Goal: Task Accomplishment & Management: Manage account settings

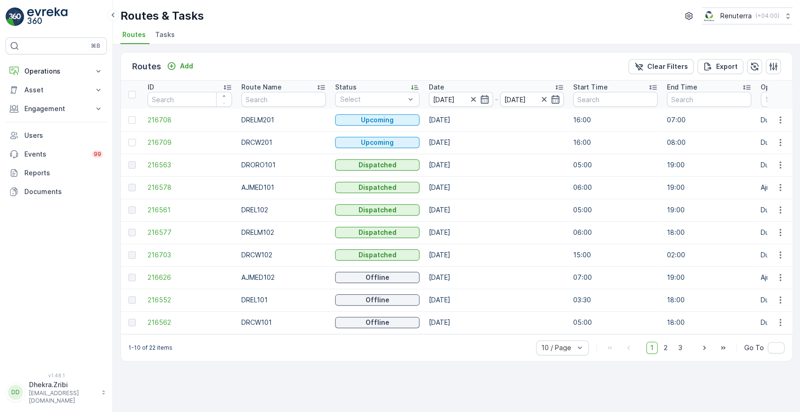
click at [162, 27] on div "Routes & Tasks Renuterra ( +04:00 ) Routes Tasks" at bounding box center [456, 22] width 687 height 45
click at [163, 32] on span "Tasks" at bounding box center [165, 34] width 20 height 9
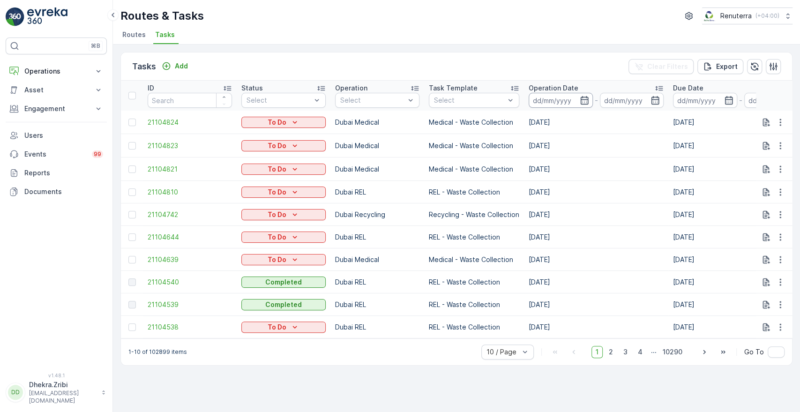
click at [577, 96] on input at bounding box center [561, 100] width 64 height 15
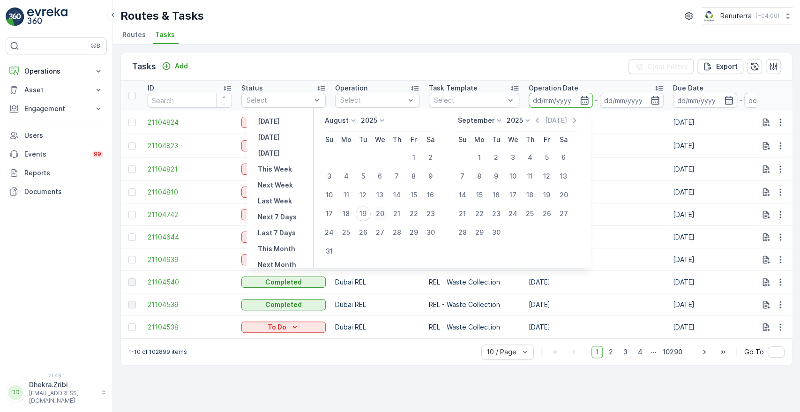
click at [383, 213] on div "20" at bounding box center [379, 213] width 15 height 15
type input "[DATE]"
click at [383, 213] on div "20" at bounding box center [379, 213] width 15 height 15
type input "[DATE]"
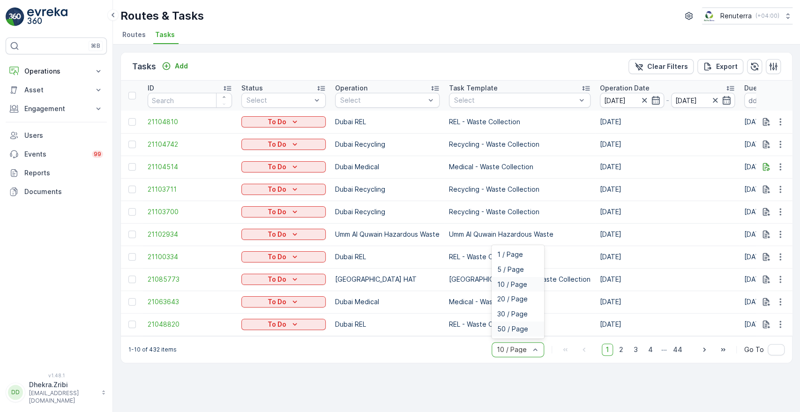
click at [518, 329] on span "50 / Page" at bounding box center [512, 328] width 31 height 7
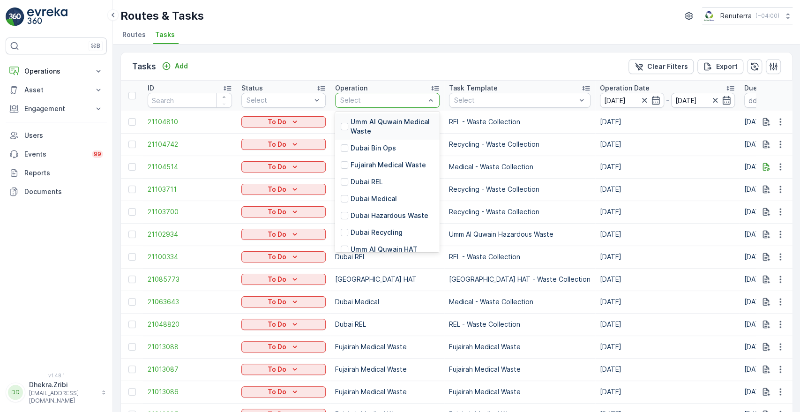
click at [366, 98] on div at bounding box center [382, 100] width 87 height 7
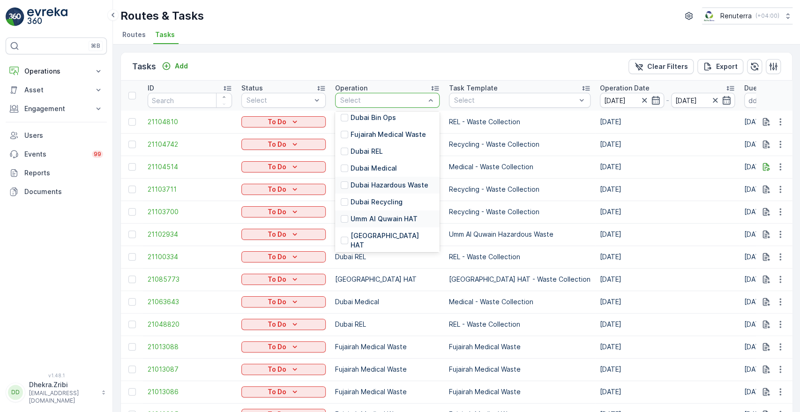
scroll to position [29, 0]
click at [372, 236] on p "Dubai HAT" at bounding box center [391, 241] width 83 height 19
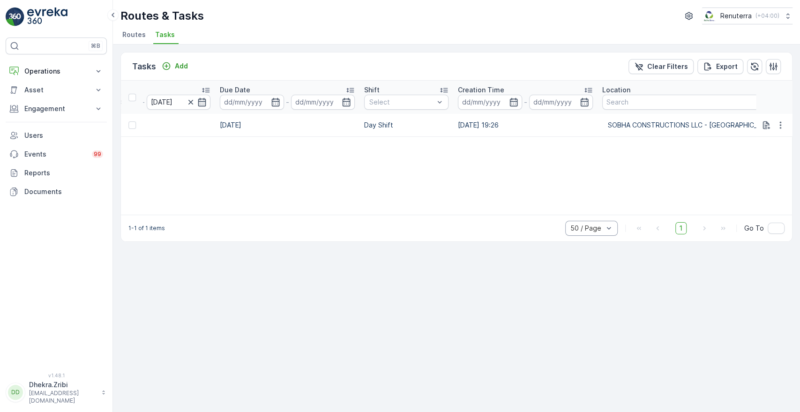
scroll to position [0, 517]
click at [772, 62] on icon "button" at bounding box center [772, 66] width 9 height 9
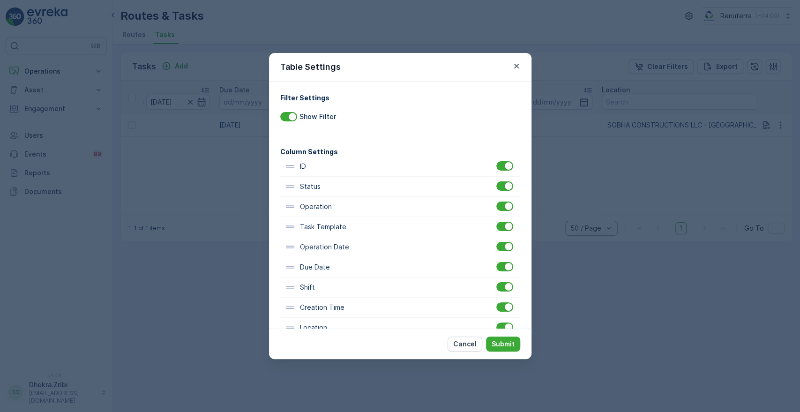
click at [580, 171] on div "Table Settings Filter Settings Show Filter Column Settings ID Status Operation …" at bounding box center [400, 206] width 800 height 412
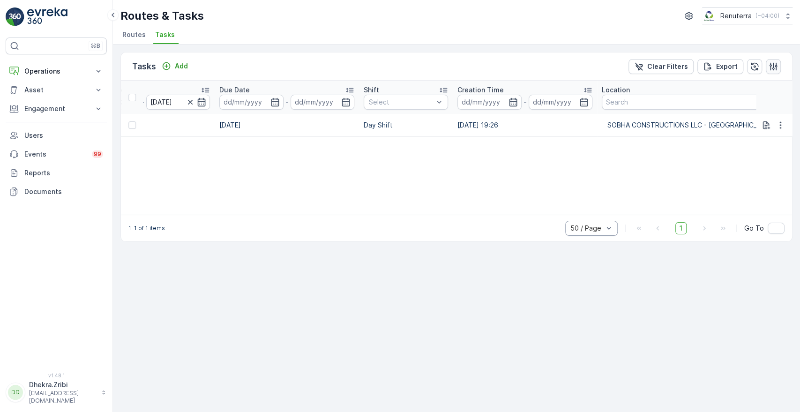
click at [776, 62] on icon "button" at bounding box center [772, 66] width 9 height 9
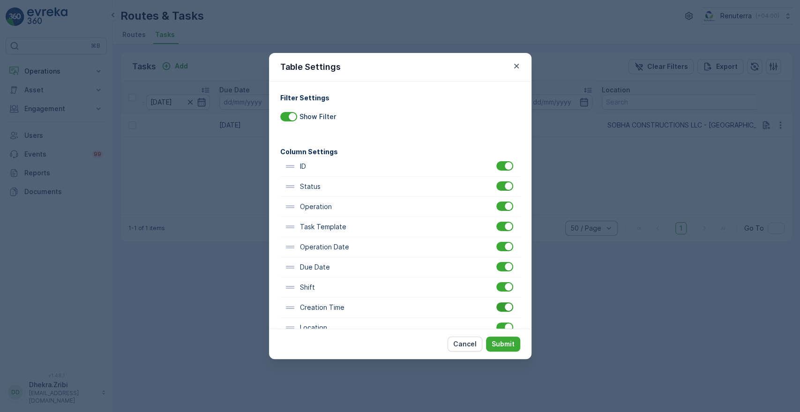
click at [500, 306] on div at bounding box center [504, 306] width 17 height 9
click at [496, 302] on input "checkbox" at bounding box center [496, 302] width 0 height 0
click at [504, 348] on p "Submit" at bounding box center [502, 343] width 23 height 9
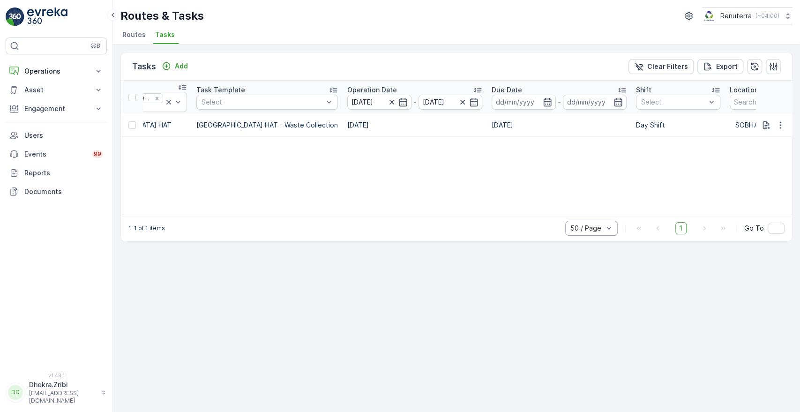
scroll to position [0, 245]
click at [773, 67] on icon "button" at bounding box center [772, 66] width 9 height 9
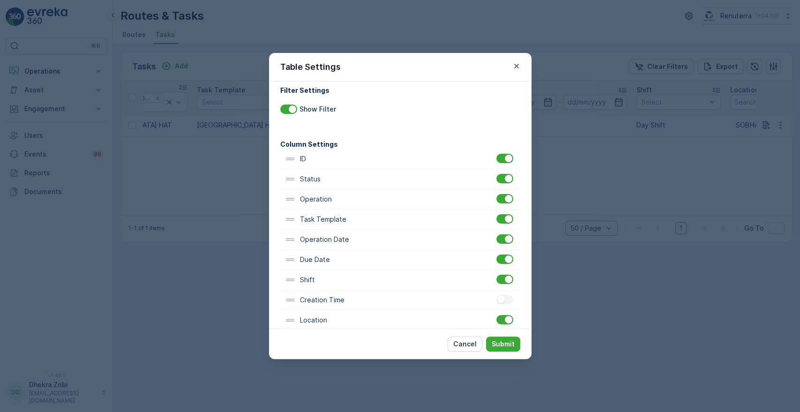
scroll to position [8, 0]
click at [500, 260] on div at bounding box center [504, 257] width 17 height 9
click at [496, 253] on input "checkbox" at bounding box center [496, 253] width 0 height 0
click at [504, 349] on button "Submit" at bounding box center [503, 343] width 34 height 15
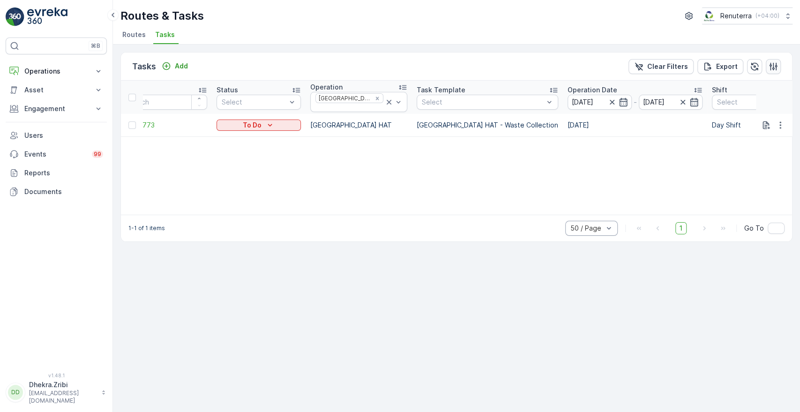
scroll to position [0, 24]
click at [771, 62] on icon "button" at bounding box center [772, 66] width 9 height 9
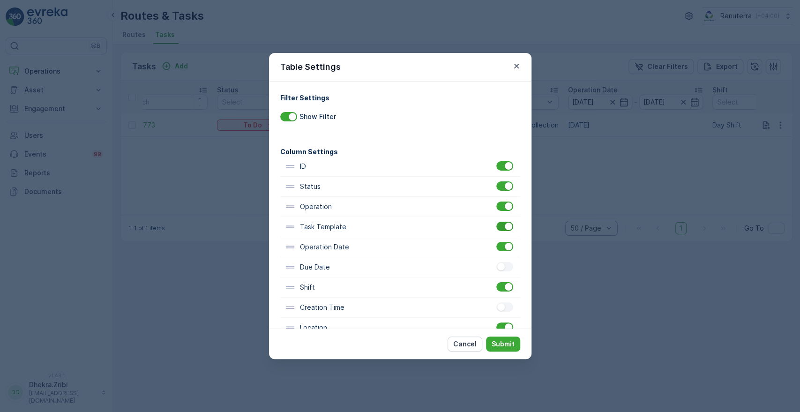
click at [502, 228] on div at bounding box center [504, 226] width 17 height 9
click at [496, 222] on input "checkbox" at bounding box center [496, 222] width 0 height 0
click at [504, 340] on p "Submit" at bounding box center [502, 343] width 23 height 9
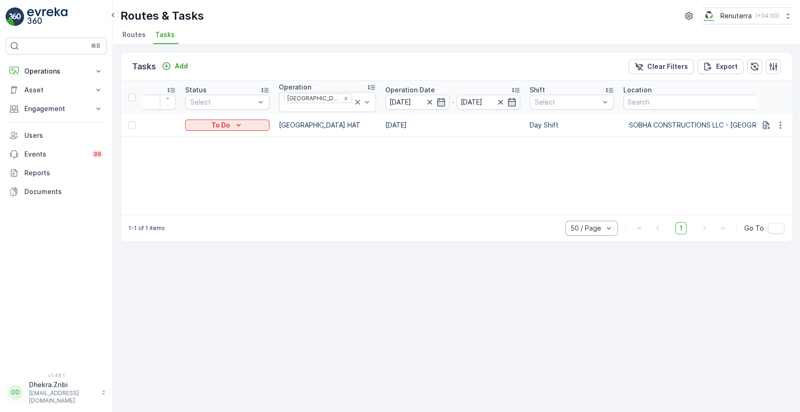
scroll to position [0, 0]
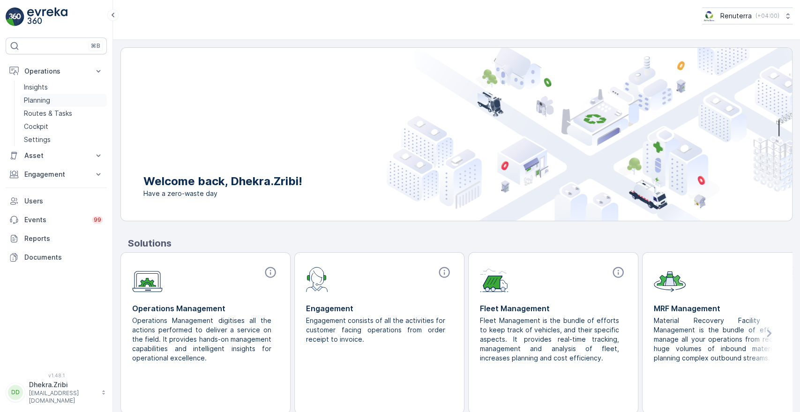
click at [49, 102] on p "Planning" at bounding box center [37, 100] width 26 height 9
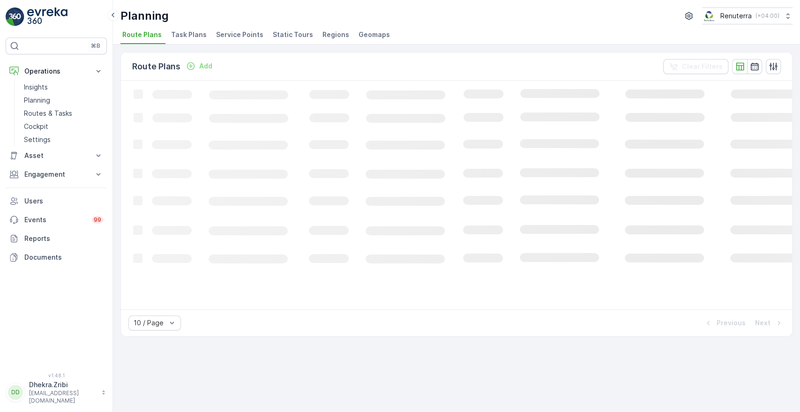
click at [241, 32] on span "Service Points" at bounding box center [239, 34] width 47 height 9
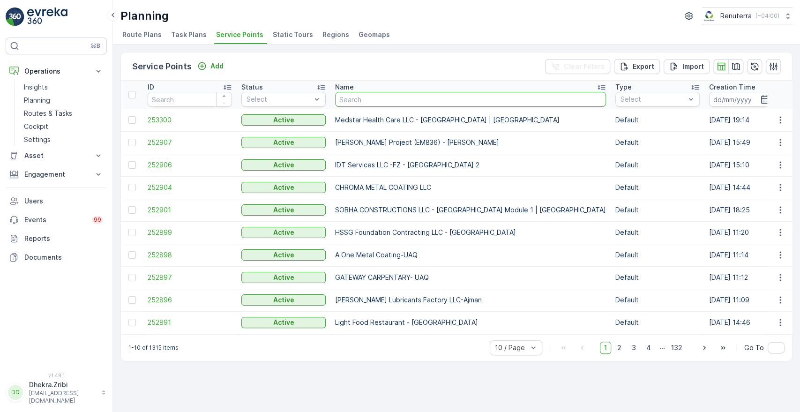
click at [357, 97] on input "text" at bounding box center [470, 99] width 271 height 15
paste input "Italian Planters L.L.C -Blue Water Residence"
type input "Italian Planters L.L.C -Blue Water Residence"
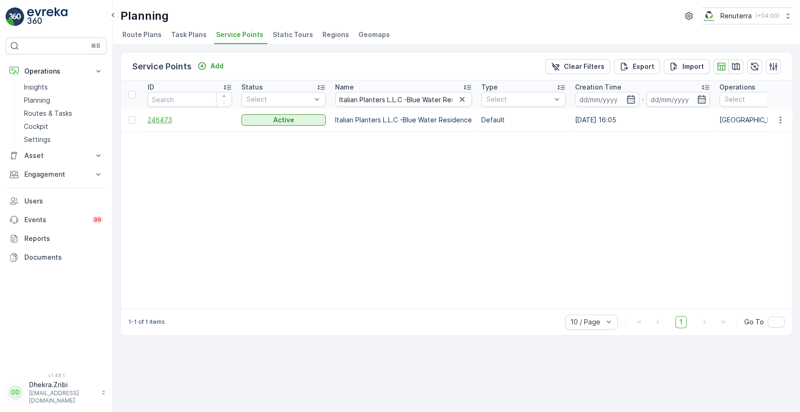
click at [165, 122] on span "246473" at bounding box center [190, 119] width 84 height 9
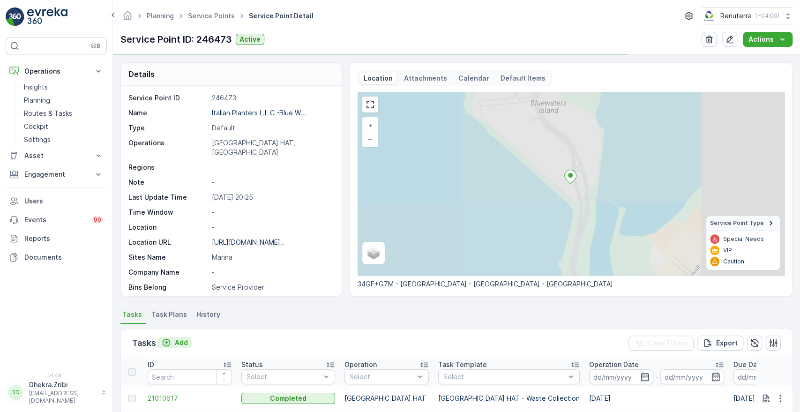
click at [179, 339] on p "Add" at bounding box center [181, 342] width 13 height 9
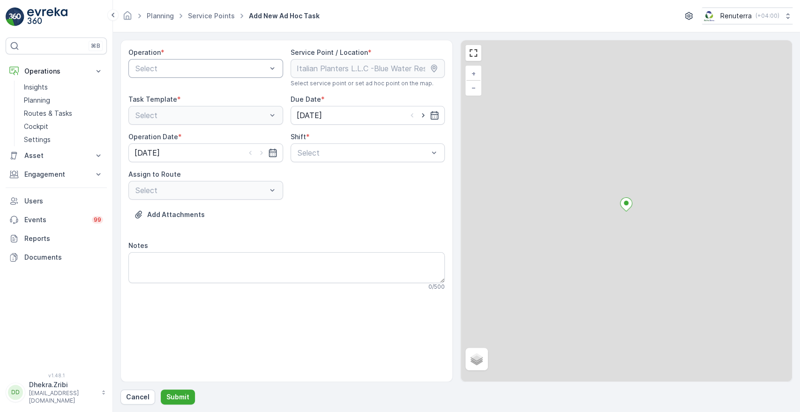
click at [218, 60] on div "Select" at bounding box center [205, 68] width 155 height 19
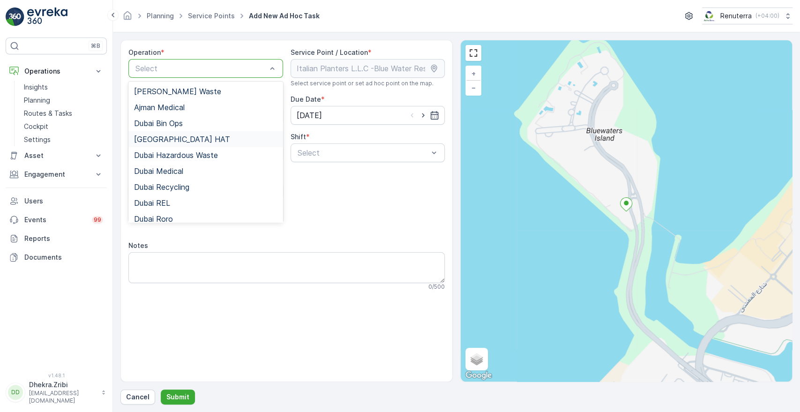
click at [176, 142] on div "Dubai HAT" at bounding box center [205, 139] width 143 height 8
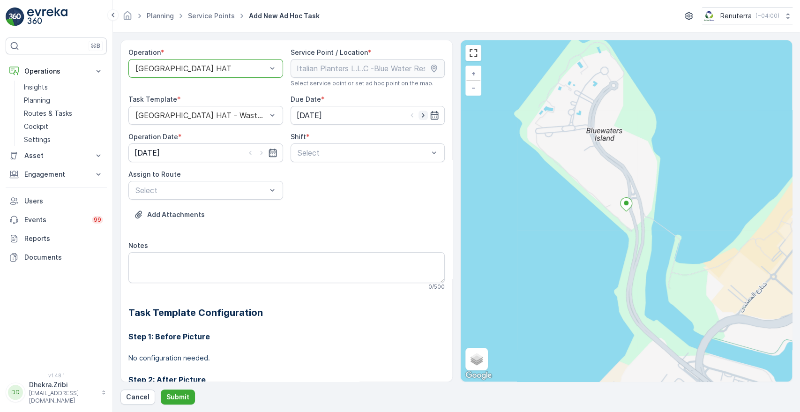
click at [424, 113] on icon "button" at bounding box center [422, 115] width 9 height 9
type input "[DATE]"
click at [260, 150] on icon "button" at bounding box center [261, 152] width 9 height 9
type input "[DATE]"
click at [301, 150] on div at bounding box center [363, 153] width 133 height 8
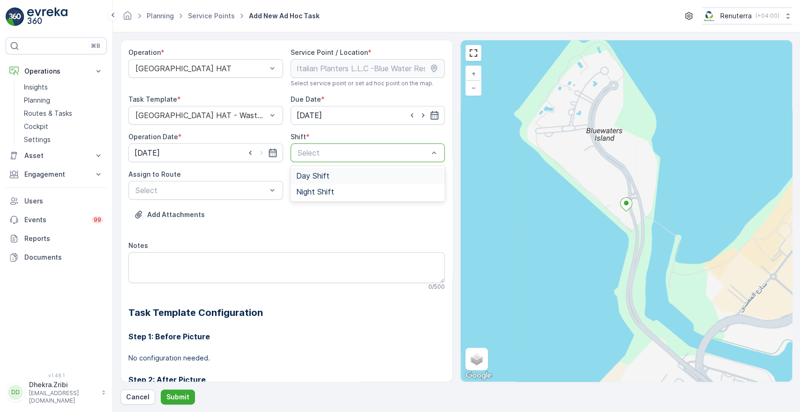
click at [313, 172] on span "Day Shift" at bounding box center [312, 175] width 33 height 8
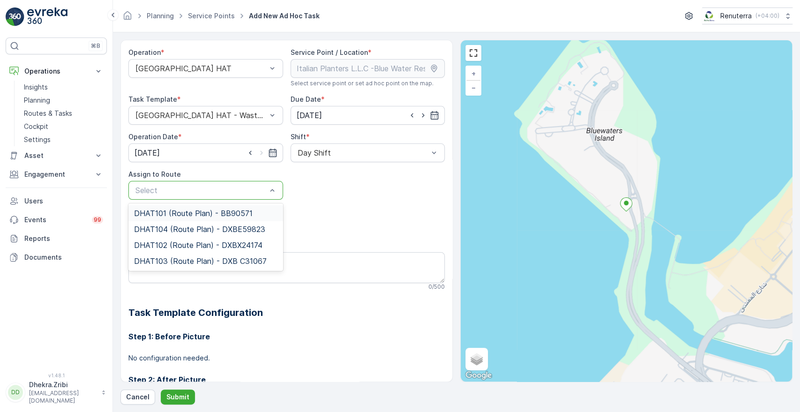
click at [251, 189] on div at bounding box center [200, 190] width 133 height 8
click at [192, 212] on span "DHAT101 (Route Plan) - BB90571" at bounding box center [193, 213] width 119 height 8
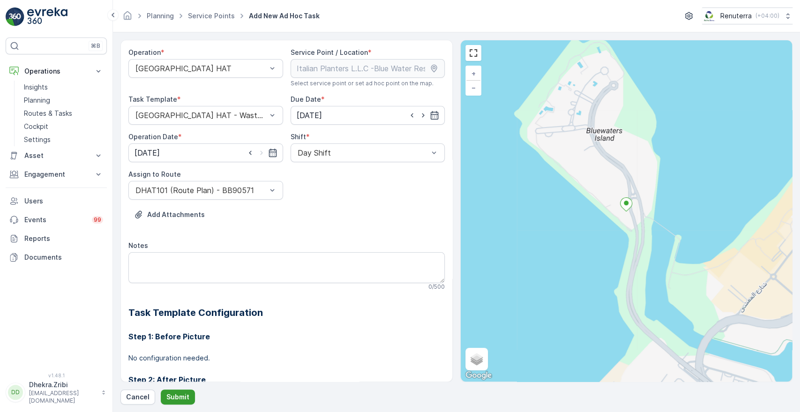
click at [179, 394] on p "Submit" at bounding box center [177, 396] width 23 height 9
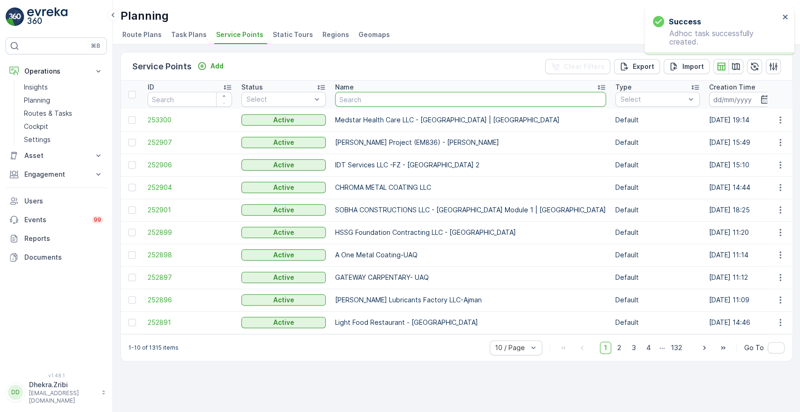
click at [389, 99] on input "text" at bounding box center [470, 99] width 271 height 15
paste input "OTTO BUILDING CONTRACTING L.L.C"
type input "OTTO BUILDING CONTRACTING L.L.C"
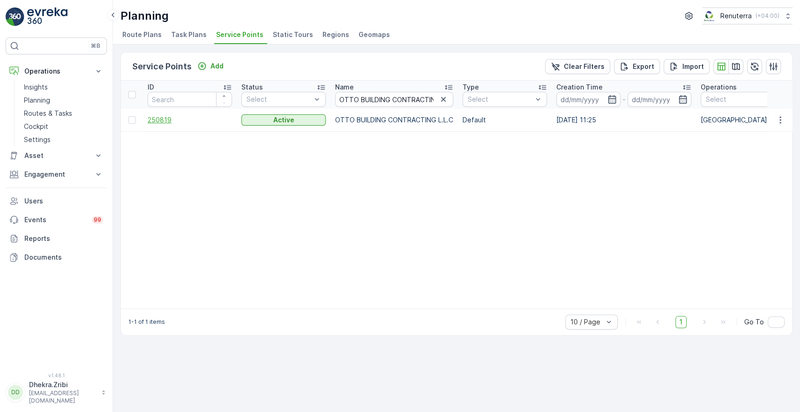
click at [163, 117] on span "250819" at bounding box center [190, 119] width 84 height 9
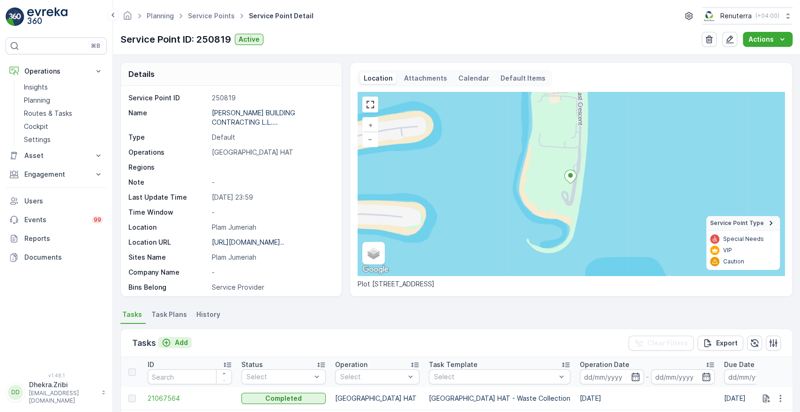
click at [174, 340] on div "Add" at bounding box center [175, 342] width 26 height 9
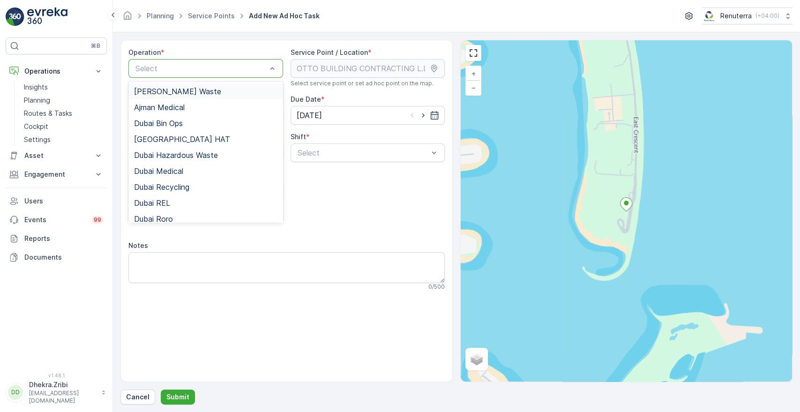
click at [225, 65] on div at bounding box center [200, 68] width 133 height 8
click at [170, 136] on span "Dubai HAT" at bounding box center [182, 139] width 96 height 8
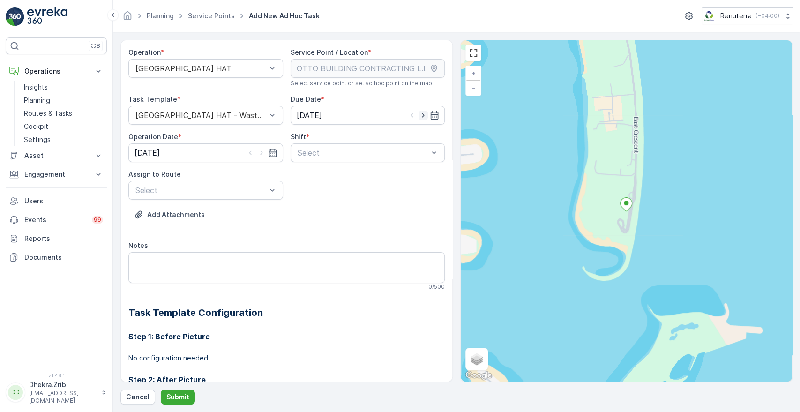
click at [422, 115] on icon "button" at bounding box center [422, 115] width 9 height 9
type input "[DATE]"
click at [258, 150] on icon "button" at bounding box center [261, 152] width 9 height 9
type input "[DATE]"
click at [350, 153] on div at bounding box center [363, 153] width 133 height 8
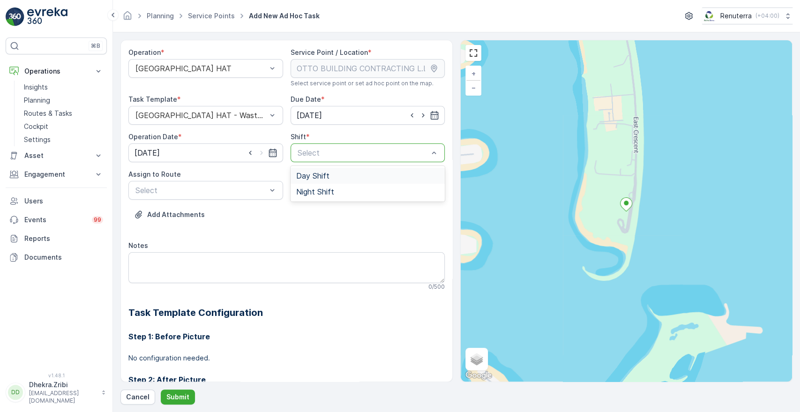
click at [307, 175] on span "Day Shift" at bounding box center [312, 175] width 33 height 8
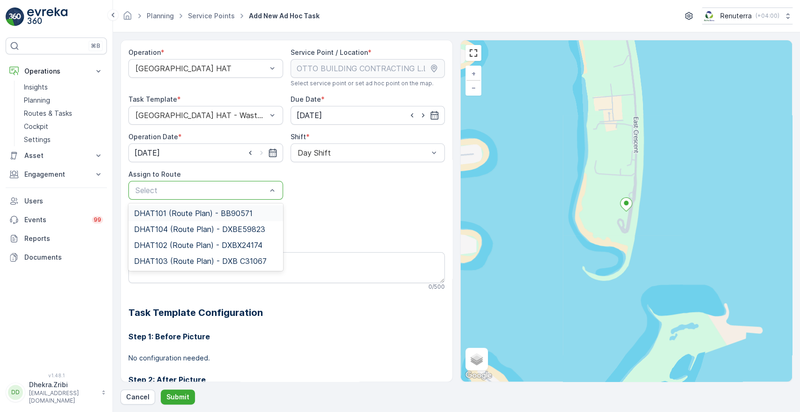
click at [243, 192] on div at bounding box center [200, 190] width 133 height 8
click at [189, 216] on span "DHAT101 (Route Plan) - BB90571" at bounding box center [193, 213] width 119 height 8
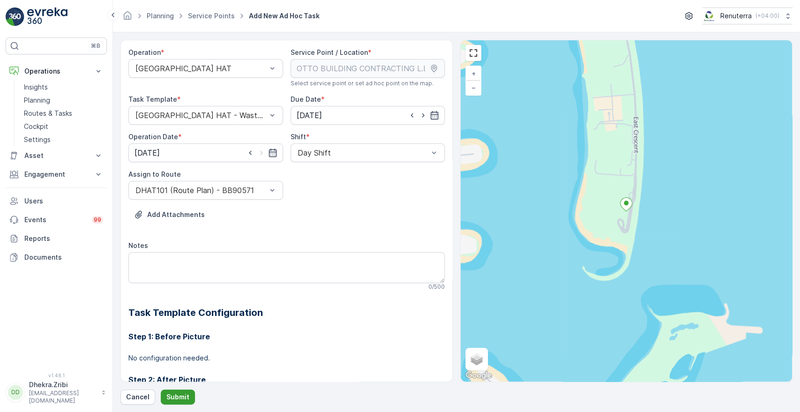
click at [172, 393] on p "Submit" at bounding box center [177, 396] width 23 height 9
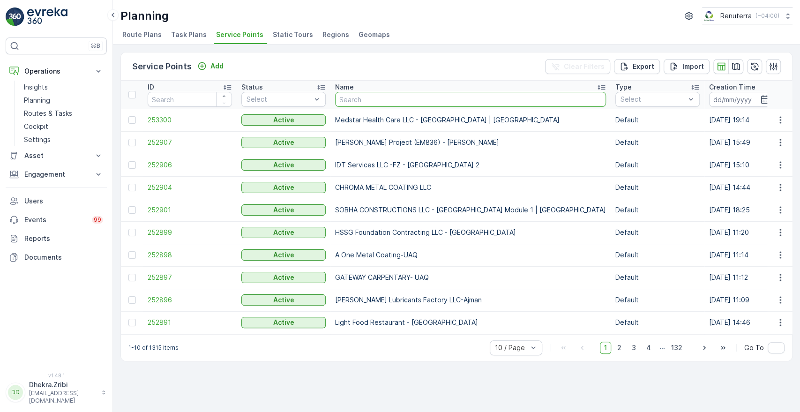
click at [360, 97] on input "text" at bounding box center [470, 99] width 271 height 15
paste input "NABC Building Contracting - Al Mamzar"
type input "NABC Building Contracting - Al Mamzar"
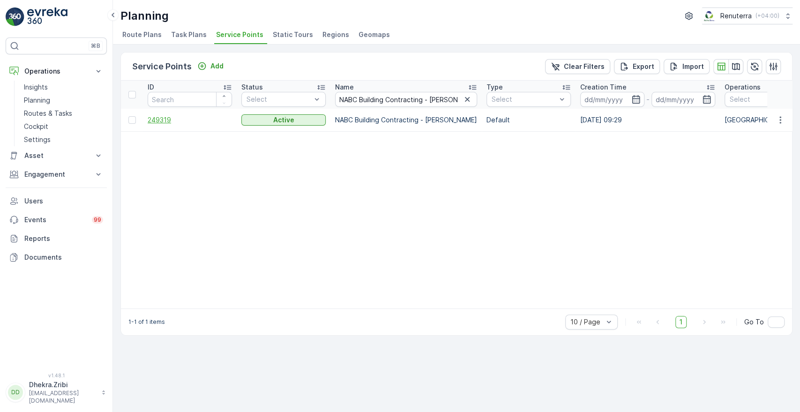
click at [165, 118] on span "249319" at bounding box center [190, 119] width 84 height 9
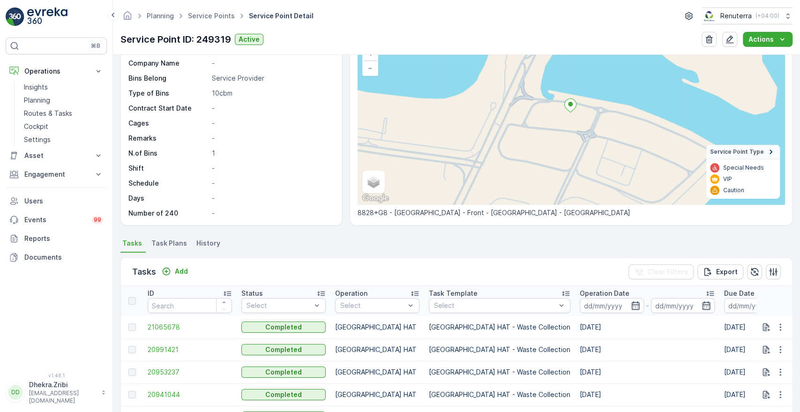
scroll to position [97, 0]
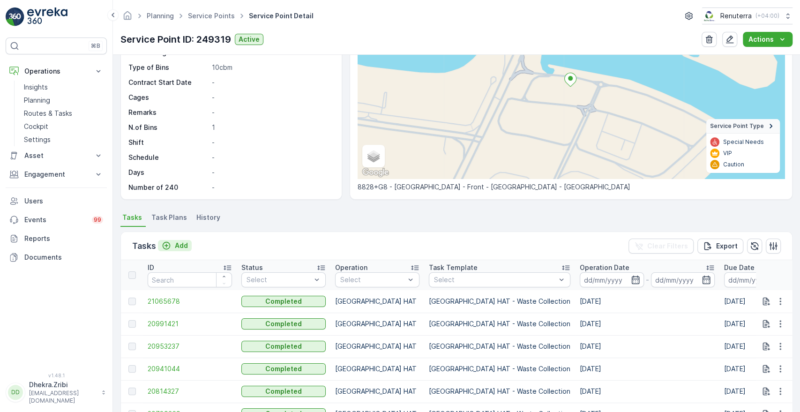
click at [184, 242] on p "Add" at bounding box center [181, 245] width 13 height 9
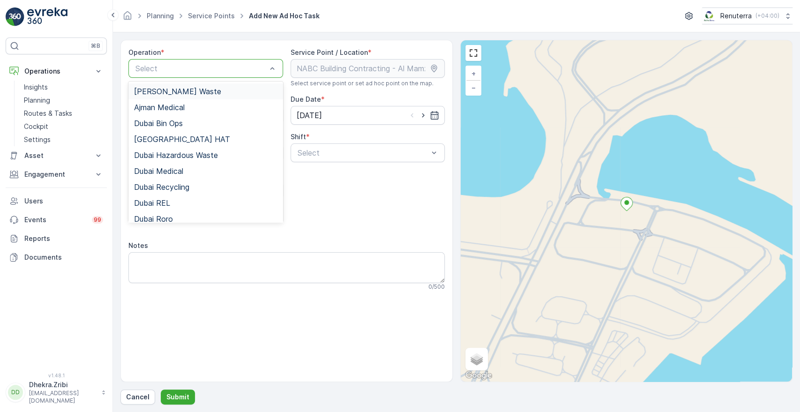
click at [236, 69] on div at bounding box center [200, 68] width 133 height 8
click at [174, 137] on div "Dubai HAT" at bounding box center [205, 139] width 143 height 8
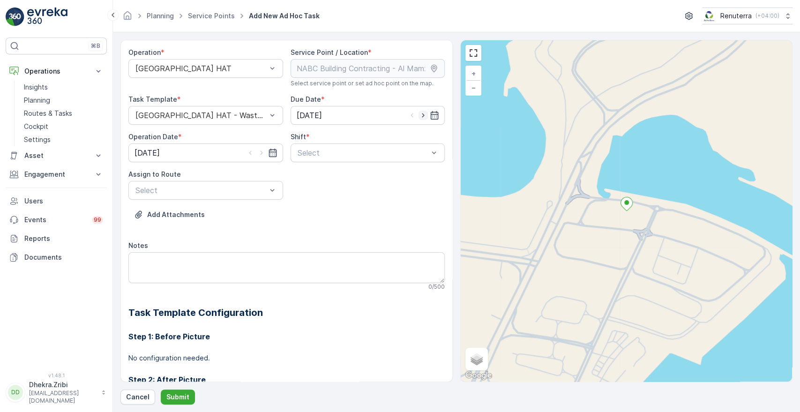
click at [421, 112] on icon "button" at bounding box center [422, 115] width 9 height 9
type input "[DATE]"
click at [257, 150] on icon "button" at bounding box center [261, 152] width 9 height 9
type input "[DATE]"
click at [316, 153] on div at bounding box center [363, 153] width 133 height 8
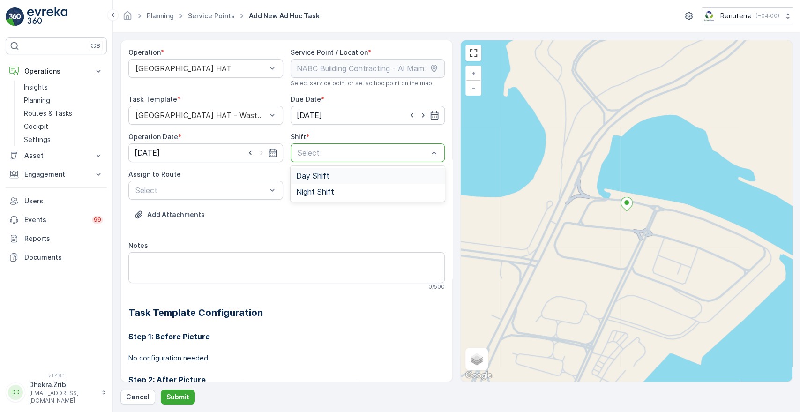
click at [305, 176] on span "Day Shift" at bounding box center [312, 175] width 33 height 8
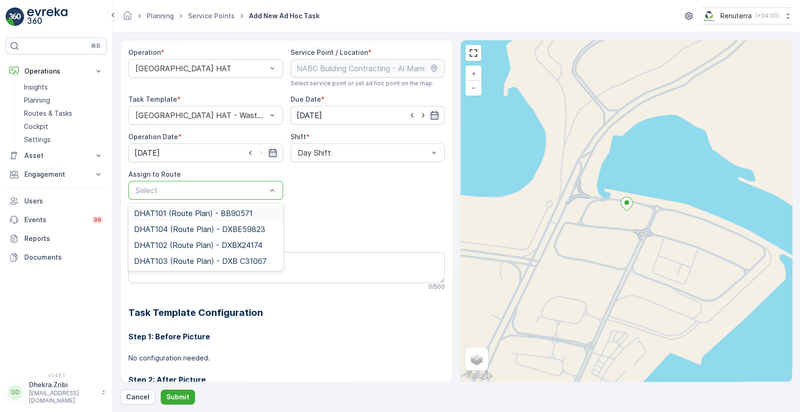
click at [242, 187] on div at bounding box center [200, 190] width 133 height 8
click at [320, 210] on div "Add Attachments" at bounding box center [286, 220] width 316 height 26
click at [176, 186] on div at bounding box center [200, 190] width 133 height 8
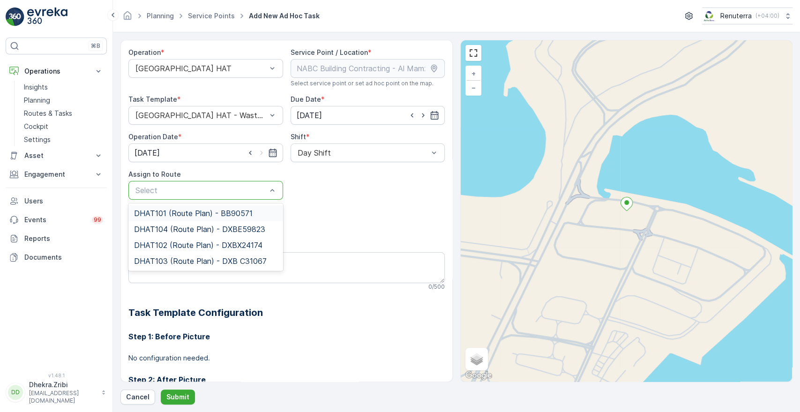
click at [238, 186] on div at bounding box center [200, 190] width 133 height 8
click at [170, 241] on span "DHAT102 (Route Plan) - DXBX24174" at bounding box center [198, 245] width 128 height 8
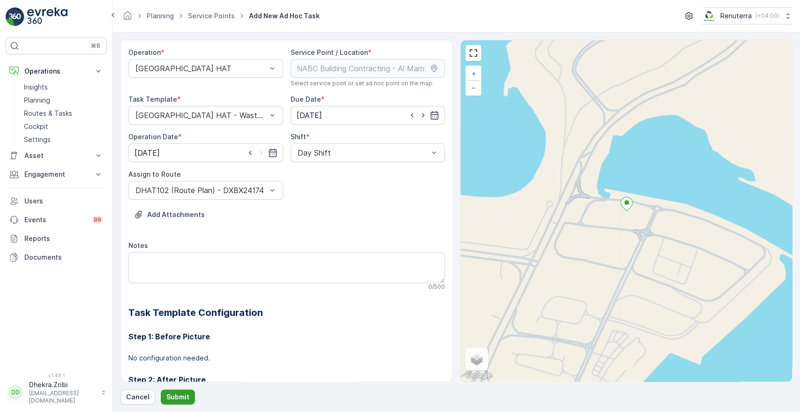
click at [180, 396] on p "Submit" at bounding box center [177, 396] width 23 height 9
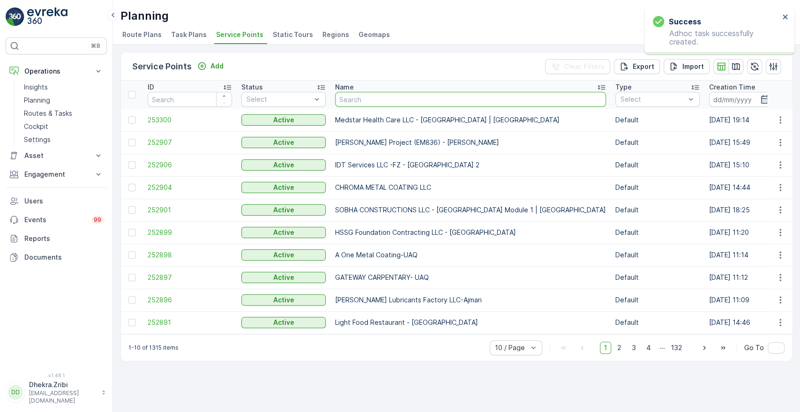
click at [431, 100] on input "text" at bounding box center [470, 99] width 271 height 15
paste input "ZABEEL CONTRACTING COMPANY LLC - DWC"
type input "ZABEEL CONTRACTING COMPANY LLC - DWC"
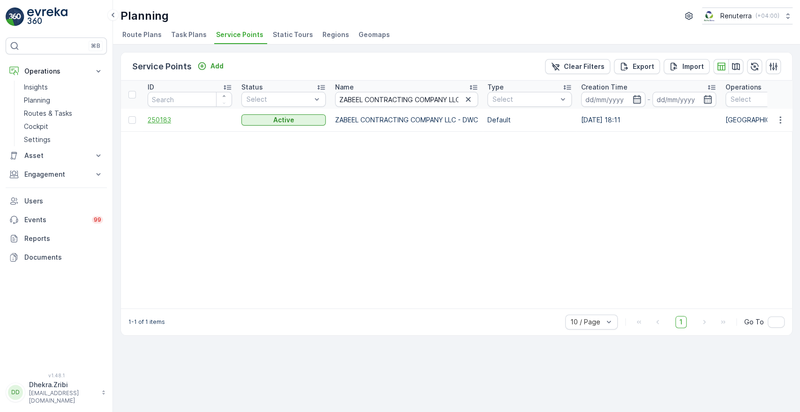
click at [161, 118] on span "250183" at bounding box center [190, 119] width 84 height 9
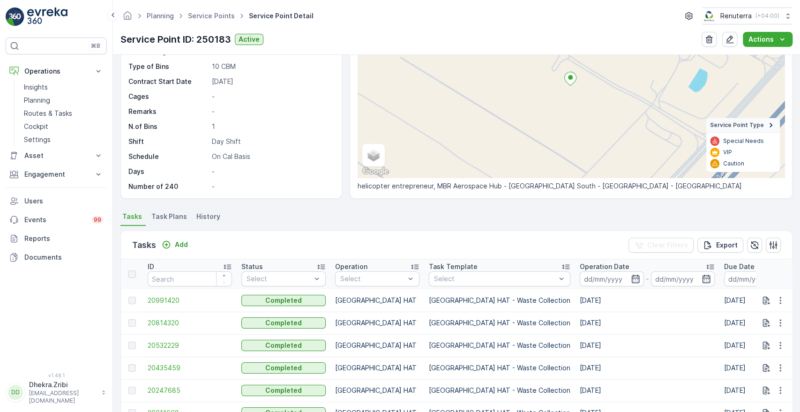
scroll to position [101, 0]
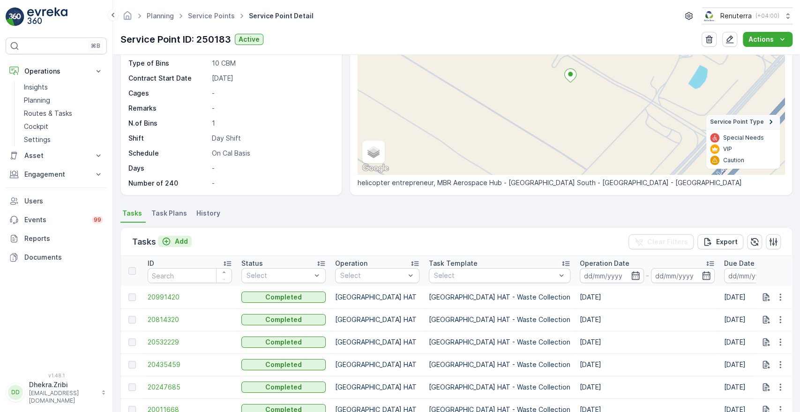
click at [181, 238] on p "Add" at bounding box center [181, 241] width 13 height 9
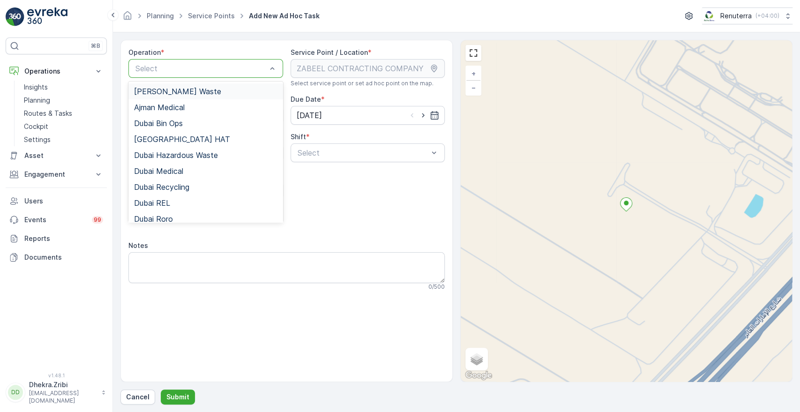
click at [231, 67] on div at bounding box center [200, 68] width 133 height 8
click at [184, 138] on div "Dubai HAT" at bounding box center [205, 139] width 143 height 8
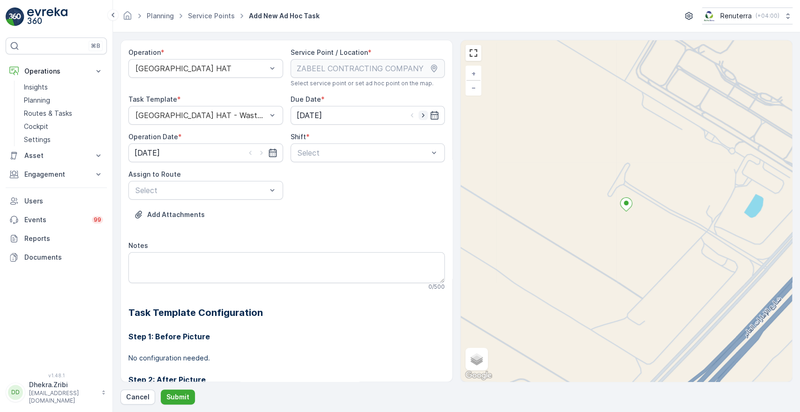
click at [422, 114] on icon "button" at bounding box center [422, 115] width 9 height 9
type input "[DATE]"
click at [260, 153] on icon "button" at bounding box center [261, 152] width 9 height 9
type input "[DATE]"
click at [316, 177] on span "Day Shift" at bounding box center [312, 175] width 33 height 8
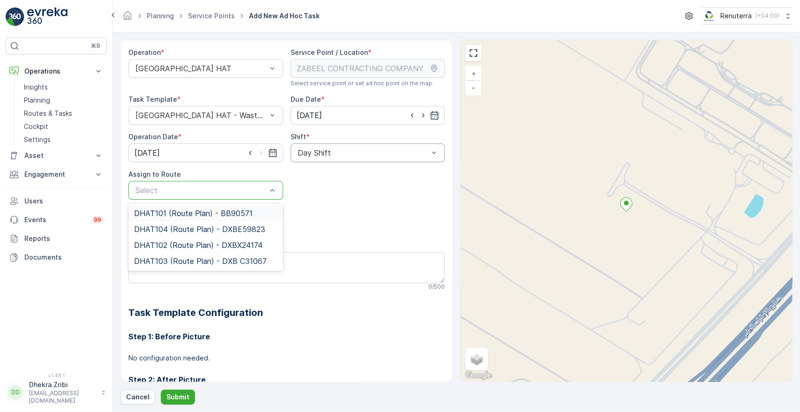
click at [180, 188] on div at bounding box center [200, 190] width 133 height 8
click at [169, 243] on span "DHAT102 (Route Plan) - DXBX24174" at bounding box center [198, 245] width 128 height 8
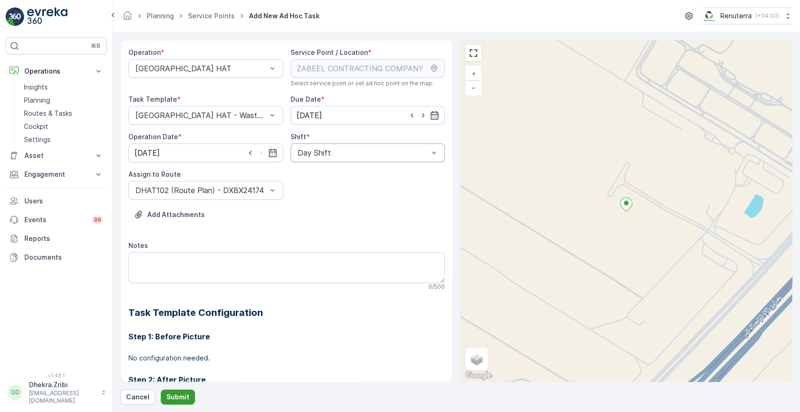
click at [172, 392] on button "Submit" at bounding box center [178, 396] width 34 height 15
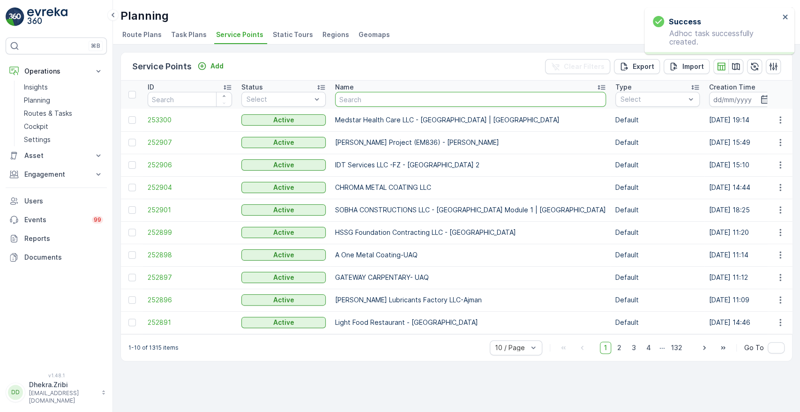
click at [365, 99] on input "text" at bounding box center [470, 99] width 271 height 15
paste input "Al Serh Al Kabeer Construction LLC - Silicon Oasis"
type input "Al Serh Al Kabeer Construction LLC - Silicon Oasis"
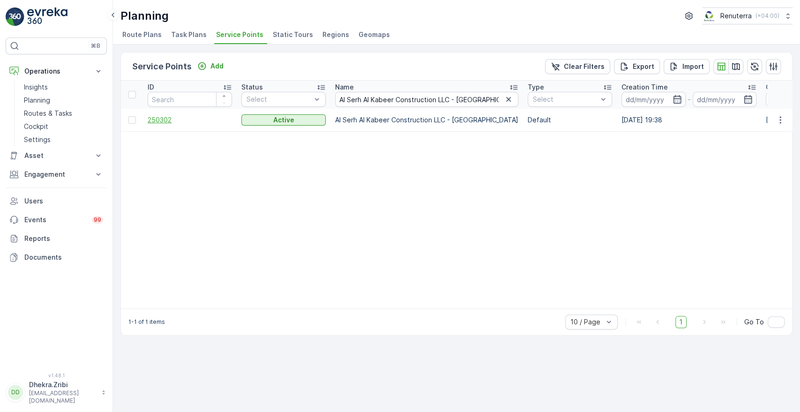
click at [158, 118] on span "250302" at bounding box center [190, 119] width 84 height 9
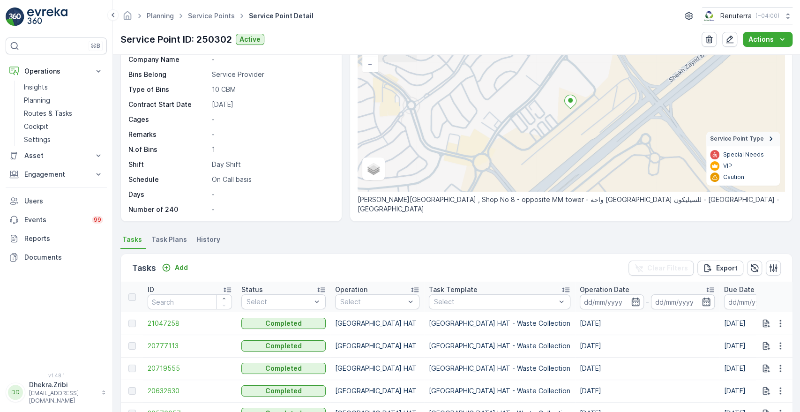
scroll to position [77, 0]
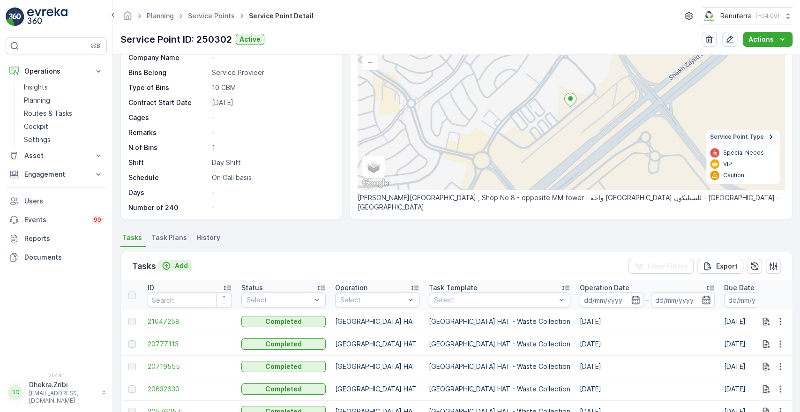
click at [179, 265] on p "Add" at bounding box center [181, 265] width 13 height 9
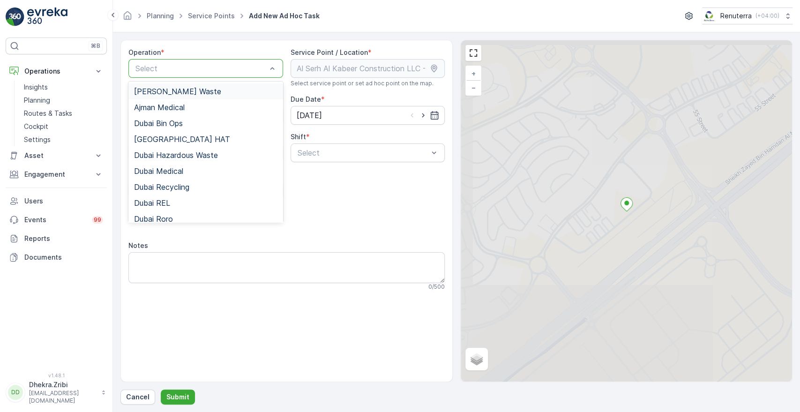
click at [190, 70] on div at bounding box center [200, 68] width 133 height 8
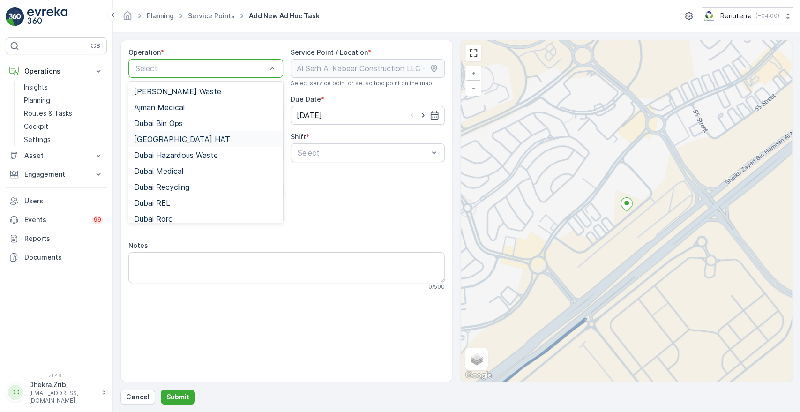
click at [177, 138] on div "Dubai HAT" at bounding box center [205, 139] width 143 height 8
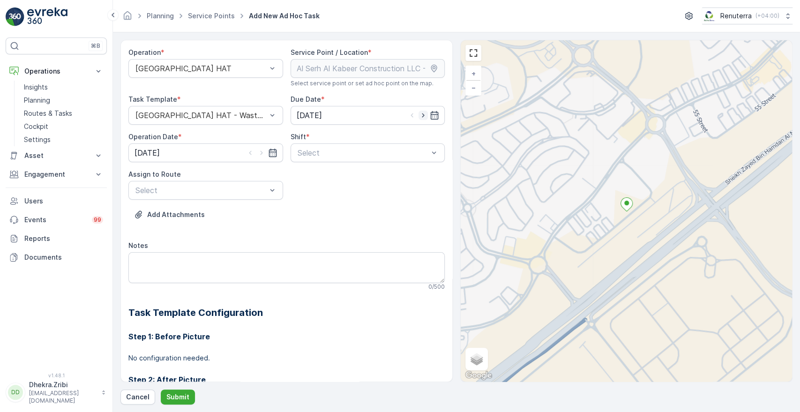
click at [420, 112] on icon "button" at bounding box center [422, 115] width 9 height 9
type input "[DATE]"
click at [261, 149] on icon "button" at bounding box center [261, 152] width 9 height 9
type input "[DATE]"
click at [319, 149] on div at bounding box center [363, 153] width 133 height 8
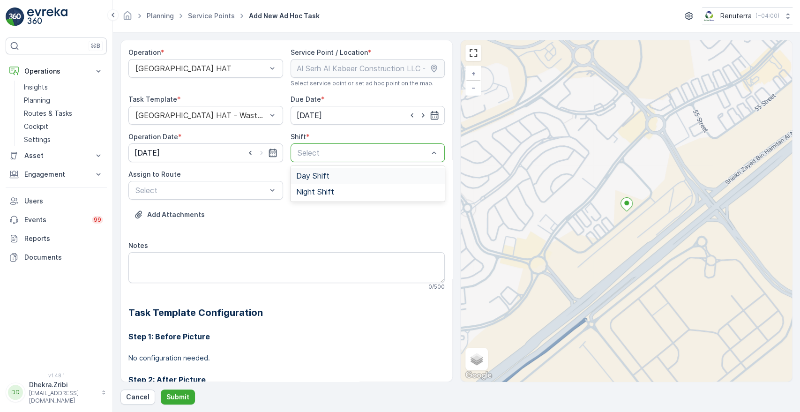
click at [307, 172] on span "Day Shift" at bounding box center [312, 175] width 33 height 8
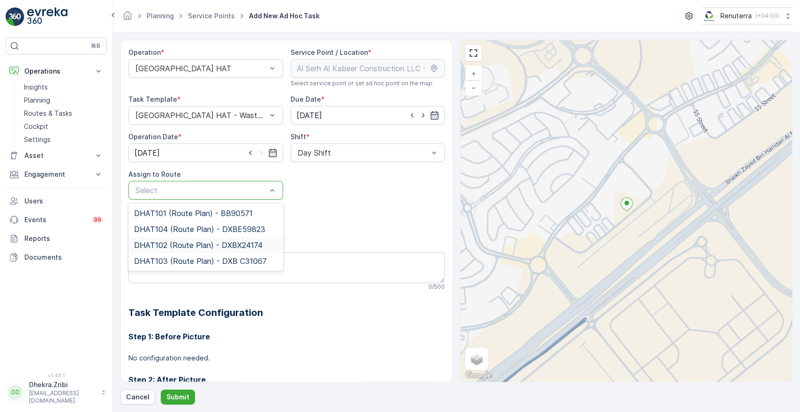
click at [176, 244] on span "DHAT102 (Route Plan) - DXBX24174" at bounding box center [198, 245] width 128 height 8
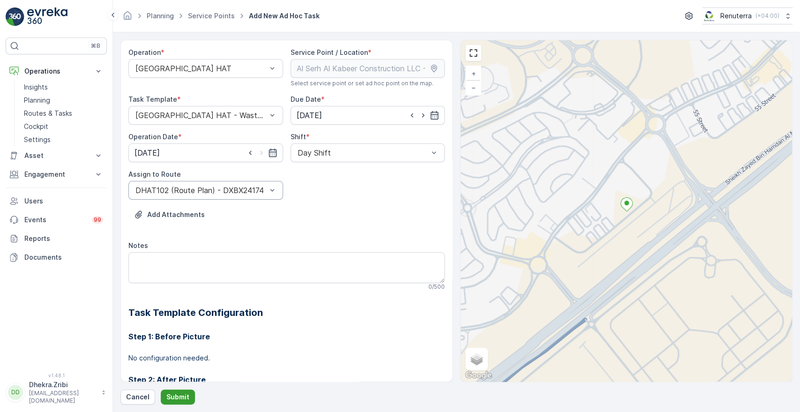
click at [170, 397] on p "Submit" at bounding box center [177, 396] width 23 height 9
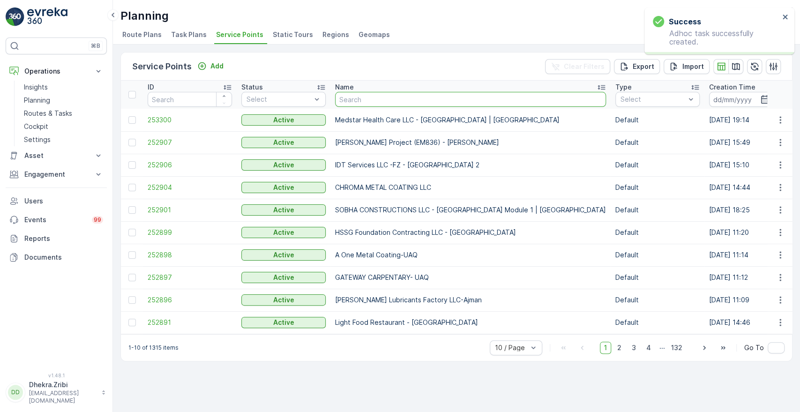
click at [390, 100] on input "text" at bounding box center [470, 99] width 271 height 15
paste input "Dr Soliman Fakeeh Academic Medical Centre"
type input "Dr Soliman Fakeeh Academic Medical Centre"
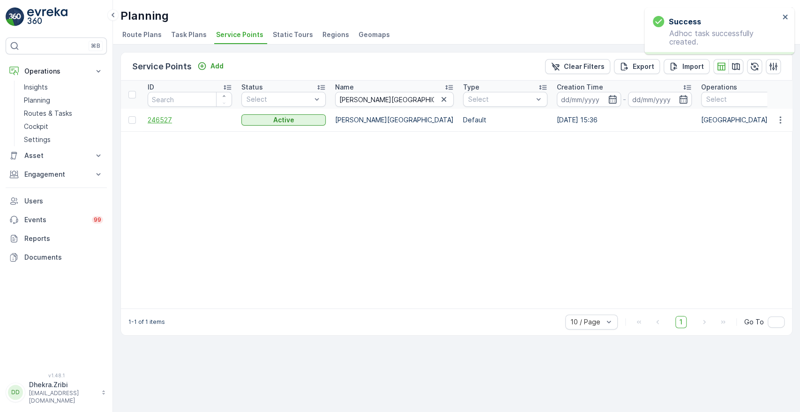
click at [160, 116] on span "246527" at bounding box center [190, 119] width 84 height 9
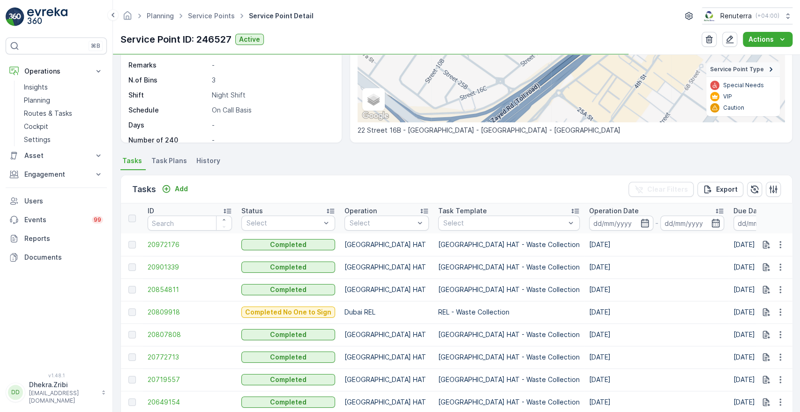
scroll to position [157, 0]
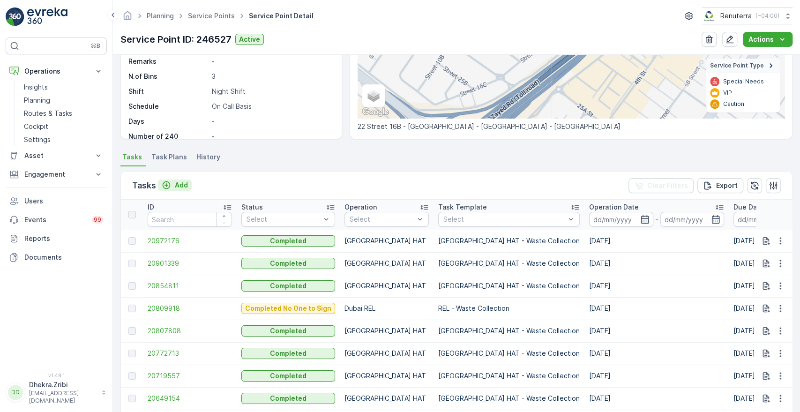
click at [175, 182] on p "Add" at bounding box center [181, 184] width 13 height 9
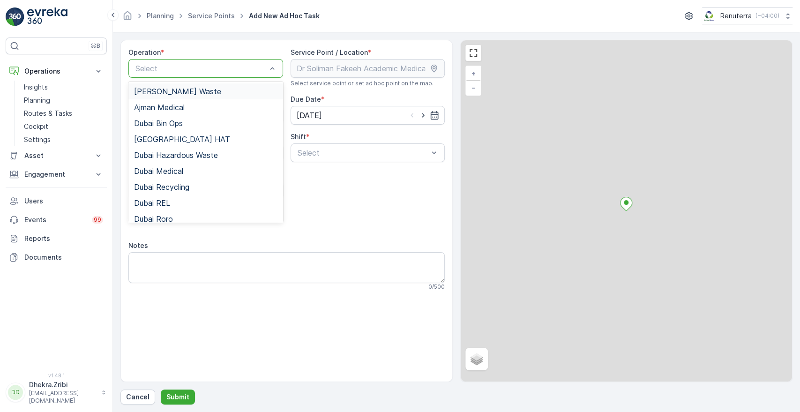
click at [187, 69] on div at bounding box center [200, 68] width 133 height 8
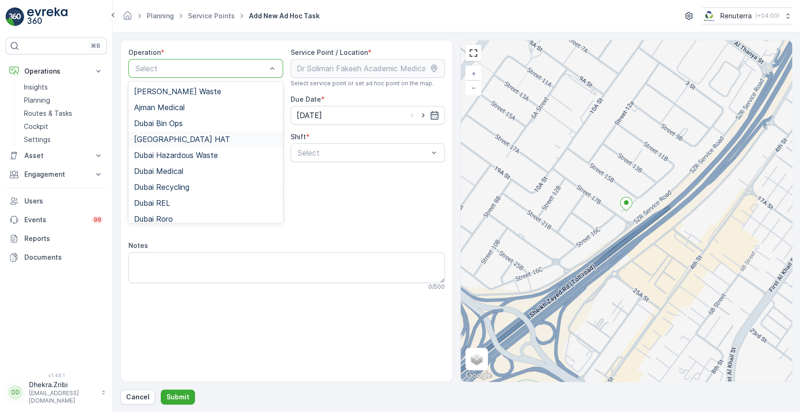
click at [179, 137] on div "Dubai HAT" at bounding box center [205, 139] width 143 height 8
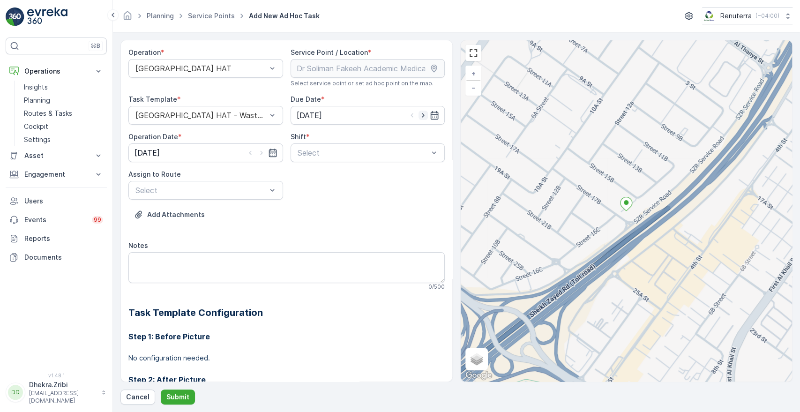
click at [424, 115] on icon "button" at bounding box center [422, 115] width 9 height 9
type input "[DATE]"
click at [263, 153] on icon "button" at bounding box center [261, 152] width 9 height 9
type input "[DATE]"
click at [319, 151] on div at bounding box center [363, 153] width 133 height 8
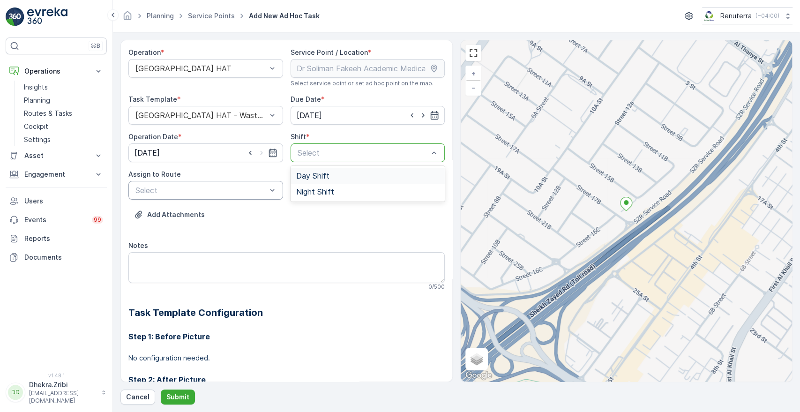
drag, startPoint x: 300, startPoint y: 176, endPoint x: 231, endPoint y: 193, distance: 70.6
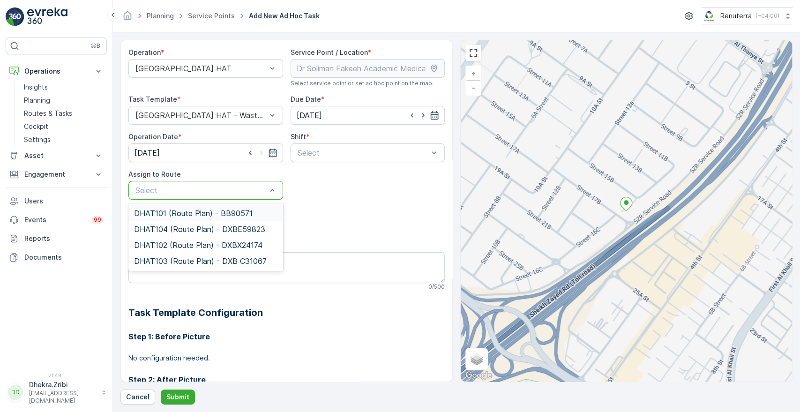
click at [231, 193] on div at bounding box center [200, 190] width 133 height 8
click at [176, 244] on span "DHAT102 (Route Plan) - DXBX24174" at bounding box center [198, 245] width 128 height 8
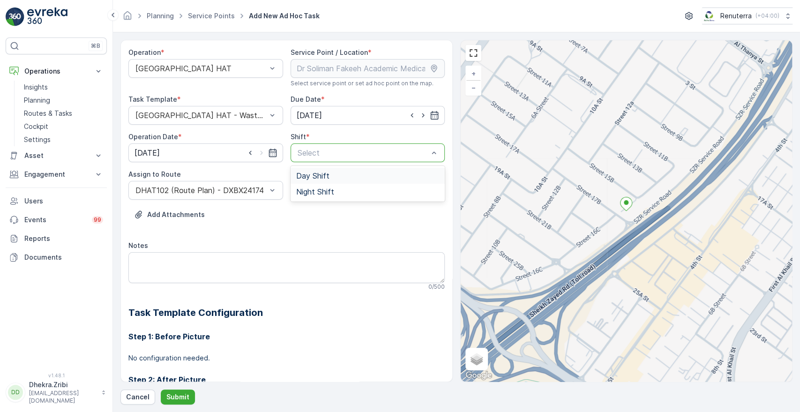
click at [326, 154] on div at bounding box center [363, 153] width 133 height 8
click at [310, 177] on span "Day Shift" at bounding box center [312, 175] width 33 height 8
click at [181, 393] on p "Submit" at bounding box center [177, 396] width 23 height 9
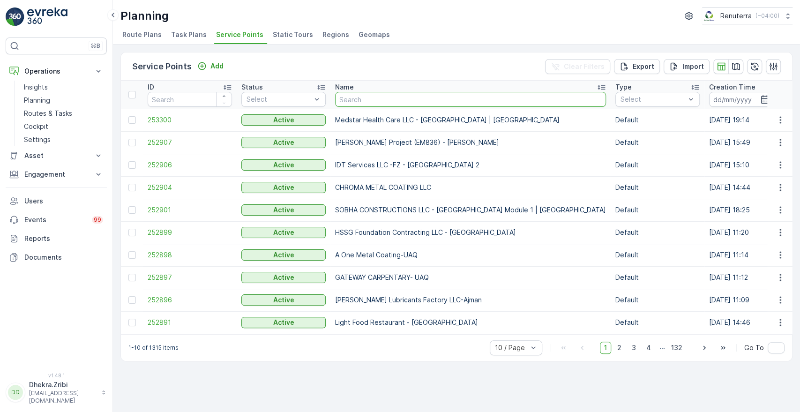
click at [374, 100] on input "text" at bounding box center [470, 99] width 271 height 15
paste input "Mubarik Abdul Majeed Scrap & Metal Waste -Mirdif"
type input "Mubarik Abdul Majeed Scrap & Metal Waste -Mirdif"
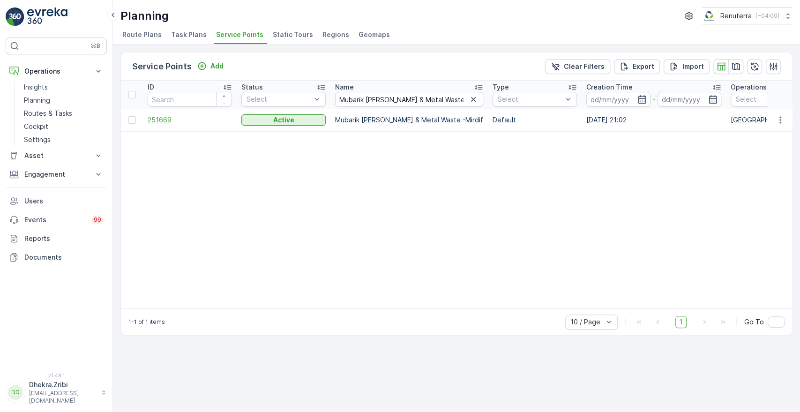
click at [156, 120] on span "251669" at bounding box center [190, 119] width 84 height 9
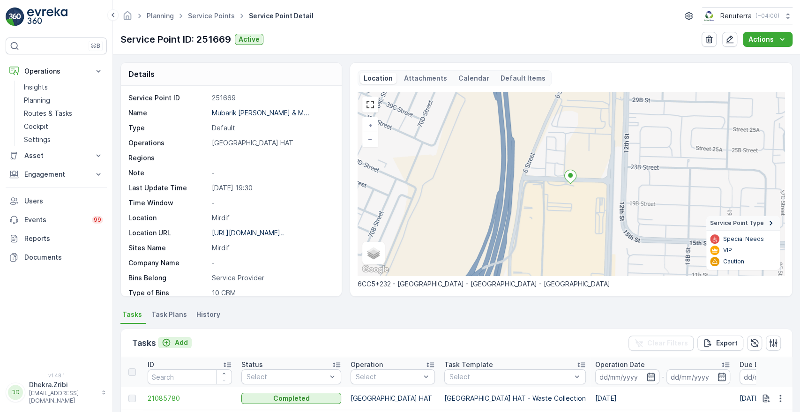
click at [176, 343] on p "Add" at bounding box center [181, 342] width 13 height 9
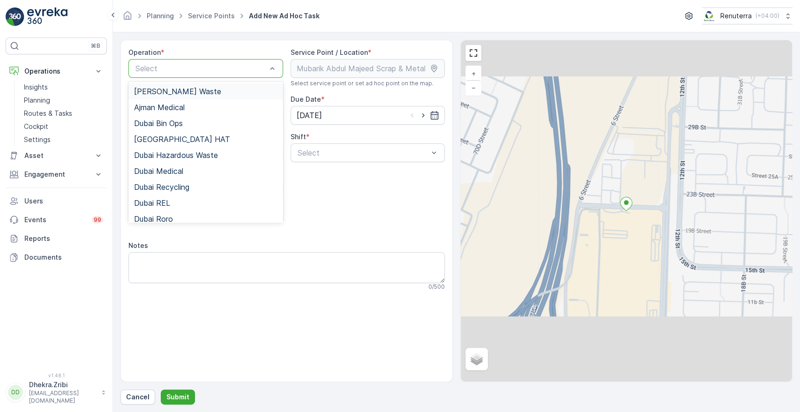
click at [223, 67] on div at bounding box center [200, 68] width 133 height 8
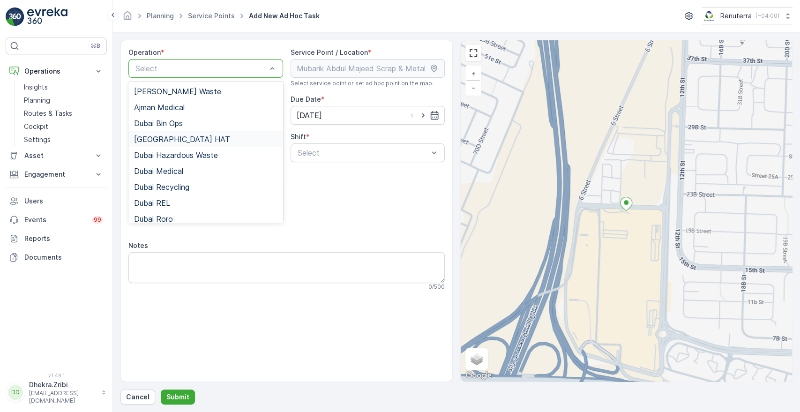
click at [179, 136] on div "Dubai HAT" at bounding box center [205, 139] width 143 height 8
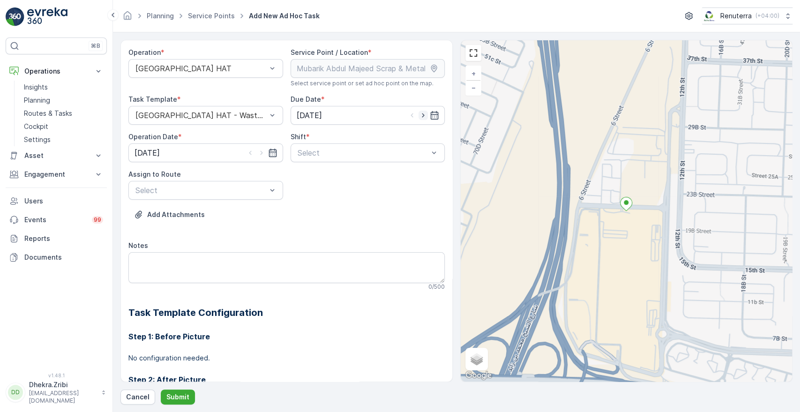
click at [419, 115] on icon "button" at bounding box center [422, 115] width 9 height 9
type input "[DATE]"
click at [259, 152] on icon "button" at bounding box center [261, 152] width 9 height 9
type input "[DATE]"
click at [332, 150] on div at bounding box center [363, 153] width 133 height 8
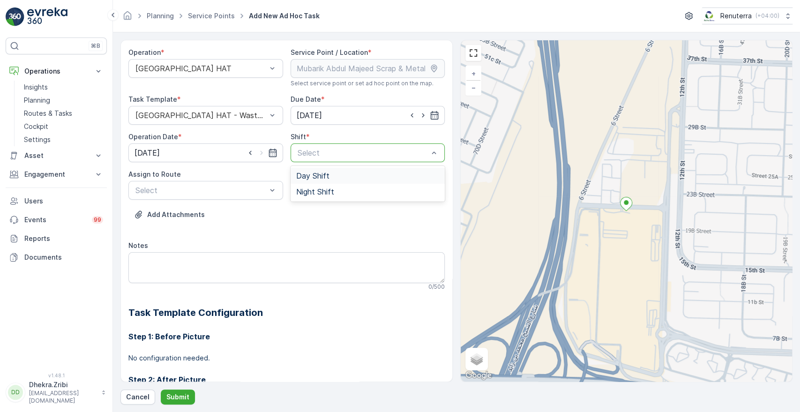
click at [306, 175] on span "Day Shift" at bounding box center [312, 175] width 33 height 8
click at [213, 189] on div at bounding box center [200, 190] width 133 height 8
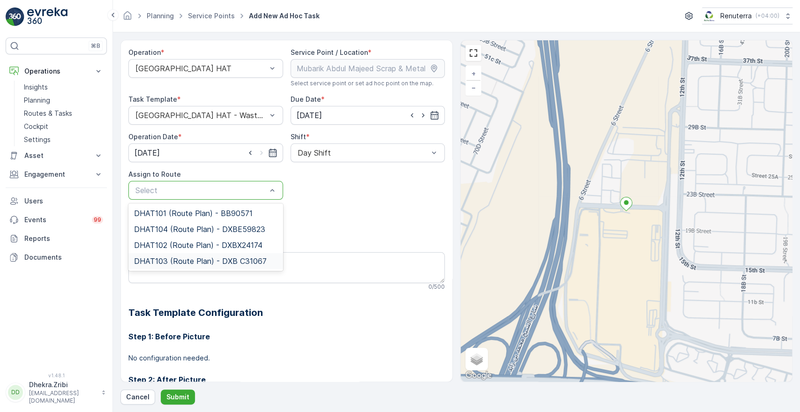
click at [165, 257] on span "DHAT103 (Route Plan) - DXB C31067" at bounding box center [200, 261] width 133 height 8
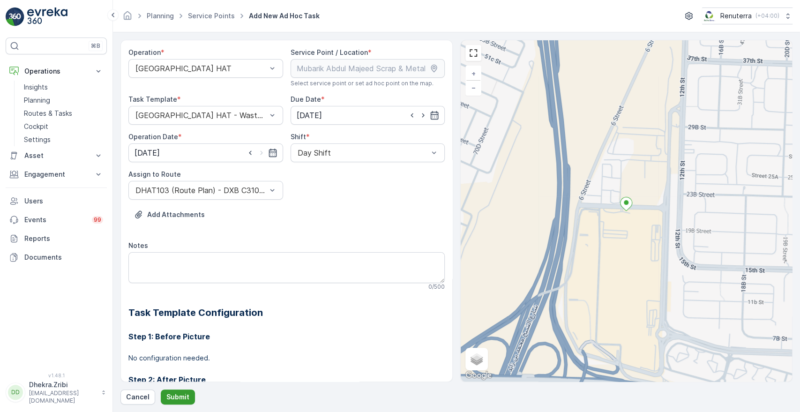
click at [177, 394] on p "Submit" at bounding box center [177, 396] width 23 height 9
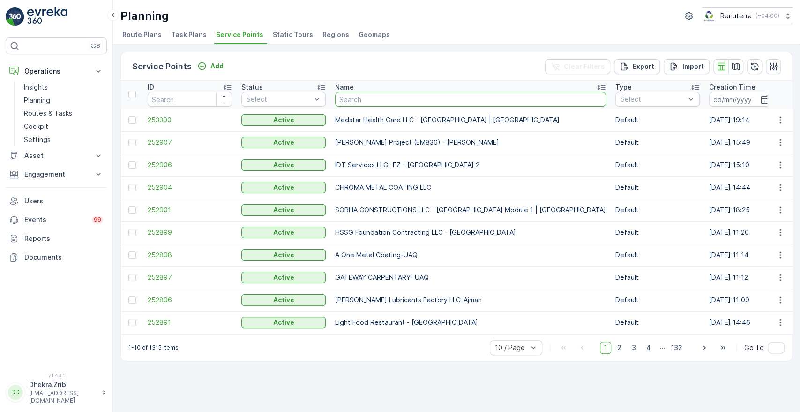
click at [369, 92] on input "text" at bounding box center [470, 99] width 271 height 15
click at [354, 97] on input "text" at bounding box center [470, 99] width 271 height 15
paste input "ARABIAN CONSTRUCTION COMPANY L.L.C. - Baccarat Hotel & Residences"
type input "ARABIAN CONSTRUCTION COMPANY L.L.C. - Baccarat Hotel & Residences"
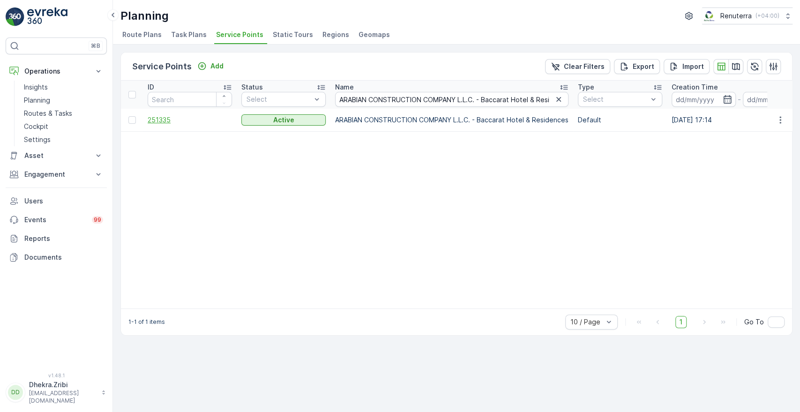
click at [156, 116] on span "251335" at bounding box center [190, 119] width 84 height 9
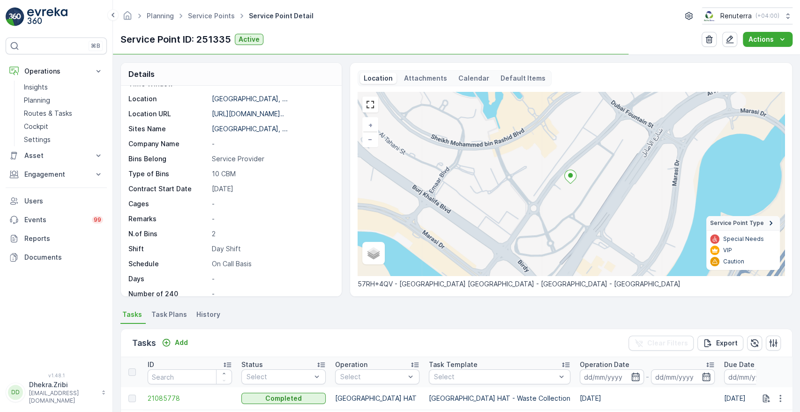
scroll to position [67, 0]
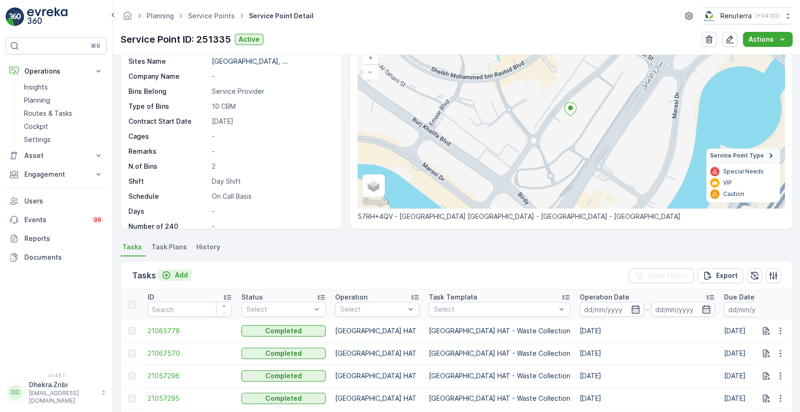
click at [181, 274] on p "Add" at bounding box center [181, 274] width 13 height 9
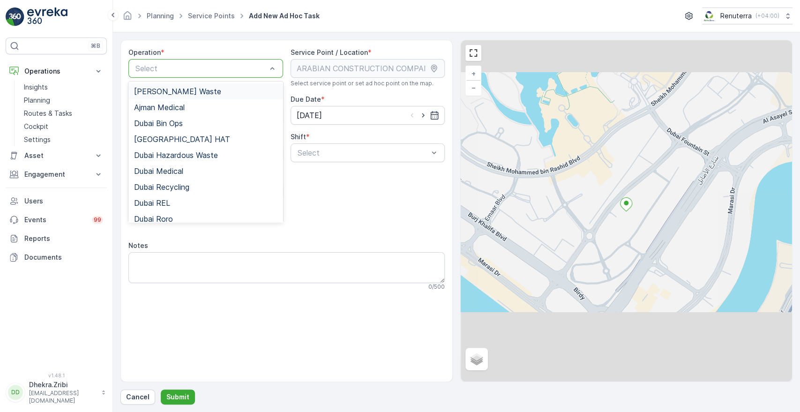
click at [231, 67] on div at bounding box center [200, 68] width 133 height 8
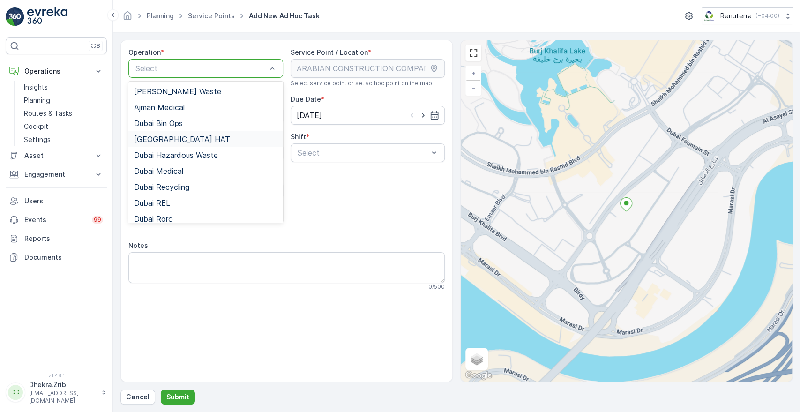
click at [176, 141] on div "Dubai HAT" at bounding box center [205, 139] width 143 height 8
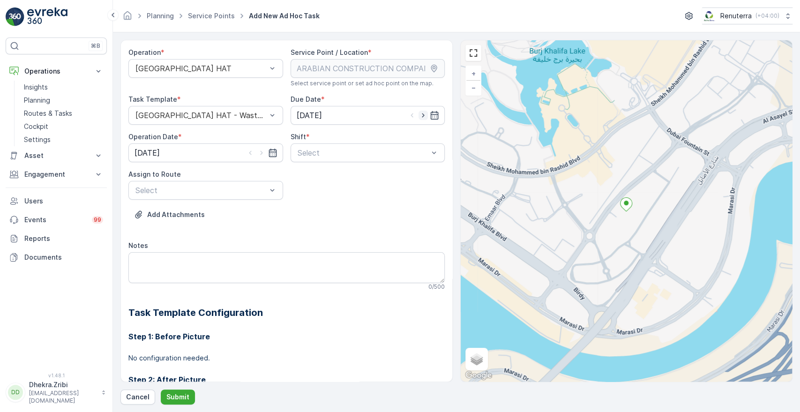
click at [424, 118] on icon "button" at bounding box center [422, 115] width 9 height 9
type input "[DATE]"
click at [262, 153] on icon "button" at bounding box center [261, 152] width 9 height 9
type input "[DATE]"
click at [313, 155] on div at bounding box center [363, 153] width 133 height 8
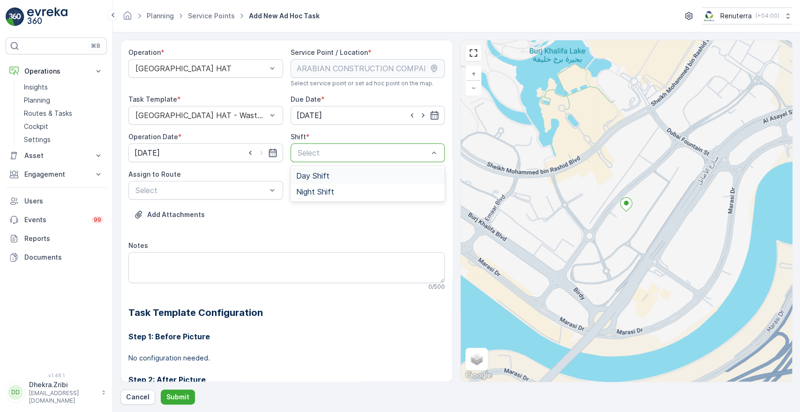
drag, startPoint x: 299, startPoint y: 174, endPoint x: 310, endPoint y: 174, distance: 10.8
click at [310, 174] on span "Day Shift" at bounding box center [312, 175] width 33 height 8
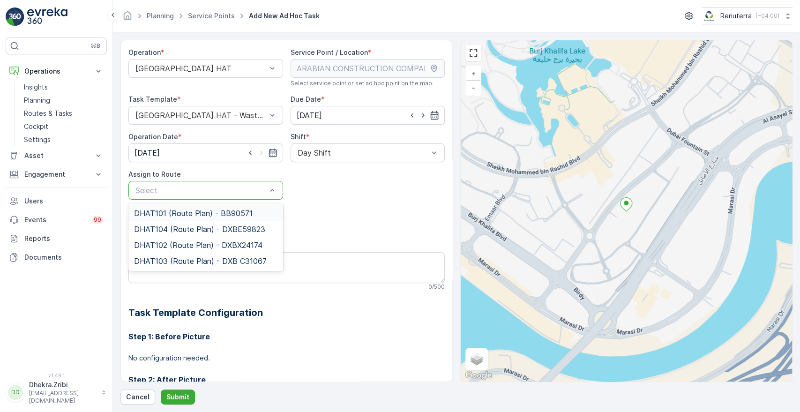
click at [238, 196] on div "Select" at bounding box center [205, 190] width 155 height 19
click at [174, 257] on span "DHAT103 (Route Plan) - DXB C31067" at bounding box center [200, 261] width 133 height 8
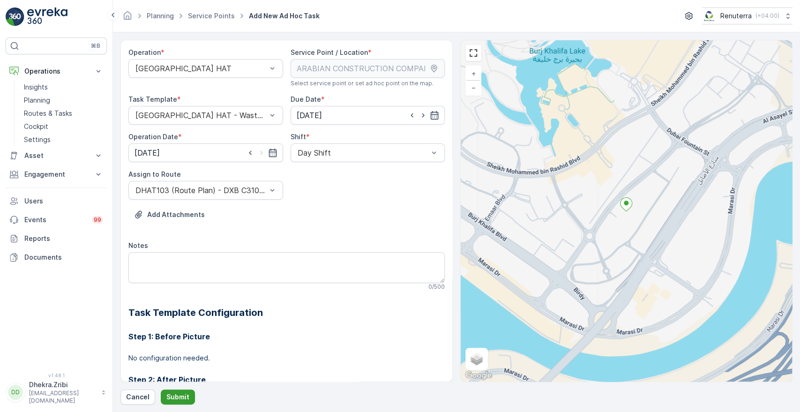
click at [179, 393] on p "Submit" at bounding box center [177, 396] width 23 height 9
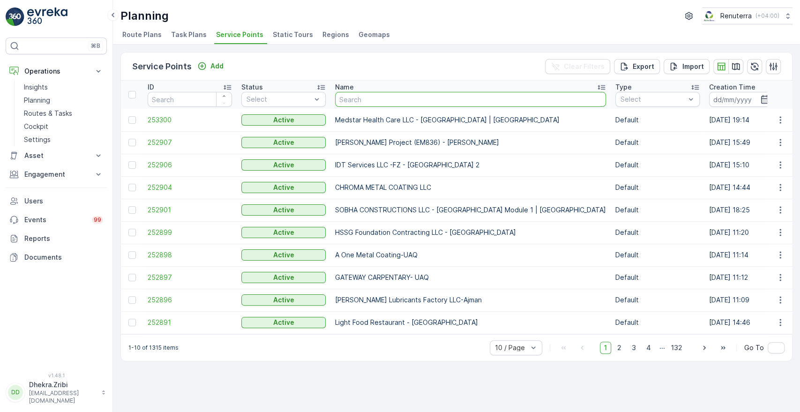
click at [394, 101] on input "text" at bounding box center [470, 99] width 271 height 15
paste input "Al Serh Al Kabeer Construction LLC - Silicon Oasis"
type input "Al Serh Al Kabeer Construction LLC - Silicon Oasis"
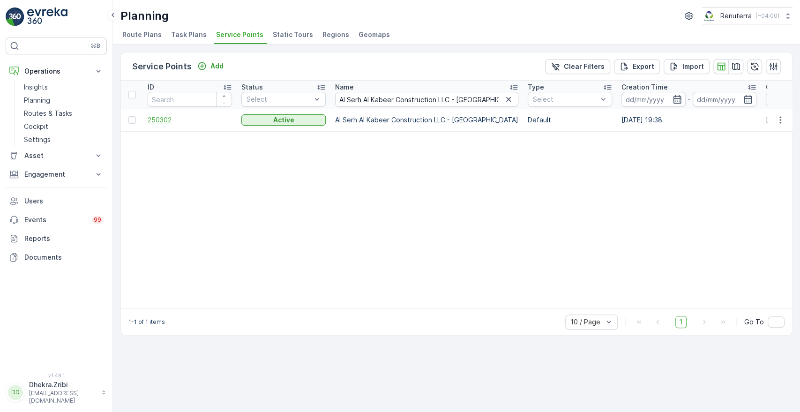
click at [151, 115] on span "250302" at bounding box center [190, 119] width 84 height 9
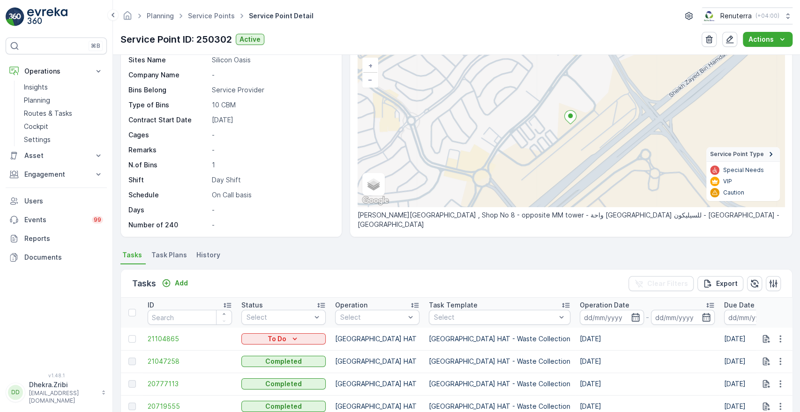
scroll to position [60, 0]
click at [178, 281] on p "Add" at bounding box center [181, 282] width 13 height 9
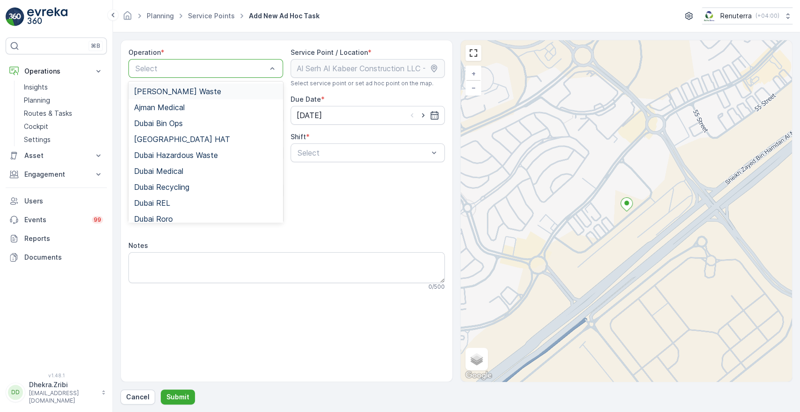
click at [210, 66] on div at bounding box center [200, 68] width 133 height 8
click at [170, 137] on span "Dubai HAT" at bounding box center [182, 139] width 96 height 8
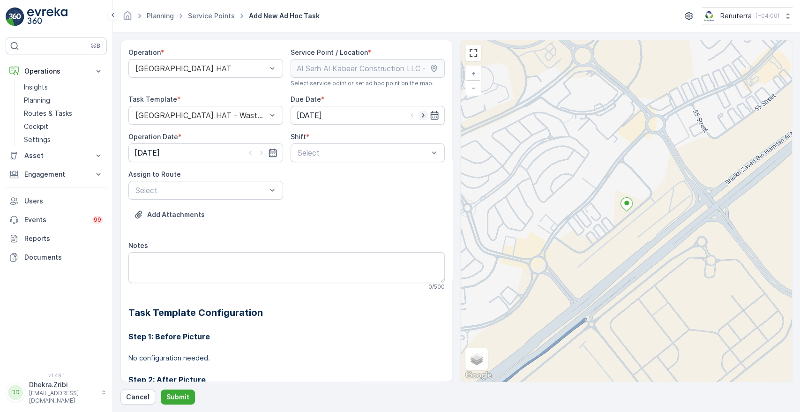
click at [418, 117] on icon "button" at bounding box center [422, 115] width 9 height 9
type input "[DATE]"
click at [259, 152] on icon "button" at bounding box center [261, 152] width 9 height 9
type input "[DATE]"
click at [339, 149] on div at bounding box center [363, 153] width 133 height 8
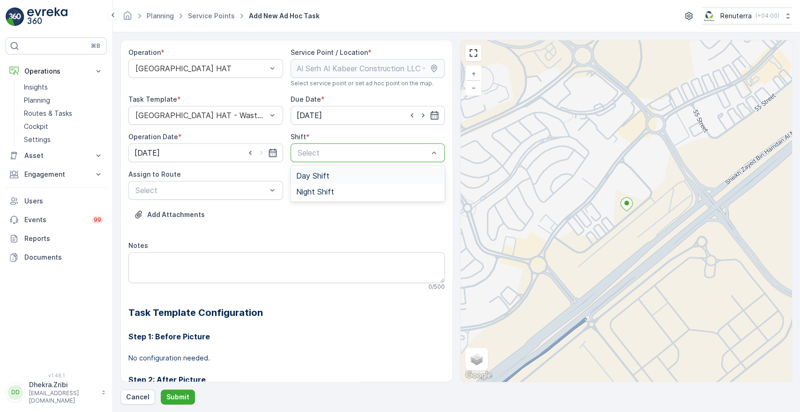
click at [309, 177] on span "Day Shift" at bounding box center [312, 175] width 33 height 8
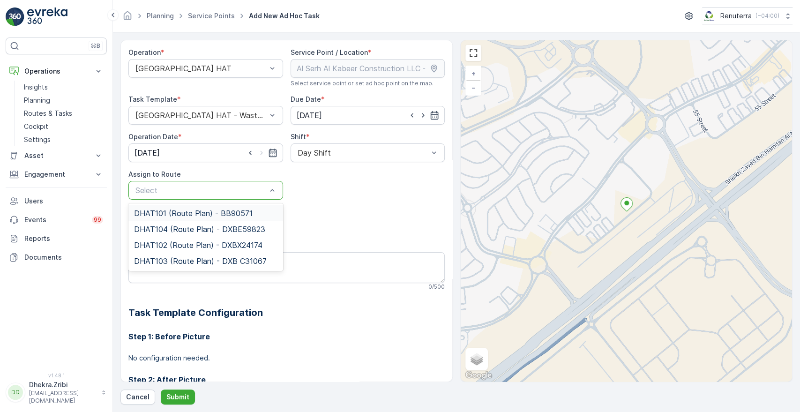
click at [241, 190] on div at bounding box center [200, 190] width 133 height 8
click at [165, 258] on span "DHAT103 (Route Plan) - DXB C31067" at bounding box center [200, 261] width 133 height 8
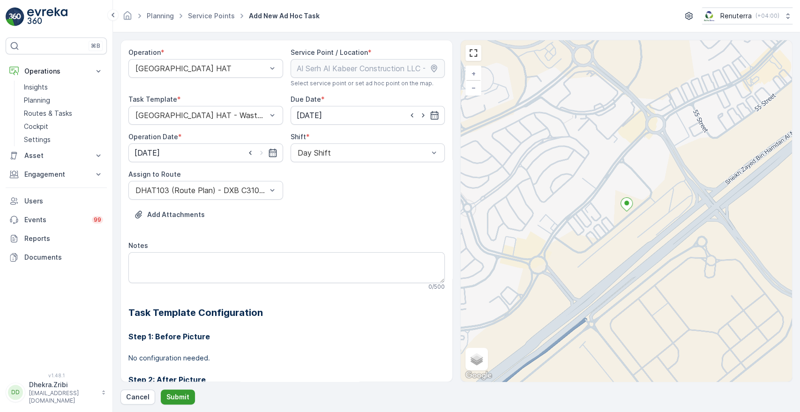
click at [171, 392] on p "Submit" at bounding box center [177, 396] width 23 height 9
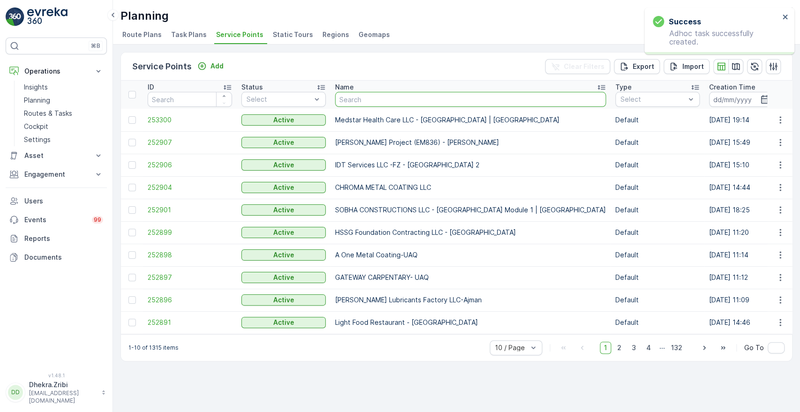
click at [375, 98] on input "text" at bounding box center [470, 99] width 271 height 15
paste input "JB GOODWIN TECHNICAL SERVICES L.L.C"
type input "JB GOODWIN TECHNICAL SERVICES L.L.C"
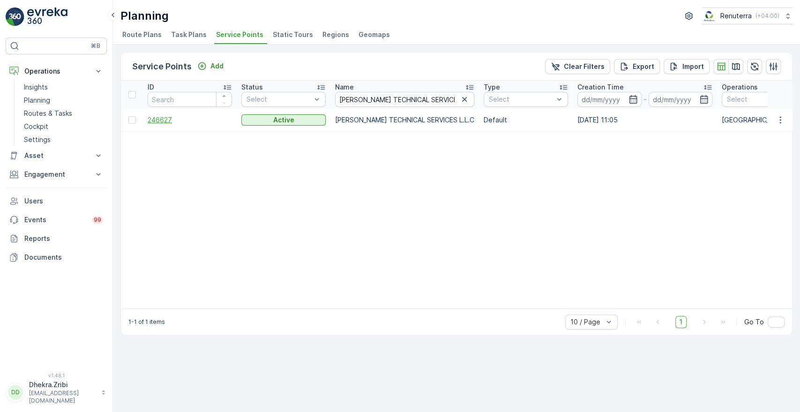
click at [161, 116] on span "246627" at bounding box center [190, 119] width 84 height 9
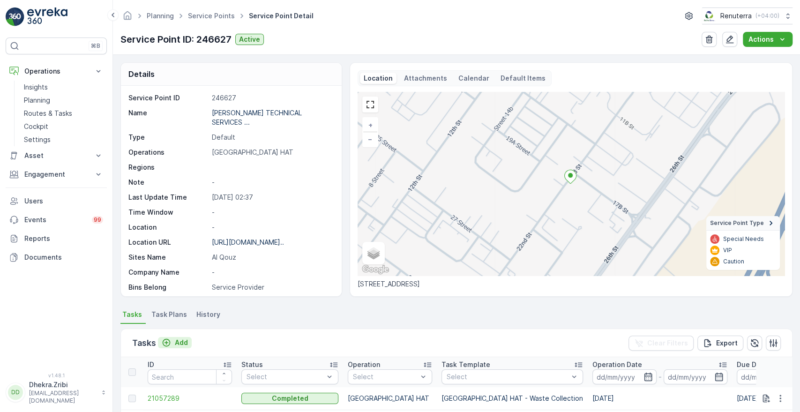
click at [179, 341] on p "Add" at bounding box center [181, 342] width 13 height 9
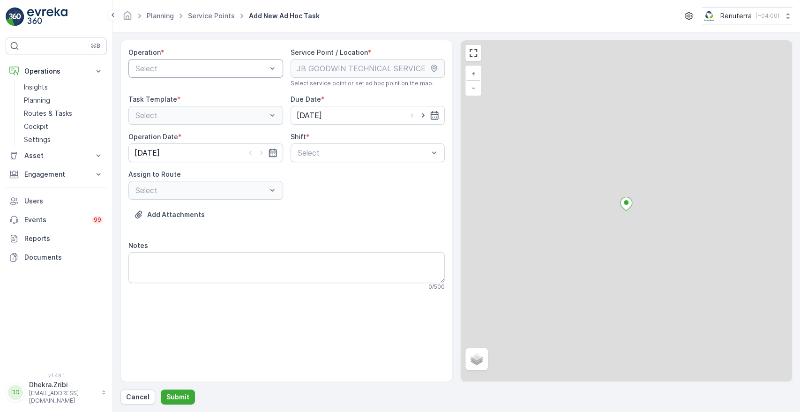
click at [190, 64] on div at bounding box center [200, 68] width 133 height 8
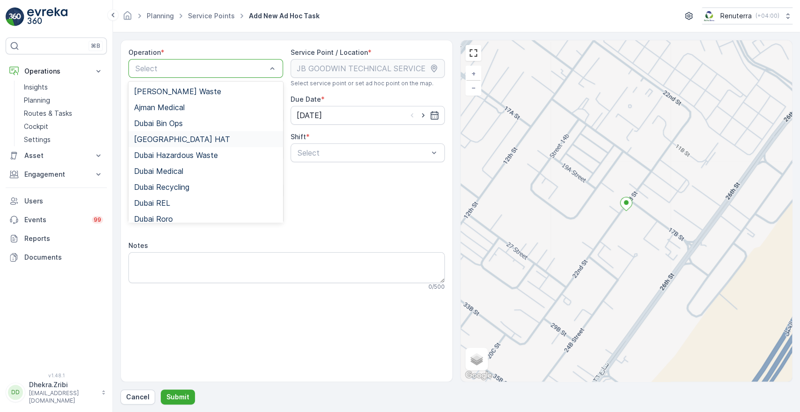
click at [164, 137] on span "Dubai HAT" at bounding box center [182, 139] width 96 height 8
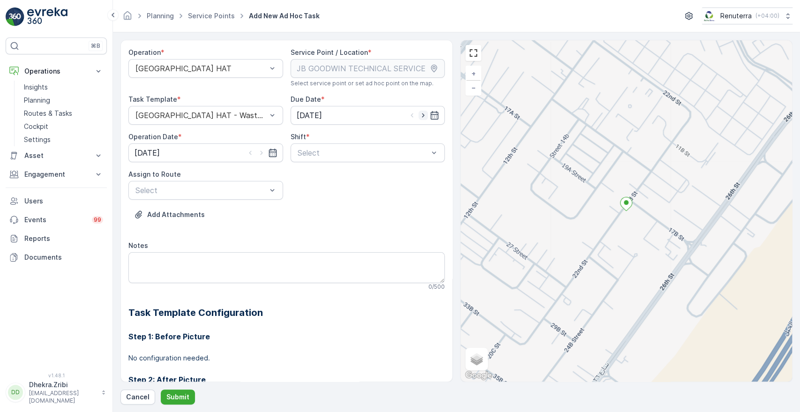
click at [418, 114] on icon "button" at bounding box center [422, 115] width 9 height 9
type input "[DATE]"
click at [260, 153] on icon "button" at bounding box center [261, 152] width 9 height 9
type input "[DATE]"
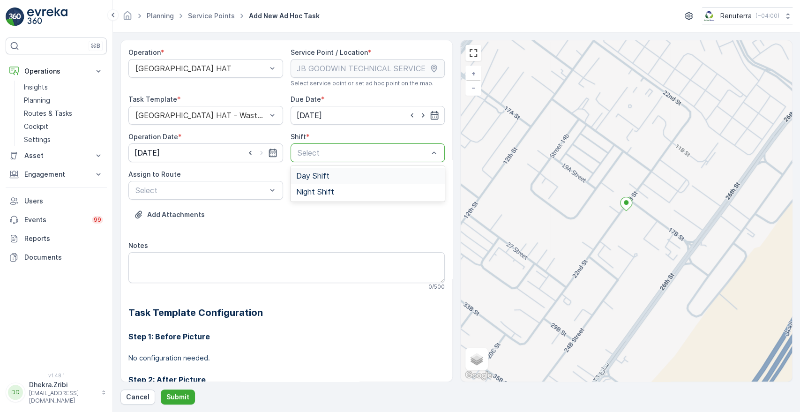
drag, startPoint x: 320, startPoint y: 155, endPoint x: 303, endPoint y: 177, distance: 28.3
click at [303, 162] on div "2 results available. Use Up and Down to choose options, press Enter to select t…" at bounding box center [367, 152] width 155 height 19
click at [303, 177] on span "Day Shift" at bounding box center [312, 175] width 33 height 8
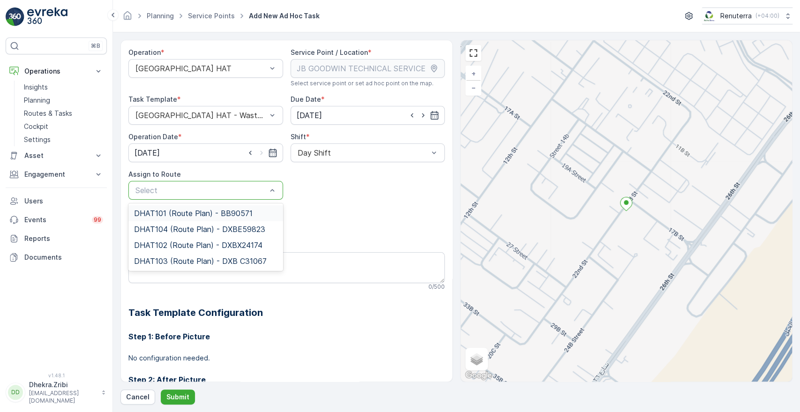
click at [239, 183] on div "Select" at bounding box center [205, 190] width 155 height 19
click at [168, 260] on span "DHAT103 (Route Plan) - DXB C31067" at bounding box center [200, 261] width 133 height 8
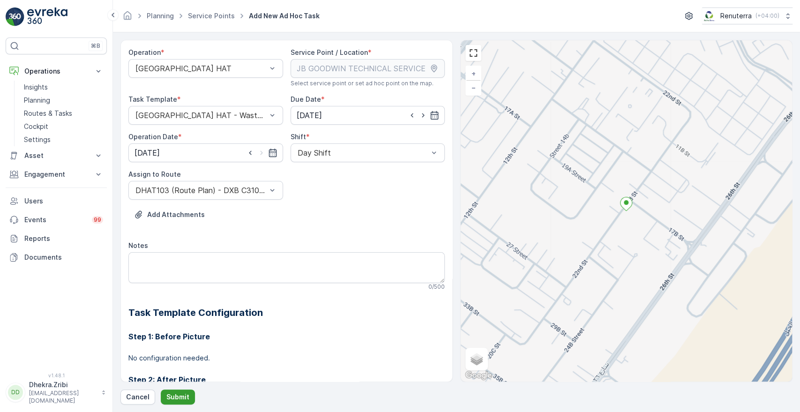
click at [181, 399] on p "Submit" at bounding box center [177, 396] width 23 height 9
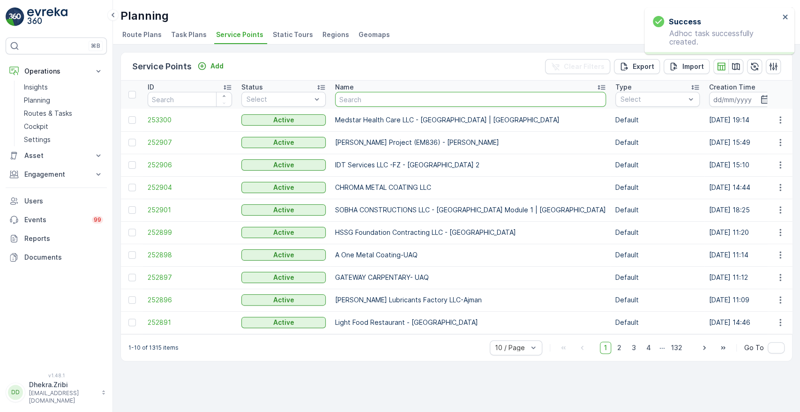
click at [362, 100] on input "text" at bounding box center [470, 99] width 271 height 15
paste input "SOBHA CONSTRUCTIONS LLC - RIVERSIDE CRESCENT Module 1 | Ras Al Khor"
type input "SOBHA CONSTRUCTIONS LLC - RIVERSIDE CRESCENT Module 1 | Ras Al Khor"
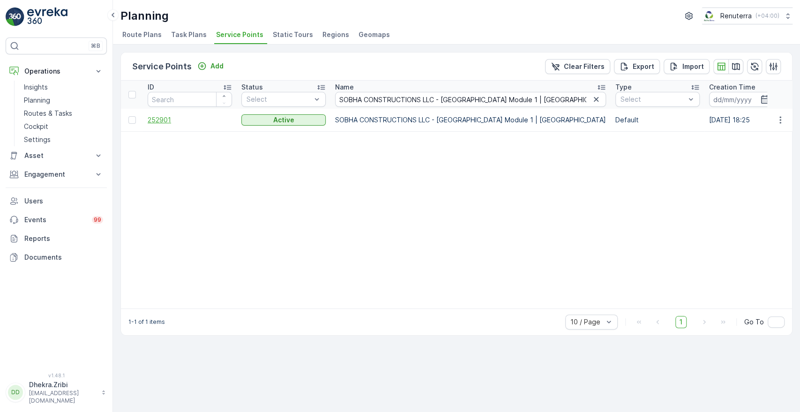
click at [163, 118] on span "252901" at bounding box center [190, 119] width 84 height 9
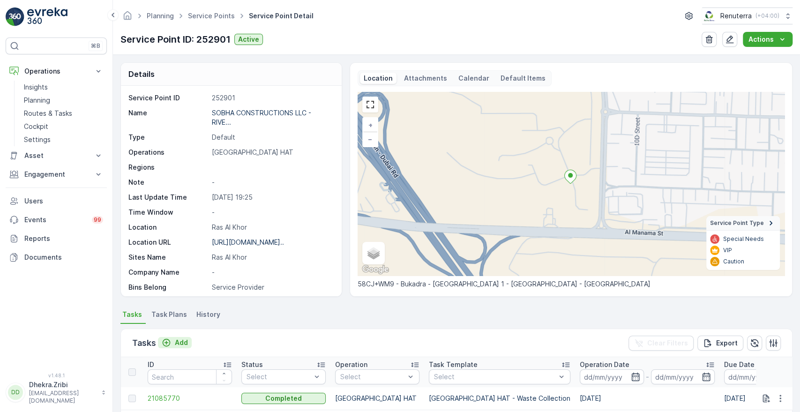
click at [178, 341] on p "Add" at bounding box center [181, 342] width 13 height 9
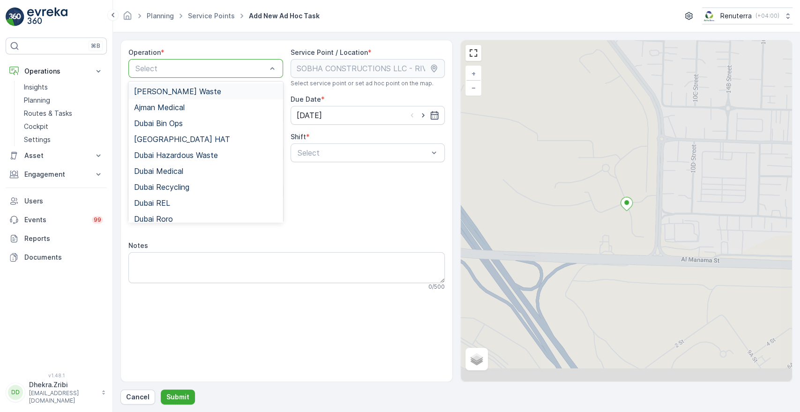
click at [209, 68] on div at bounding box center [200, 68] width 133 height 8
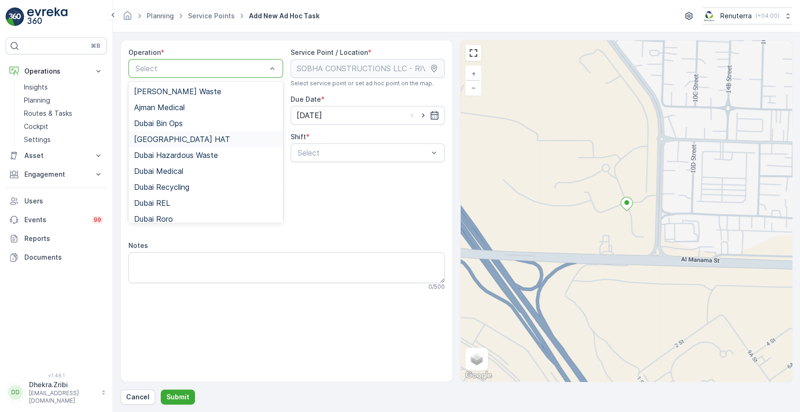
click at [170, 137] on span "Dubai HAT" at bounding box center [182, 139] width 96 height 8
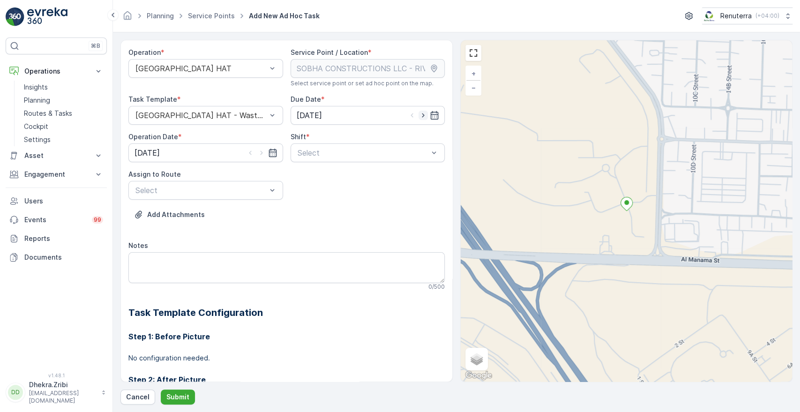
click at [420, 112] on icon "button" at bounding box center [422, 115] width 9 height 9
type input "[DATE]"
click at [262, 154] on icon "button" at bounding box center [261, 152] width 9 height 9
type input "[DATE]"
click at [315, 149] on div at bounding box center [363, 153] width 133 height 8
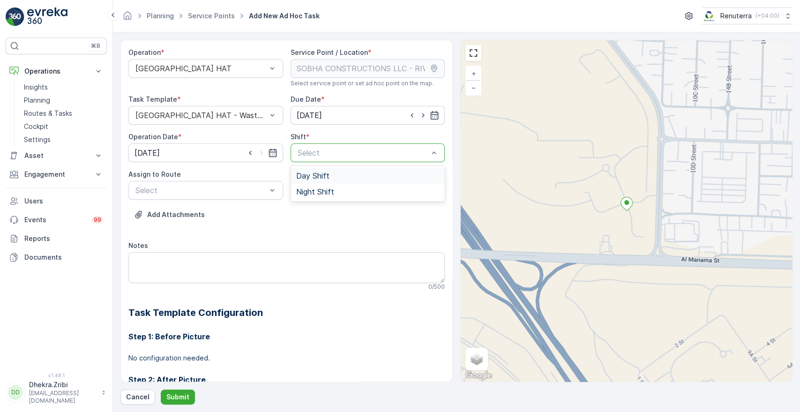
click at [305, 171] on span "Day Shift" at bounding box center [312, 175] width 33 height 8
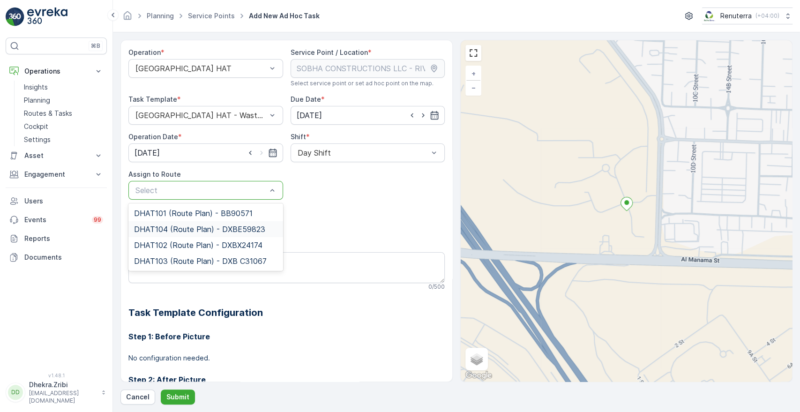
click at [176, 226] on span "DHAT104 (Route Plan) - DXBE59823" at bounding box center [199, 229] width 131 height 8
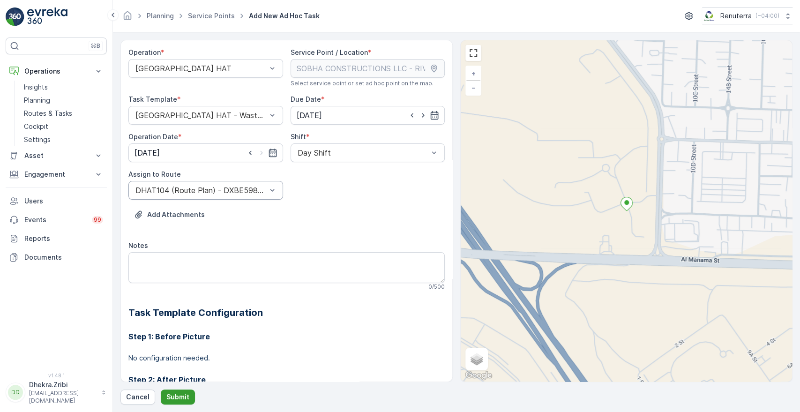
click at [183, 393] on p "Submit" at bounding box center [177, 396] width 23 height 9
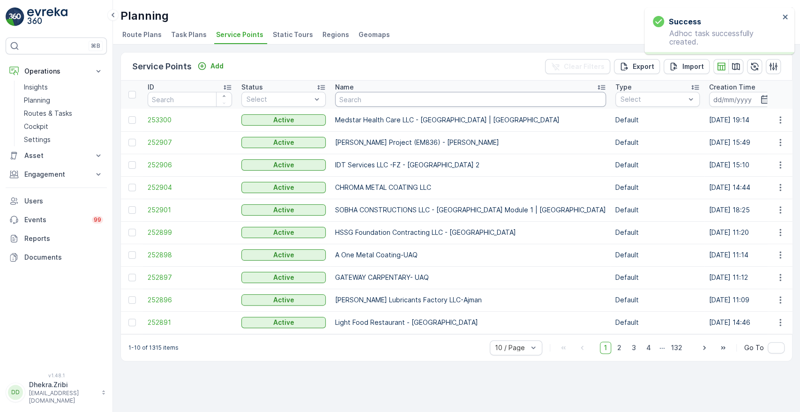
click at [378, 98] on input "text" at bounding box center [470, 99] width 271 height 15
paste input "Deco Waste Service-Al Quoz IFF"
type input "Deco Waste Service-Al Quoz IFF"
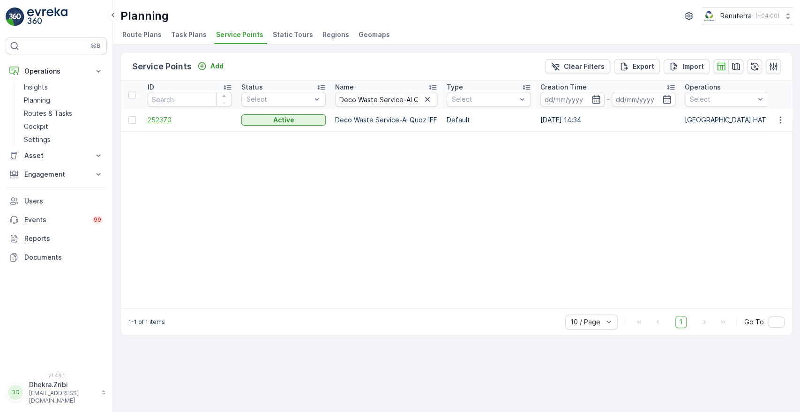
click at [163, 119] on span "252370" at bounding box center [190, 119] width 84 height 9
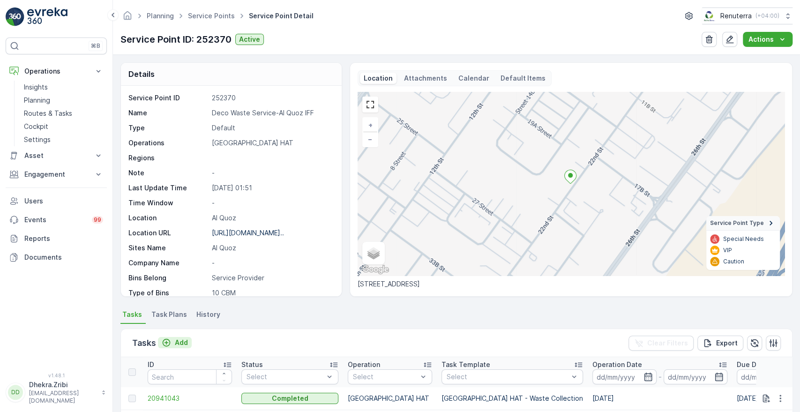
click at [179, 341] on p "Add" at bounding box center [181, 342] width 13 height 9
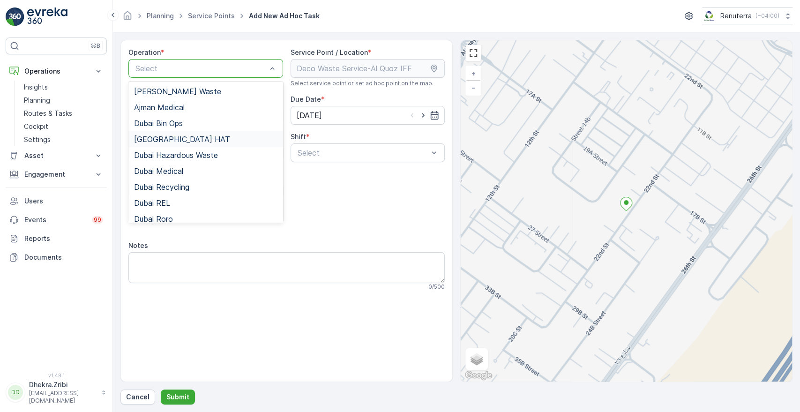
click at [168, 139] on span "Dubai HAT" at bounding box center [182, 139] width 96 height 8
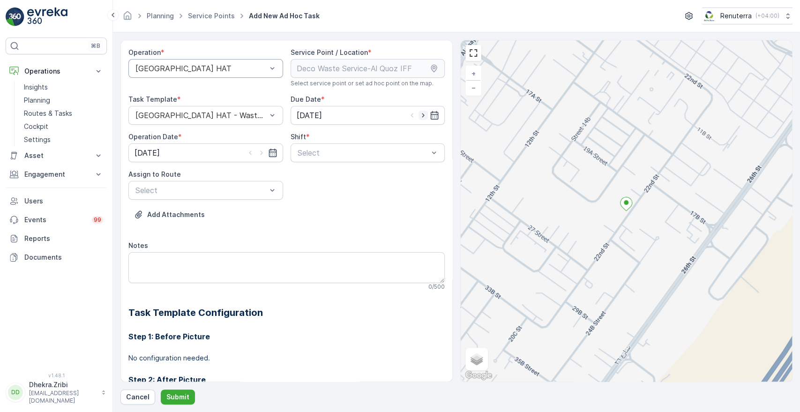
click at [418, 116] on icon "button" at bounding box center [422, 115] width 9 height 9
type input "[DATE]"
click at [259, 153] on icon "button" at bounding box center [261, 152] width 9 height 9
type input "[DATE]"
click at [320, 145] on div "Select" at bounding box center [367, 152] width 155 height 19
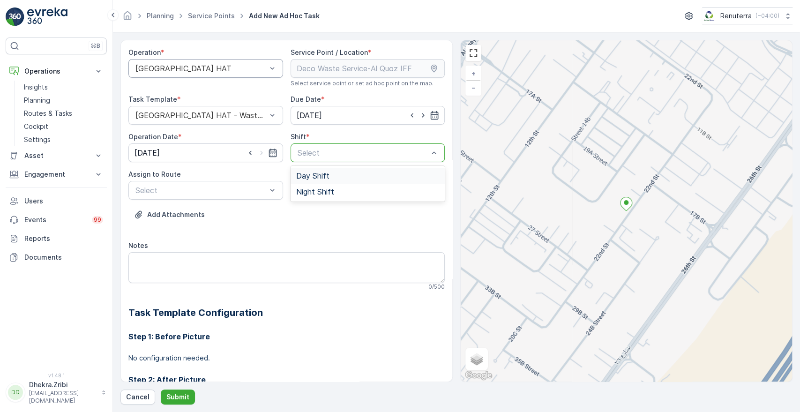
click at [307, 175] on span "Day Shift" at bounding box center [312, 175] width 33 height 8
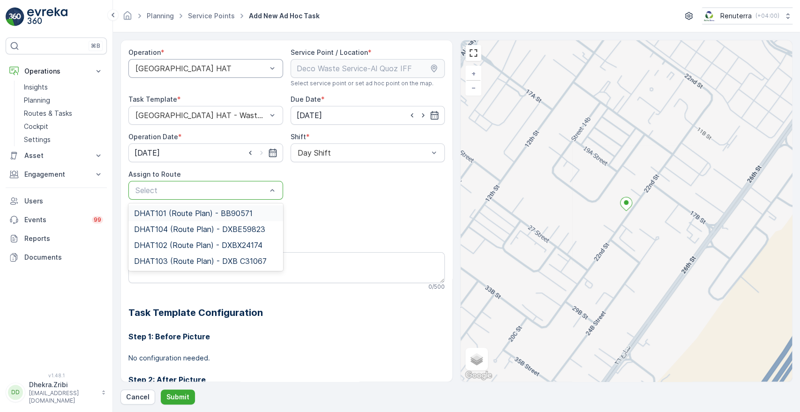
click at [232, 186] on div at bounding box center [200, 190] width 133 height 8
click at [186, 225] on span "DHAT104 (Route Plan) - DXBE59823" at bounding box center [199, 229] width 131 height 8
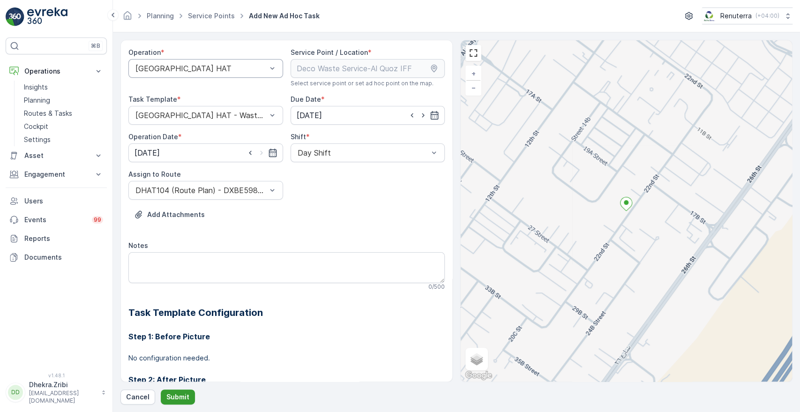
click at [178, 398] on p "Submit" at bounding box center [177, 396] width 23 height 9
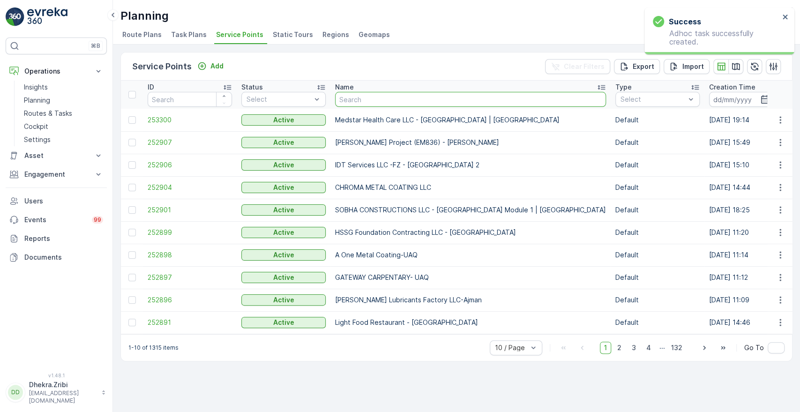
click at [393, 100] on input "text" at bounding box center [470, 99] width 271 height 15
paste input "Deco Waste Service - Cheshno | Jabel Ali"
type input "Deco Waste Service - Cheshno | Jabel Ali"
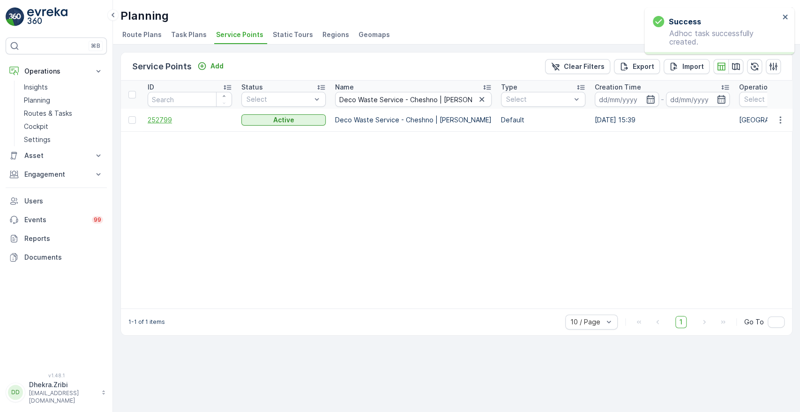
click at [164, 119] on span "252799" at bounding box center [190, 119] width 84 height 9
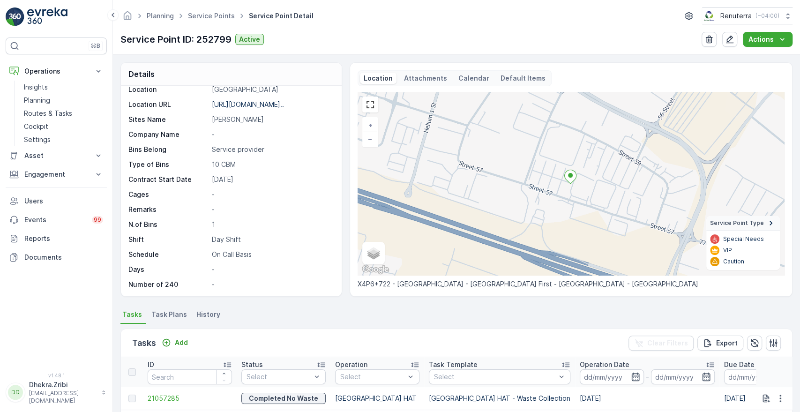
scroll to position [60, 0]
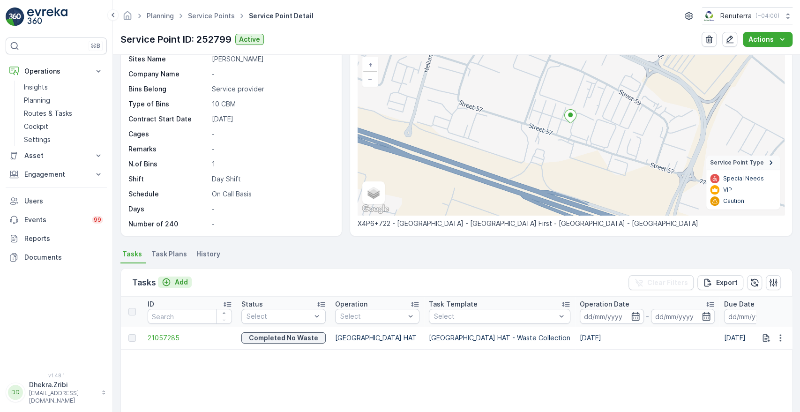
click at [175, 278] on p "Add" at bounding box center [181, 281] width 13 height 9
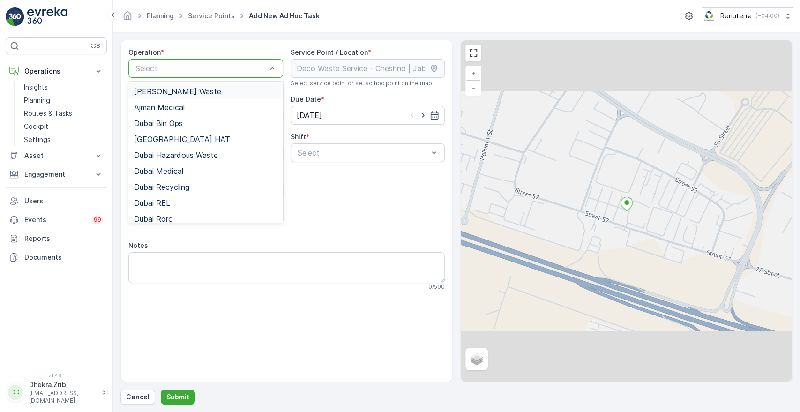
click at [207, 70] on div at bounding box center [200, 68] width 133 height 8
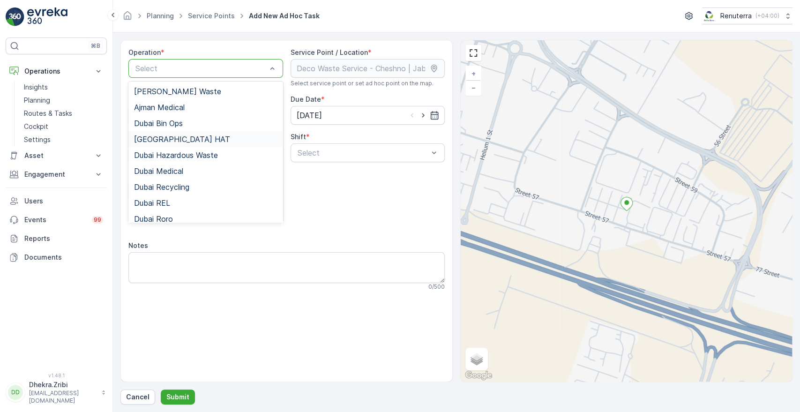
click at [170, 140] on span "Dubai HAT" at bounding box center [182, 139] width 96 height 8
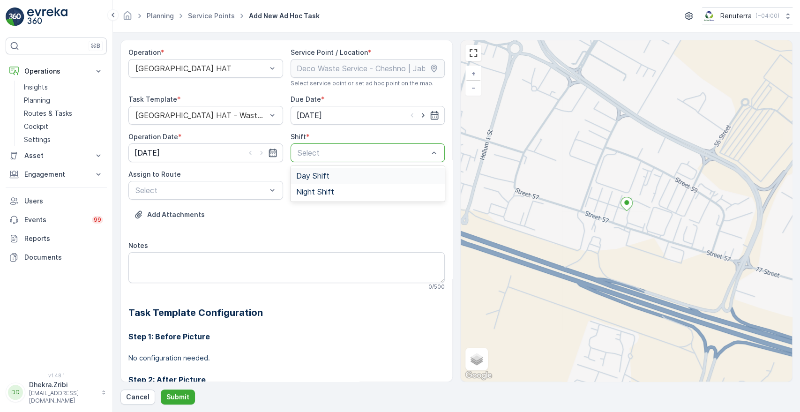
click at [328, 153] on div at bounding box center [363, 153] width 133 height 8
click at [304, 175] on span "Day Shift" at bounding box center [312, 175] width 33 height 8
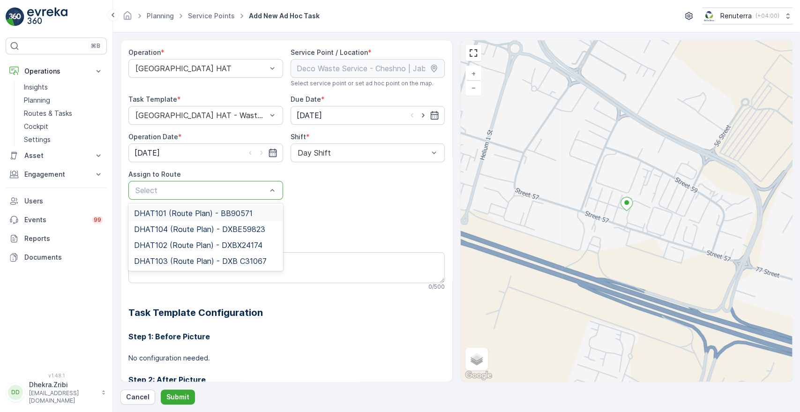
click at [228, 189] on div at bounding box center [200, 190] width 133 height 8
click at [191, 230] on span "DHAT104 (Route Plan) - DXBE59823" at bounding box center [199, 229] width 131 height 8
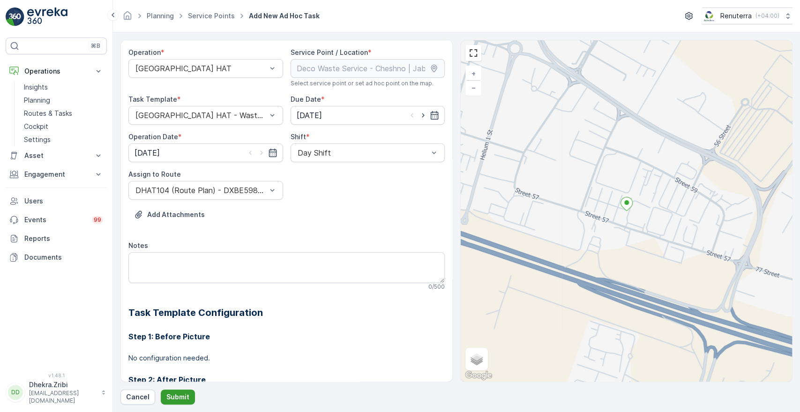
click at [179, 395] on p "Submit" at bounding box center [177, 396] width 23 height 9
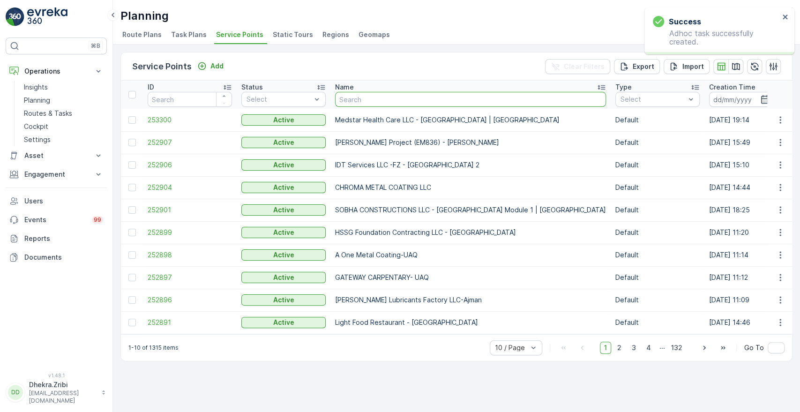
click at [408, 97] on input "text" at bounding box center [470, 99] width 271 height 15
paste input "Besix Construct LLC-1JC"
type input "Besix Construct LLC-1JC"
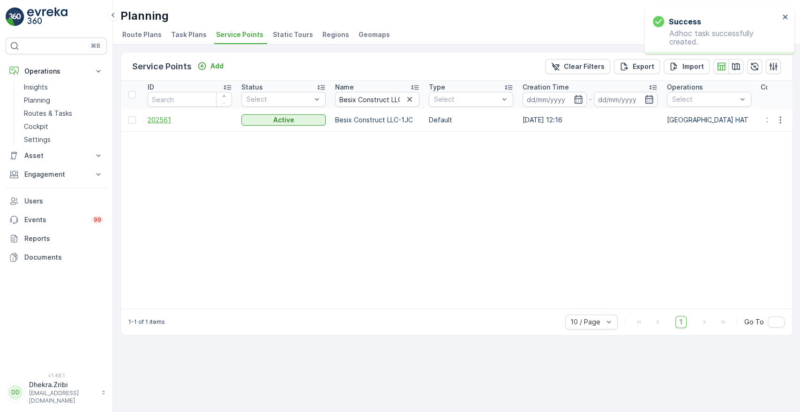
click at [165, 121] on span "202561" at bounding box center [190, 119] width 84 height 9
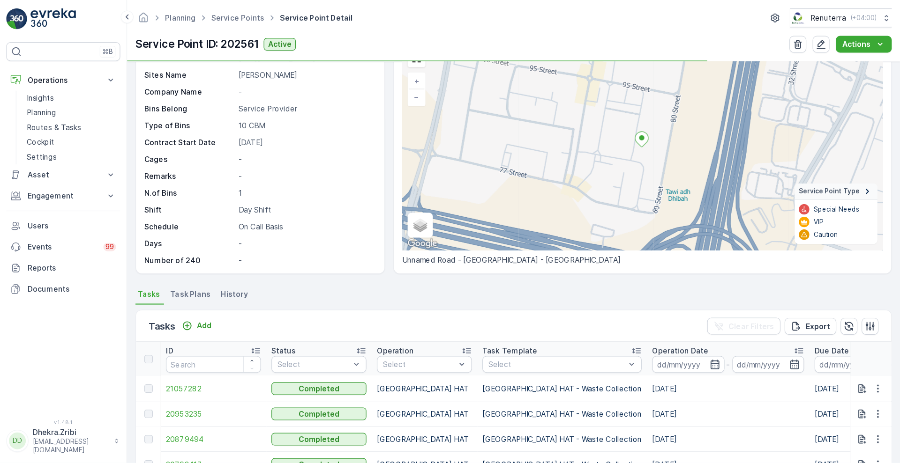
scroll to position [53, 0]
click at [179, 284] on p "Add" at bounding box center [181, 288] width 13 height 9
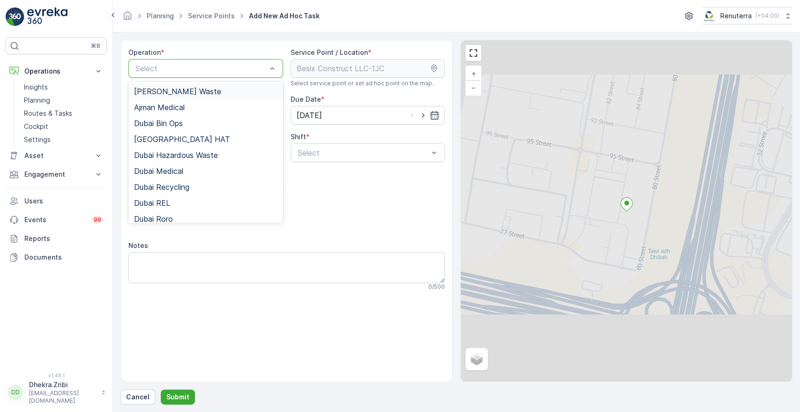
click at [208, 67] on div at bounding box center [200, 68] width 133 height 8
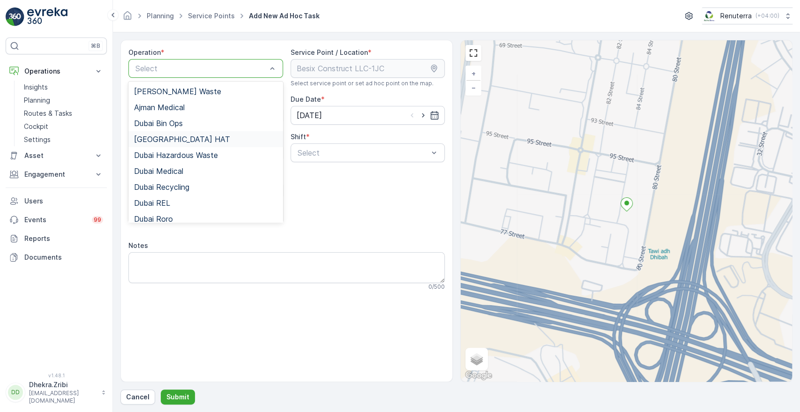
click at [169, 139] on span "Dubai HAT" at bounding box center [182, 139] width 96 height 8
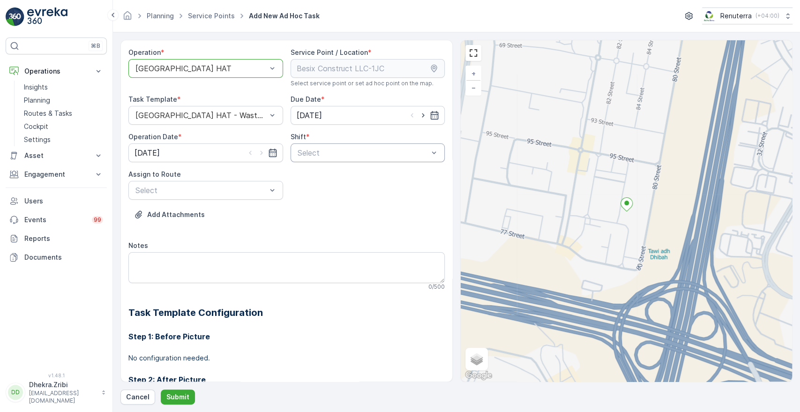
click at [337, 154] on div at bounding box center [363, 153] width 133 height 8
click at [315, 175] on span "Day Shift" at bounding box center [312, 175] width 33 height 8
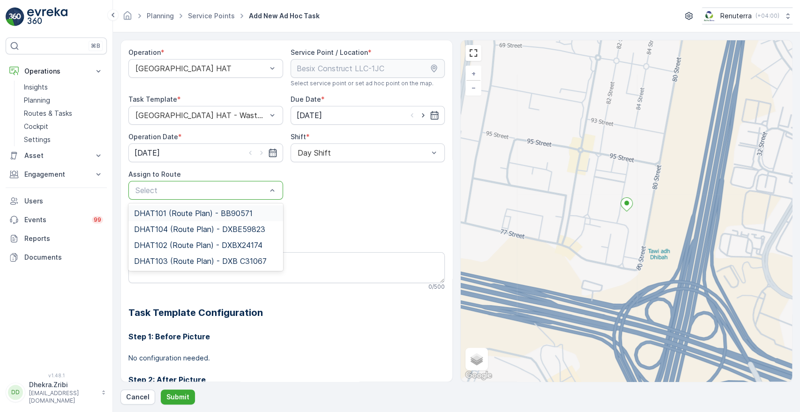
click at [244, 192] on div at bounding box center [200, 190] width 133 height 8
click at [170, 257] on span "DHAT103 (Route Plan) - DXB C31067" at bounding box center [200, 261] width 133 height 8
click at [230, 186] on div at bounding box center [200, 190] width 133 height 8
click at [189, 231] on span "DHAT104 (Route Plan) - DXBE59823" at bounding box center [199, 229] width 131 height 8
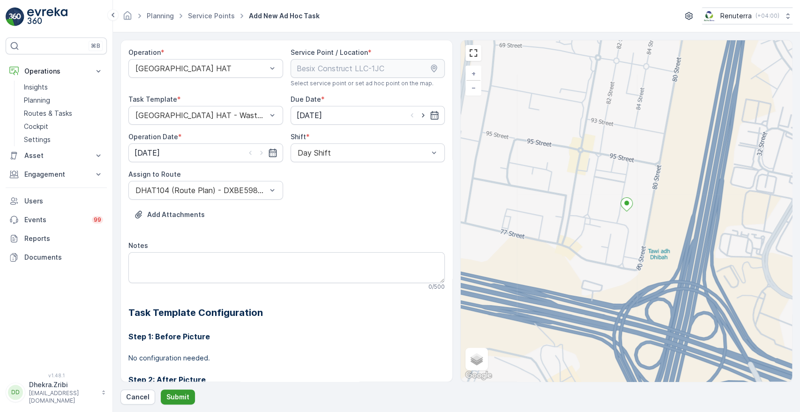
click at [180, 394] on p "Submit" at bounding box center [177, 396] width 23 height 9
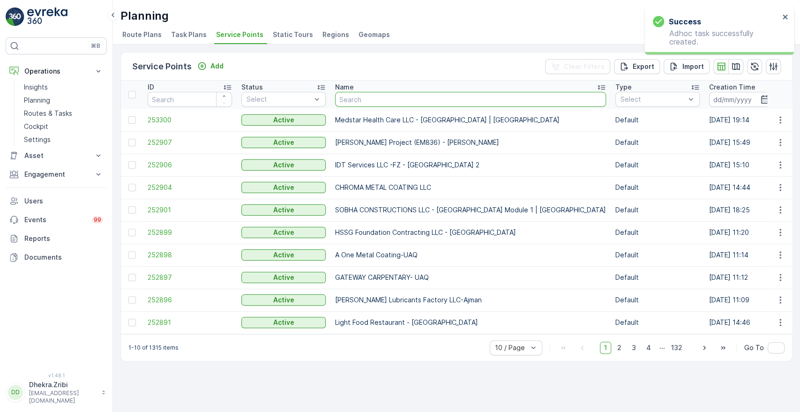
click at [387, 97] on input "text" at bounding box center [470, 99] width 271 height 15
paste input "Al Zahra Hospital"
type input "Al Zahra Hospital"
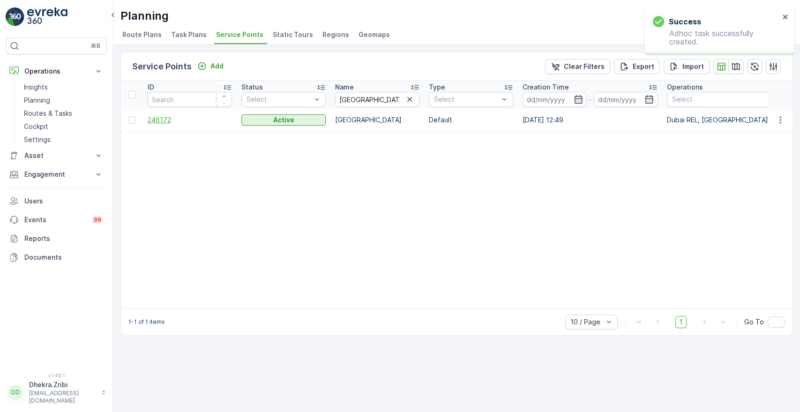
click at [161, 118] on span "246172" at bounding box center [190, 119] width 84 height 9
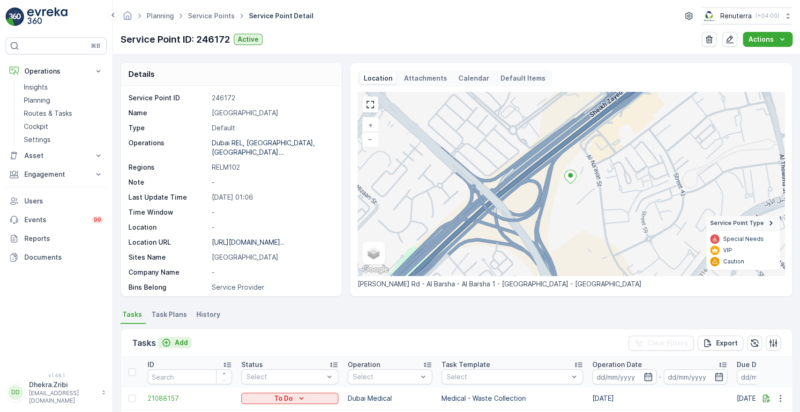
click at [178, 341] on p "Add" at bounding box center [181, 342] width 13 height 9
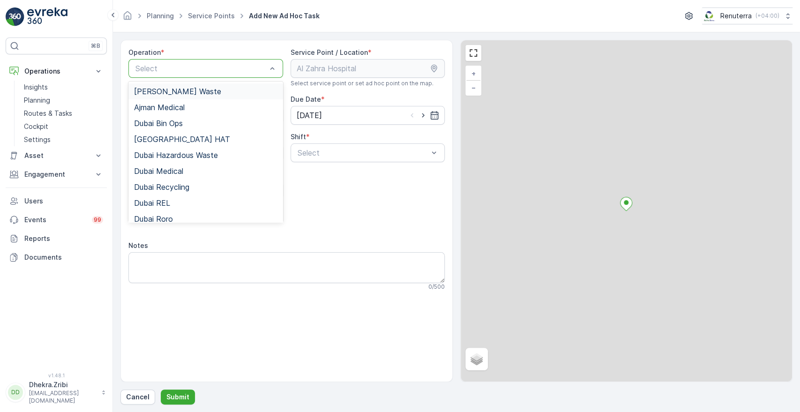
click at [225, 67] on div at bounding box center [200, 68] width 133 height 8
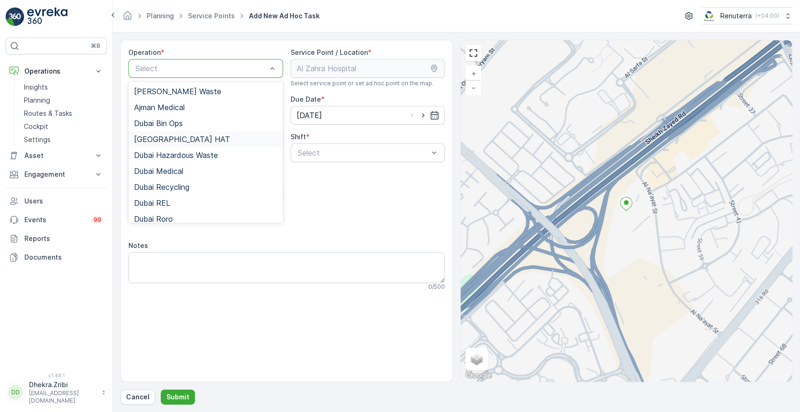
click at [176, 140] on div "Dubai HAT" at bounding box center [205, 139] width 143 height 8
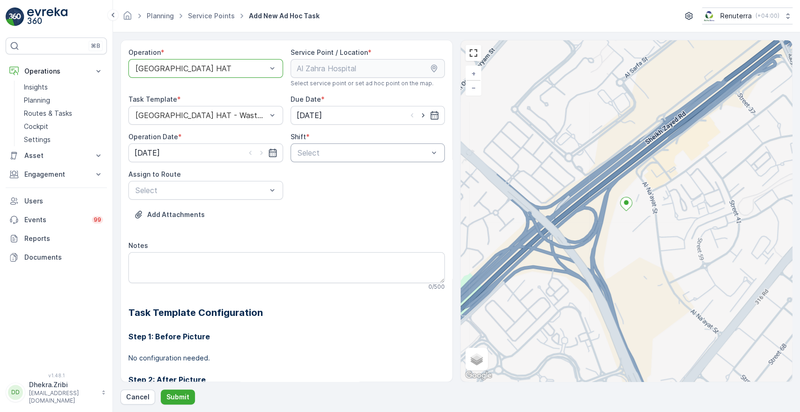
click at [351, 158] on div "Select" at bounding box center [367, 152] width 155 height 19
click at [311, 172] on span "Day Shift" at bounding box center [312, 175] width 33 height 8
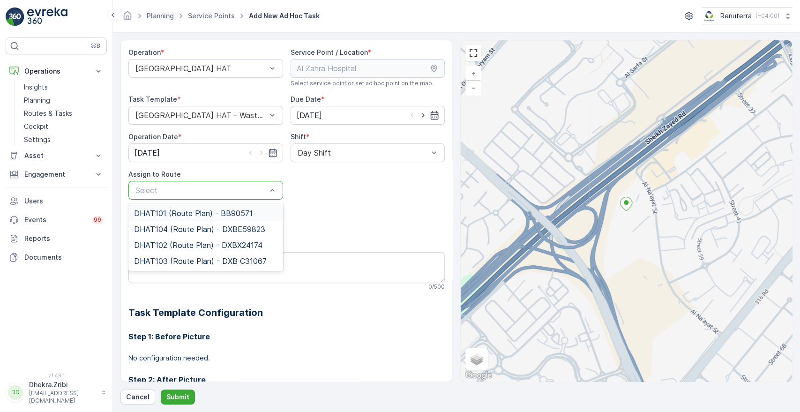
click at [231, 188] on div at bounding box center [200, 190] width 133 height 8
click at [186, 226] on span "DHAT104 (Route Plan) - DXBE59823" at bounding box center [199, 229] width 131 height 8
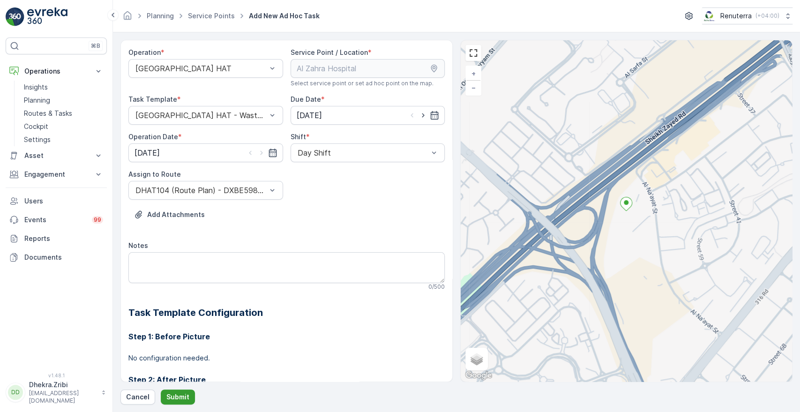
click at [180, 393] on p "Submit" at bounding box center [177, 396] width 23 height 9
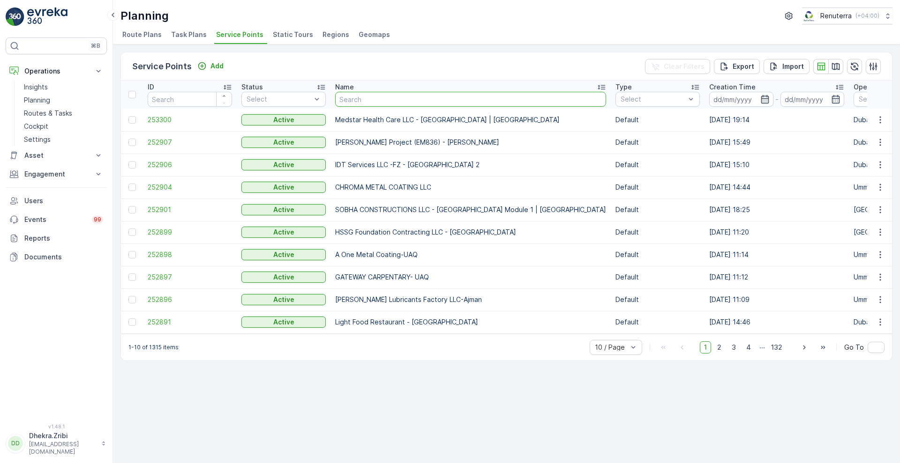
click at [349, 97] on input "text" at bounding box center [470, 99] width 271 height 15
type input "shredex"
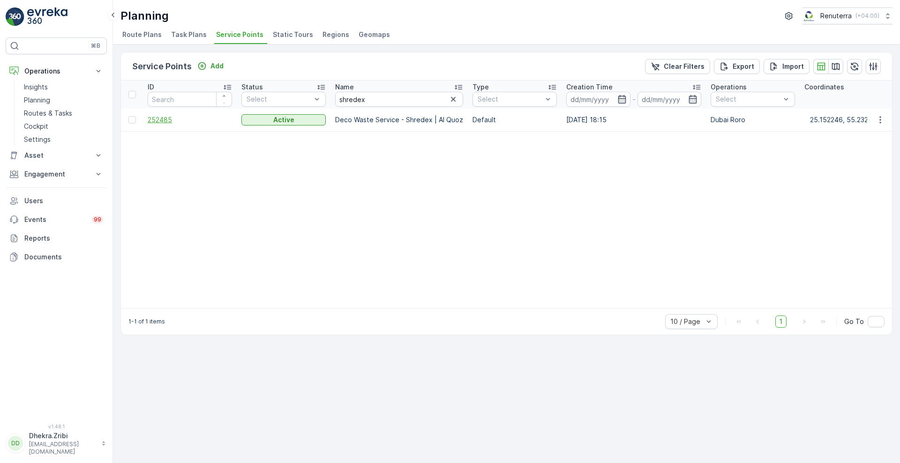
click at [166, 121] on span "252485" at bounding box center [190, 119] width 84 height 9
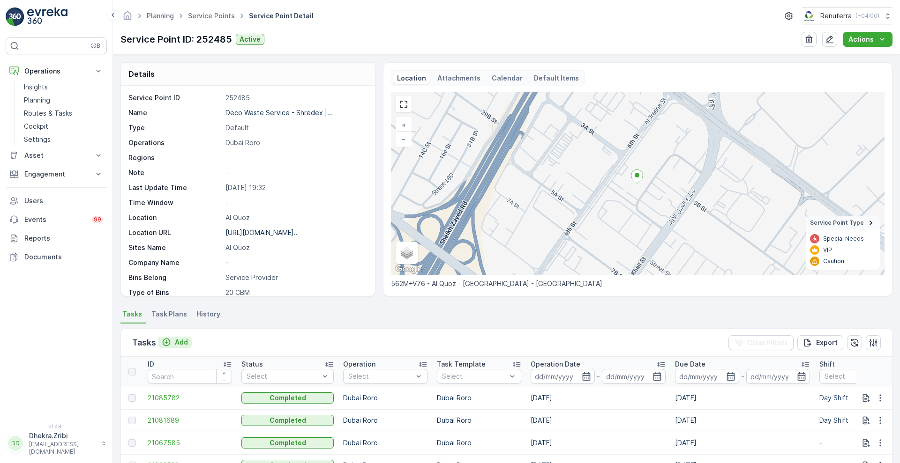
click at [179, 341] on p "Add" at bounding box center [181, 342] width 13 height 9
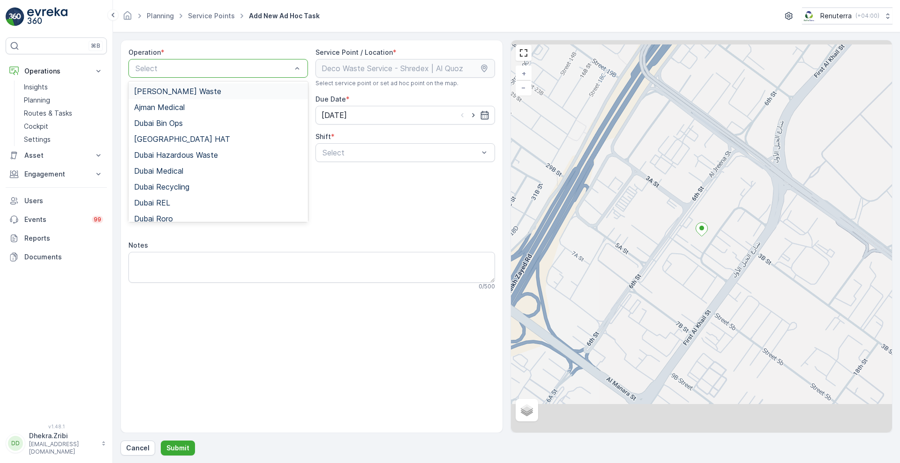
click at [226, 69] on div at bounding box center [213, 68] width 158 height 8
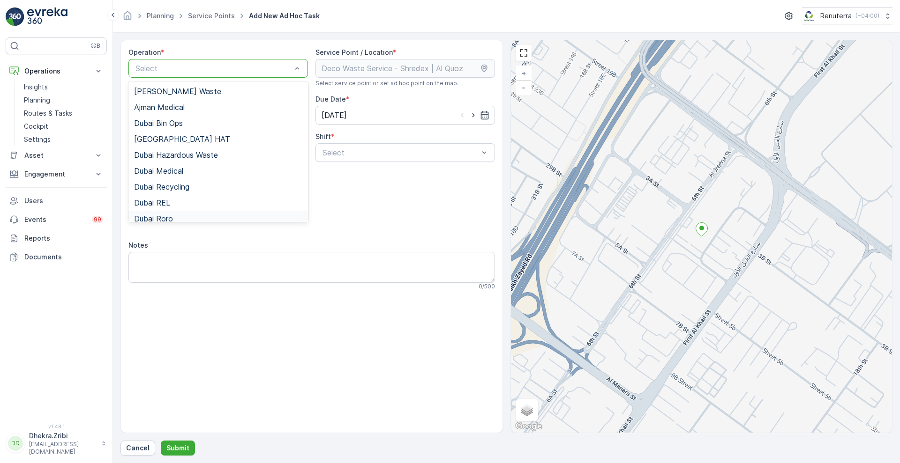
click at [173, 216] on div "Dubai Roro" at bounding box center [218, 219] width 168 height 8
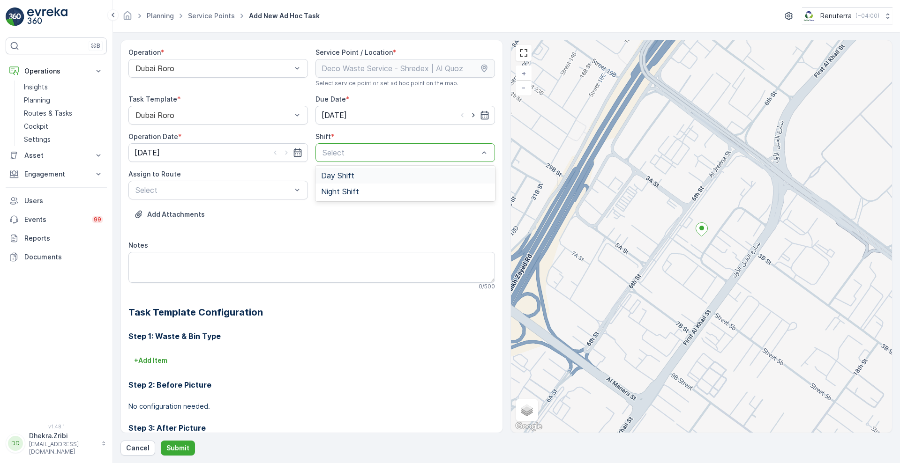
click at [338, 177] on span "Day Shift" at bounding box center [337, 175] width 33 height 8
click at [261, 192] on div at bounding box center [213, 190] width 158 height 8
click at [200, 214] on span "DRORO101 (Route Plan) - DXBCC95212" at bounding box center [204, 213] width 140 height 8
click at [180, 411] on p "Submit" at bounding box center [177, 448] width 23 height 9
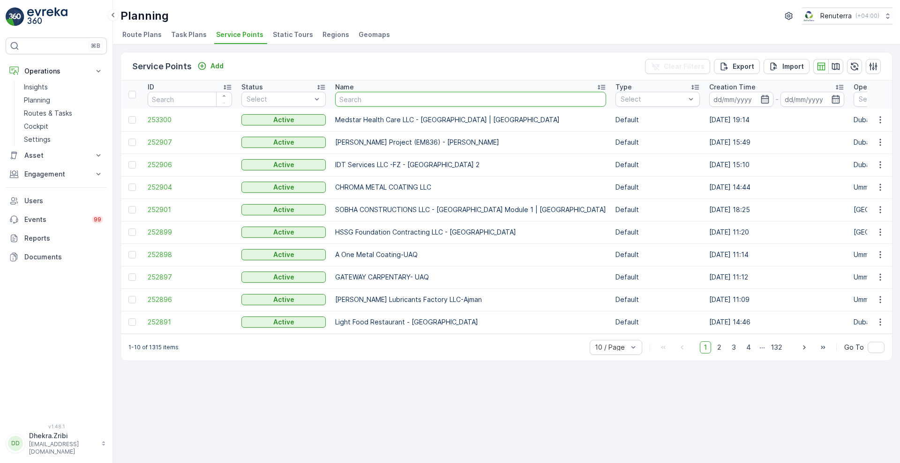
click at [413, 92] on input "text" at bounding box center [470, 99] width 271 height 15
type input "deco"
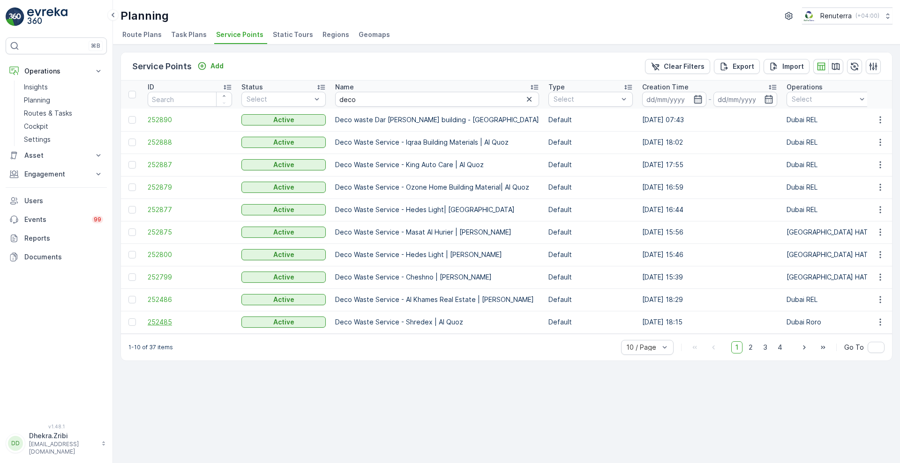
click at [162, 320] on span "252485" at bounding box center [190, 322] width 84 height 9
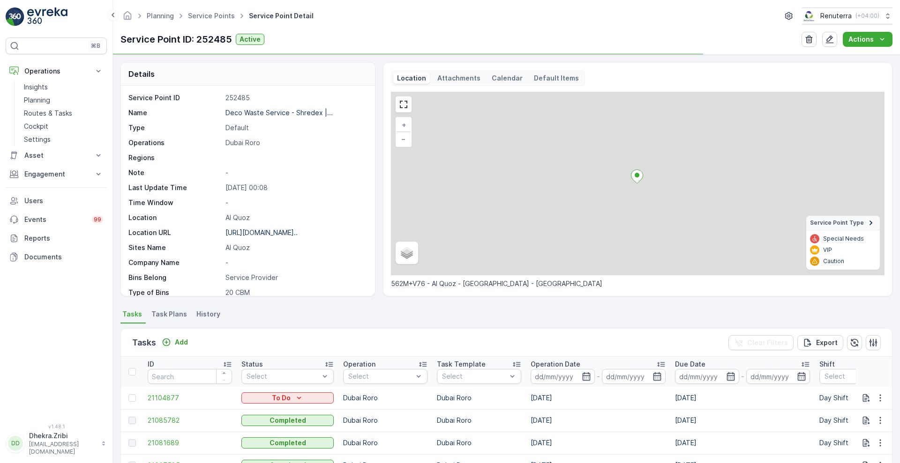
scroll to position [91, 0]
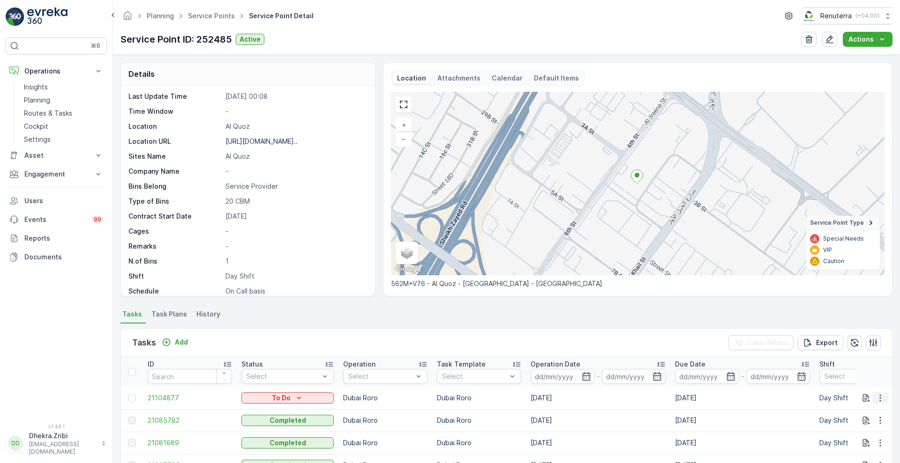
click at [799, 398] on icon "button" at bounding box center [879, 398] width 9 height 9
click at [799, 350] on span "Change Route" at bounding box center [855, 353] width 45 height 9
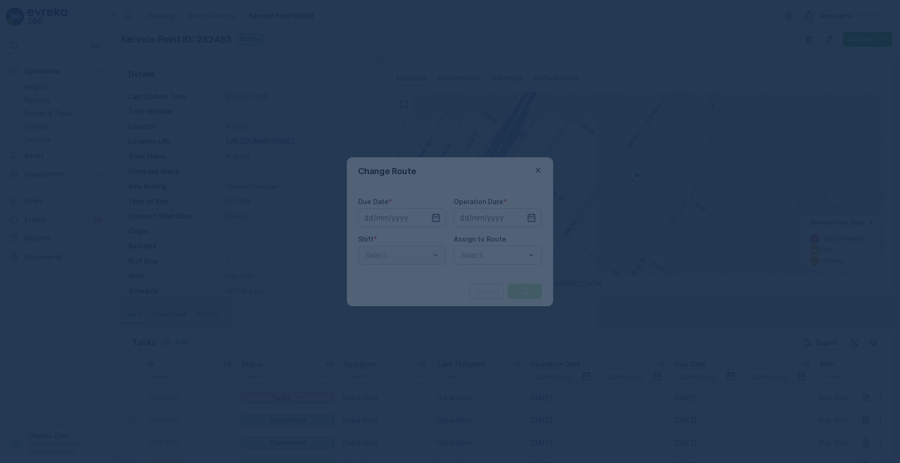
type input "[DATE]"
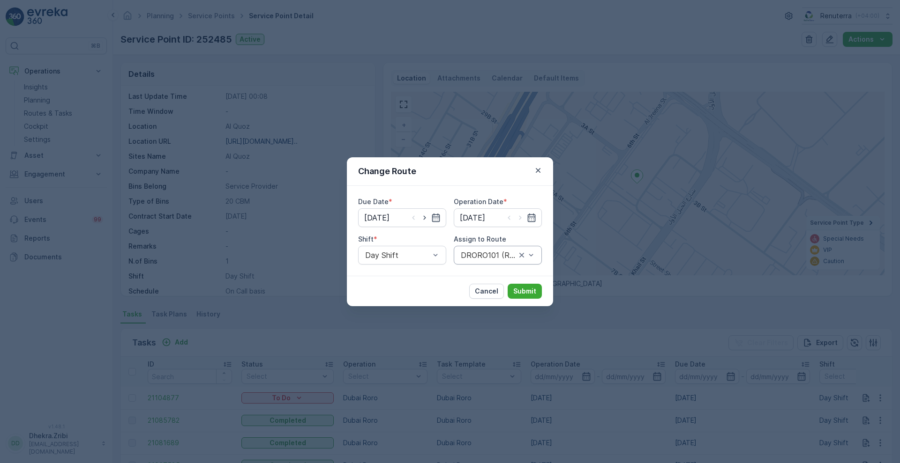
click at [482, 256] on div at bounding box center [488, 255] width 57 height 8
click at [499, 281] on span "DRORO101 (Route Plan) - DXBCC95212" at bounding box center [497, 282] width 77 height 17
click at [523, 289] on p "Submit" at bounding box center [524, 291] width 23 height 9
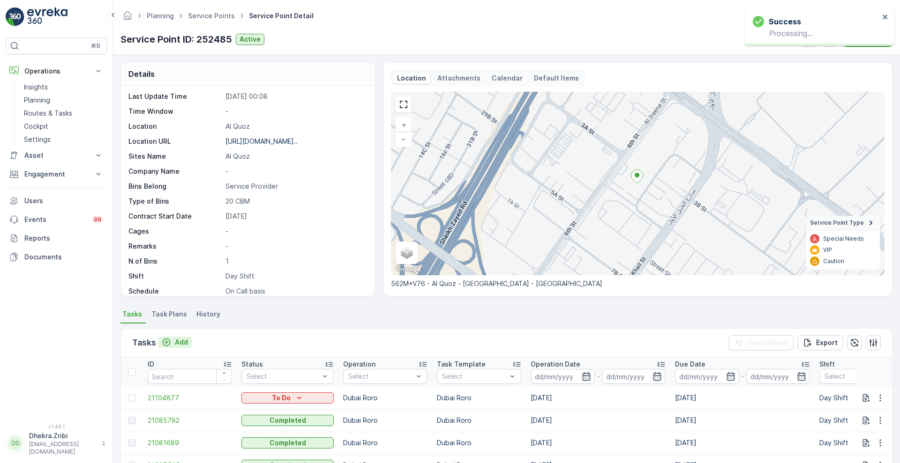
click at [176, 343] on p "Add" at bounding box center [181, 342] width 13 height 9
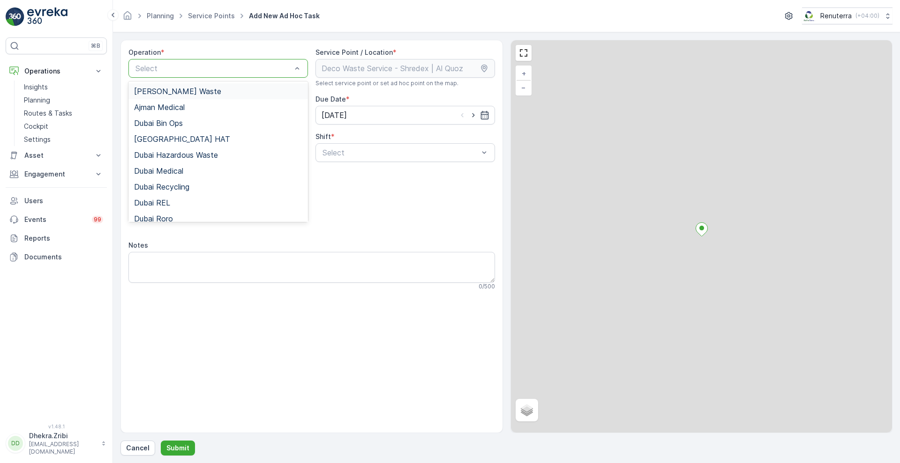
click at [227, 66] on div at bounding box center [213, 68] width 158 height 8
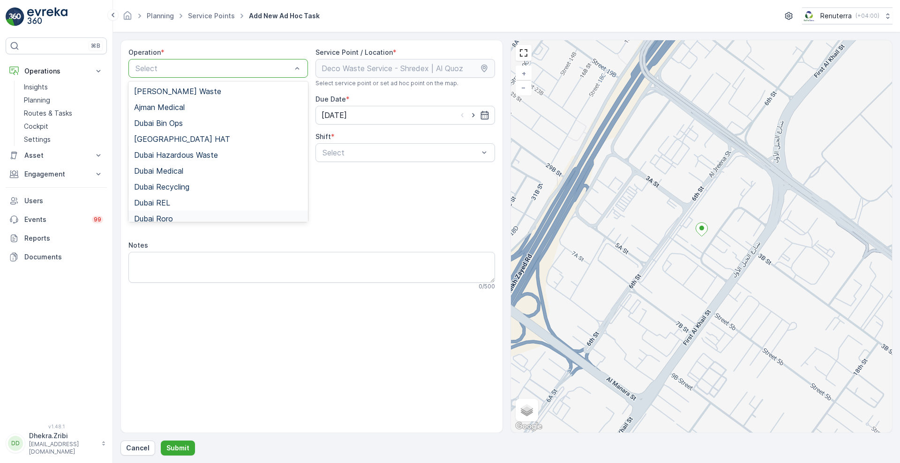
click at [188, 215] on div "Dubai Roro" at bounding box center [218, 219] width 168 height 8
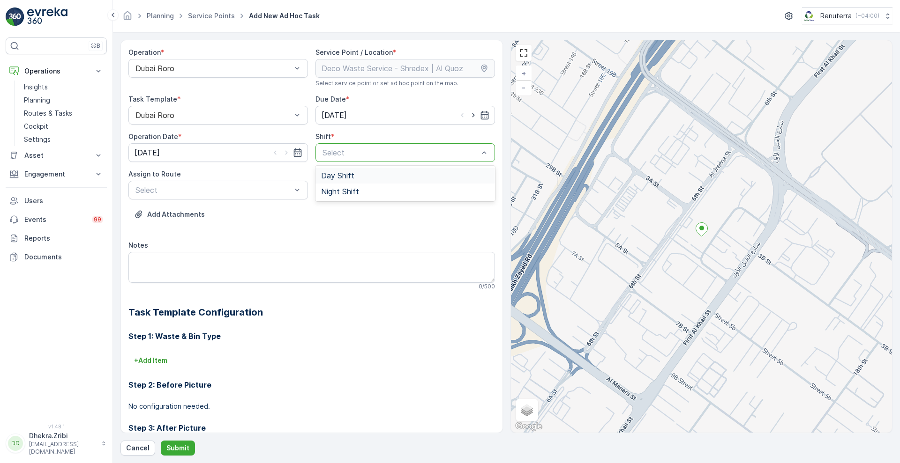
click at [375, 154] on div at bounding box center [400, 153] width 158 height 8
click at [341, 177] on span "Day Shift" at bounding box center [337, 175] width 33 height 8
click at [259, 187] on div at bounding box center [213, 190] width 158 height 8
click at [185, 215] on span "DRORO101 (Route Plan) - DXBCC95212" at bounding box center [204, 213] width 140 height 8
click at [176, 411] on p "Submit" at bounding box center [177, 448] width 23 height 9
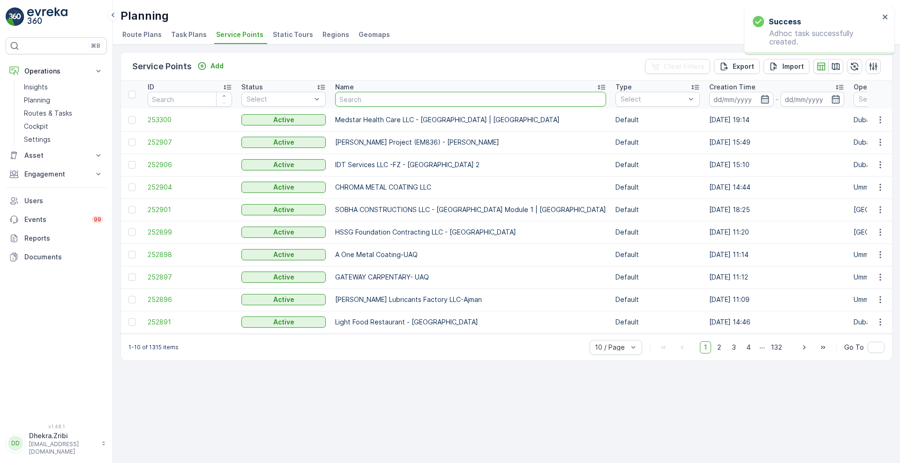
click at [409, 102] on input "text" at bounding box center [470, 99] width 271 height 15
type input "motor"
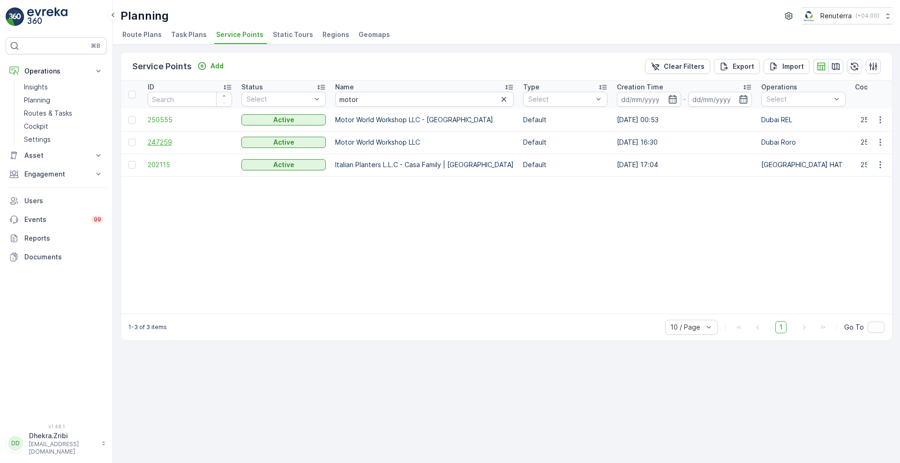
click at [156, 142] on span "247259" at bounding box center [190, 142] width 84 height 9
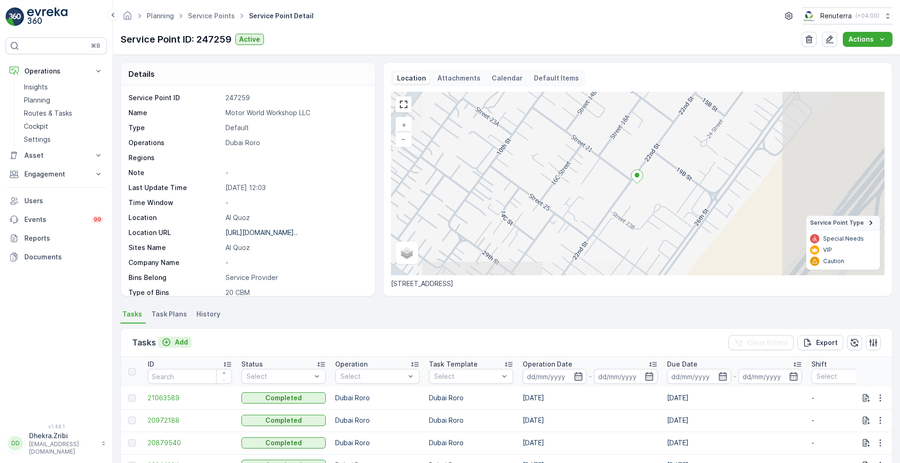
click at [180, 342] on p "Add" at bounding box center [181, 342] width 13 height 9
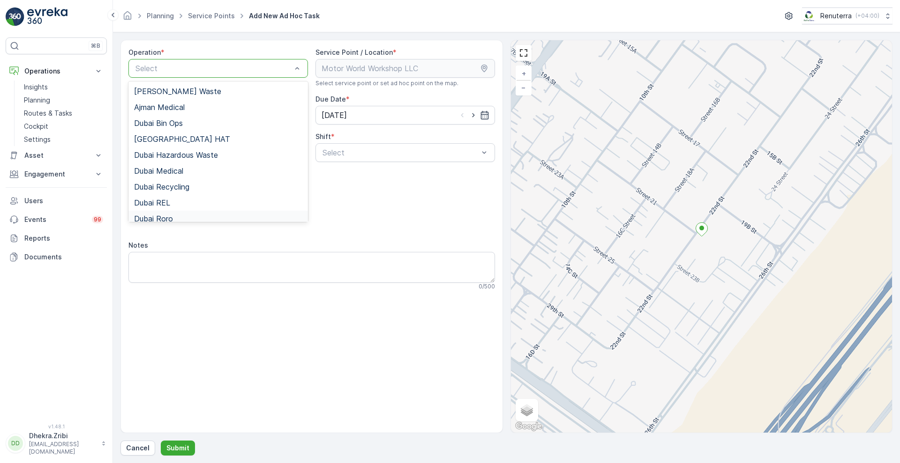
click at [176, 216] on div "Dubai Roro" at bounding box center [218, 219] width 168 height 8
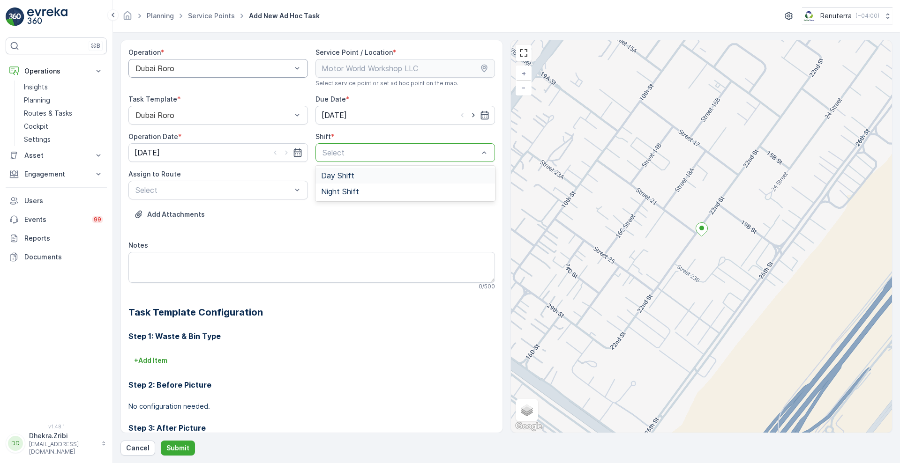
click at [333, 175] on span "Day Shift" at bounding box center [337, 175] width 33 height 8
click at [199, 212] on span "DRORO101 (Route Plan) - DXBCC95212" at bounding box center [204, 213] width 140 height 8
click at [177, 411] on p "Submit" at bounding box center [177, 448] width 23 height 9
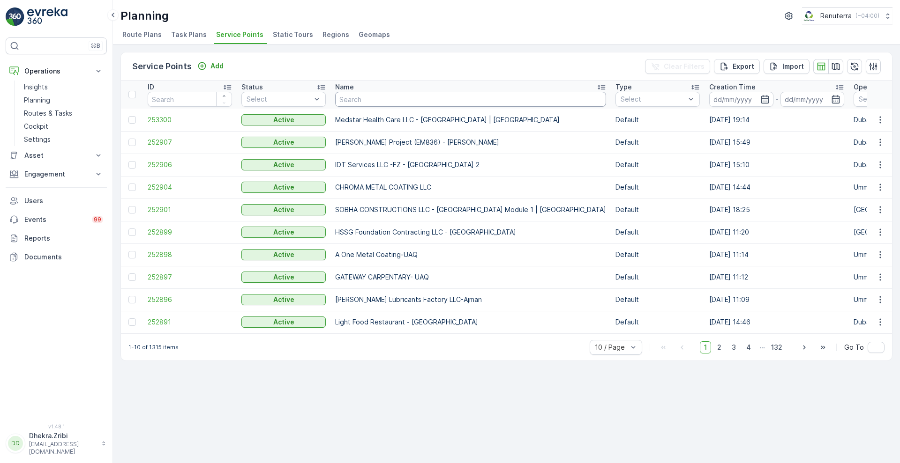
click at [378, 100] on input "text" at bounding box center [470, 99] width 271 height 15
type input "emirates"
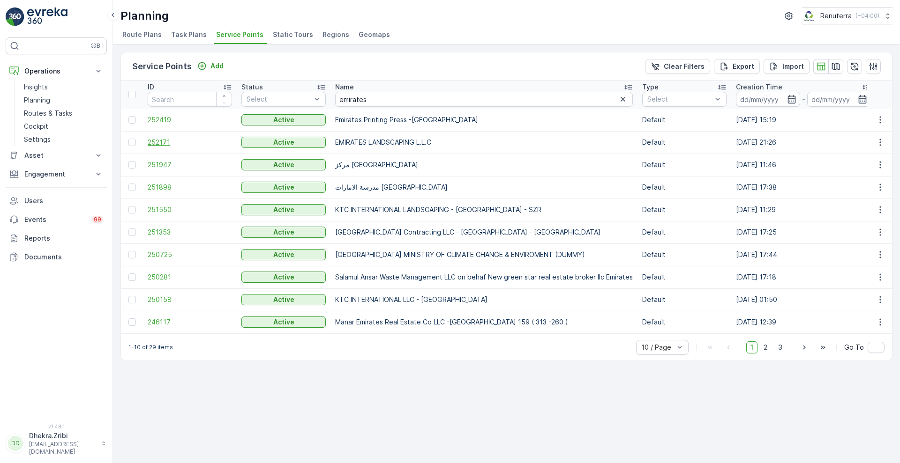
click at [161, 142] on span "252171" at bounding box center [190, 142] width 84 height 9
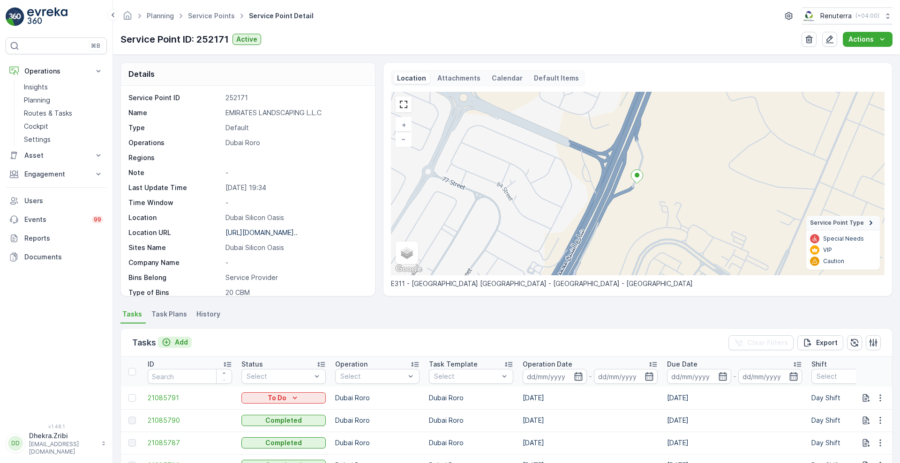
click at [172, 343] on div "Add" at bounding box center [175, 342] width 26 height 9
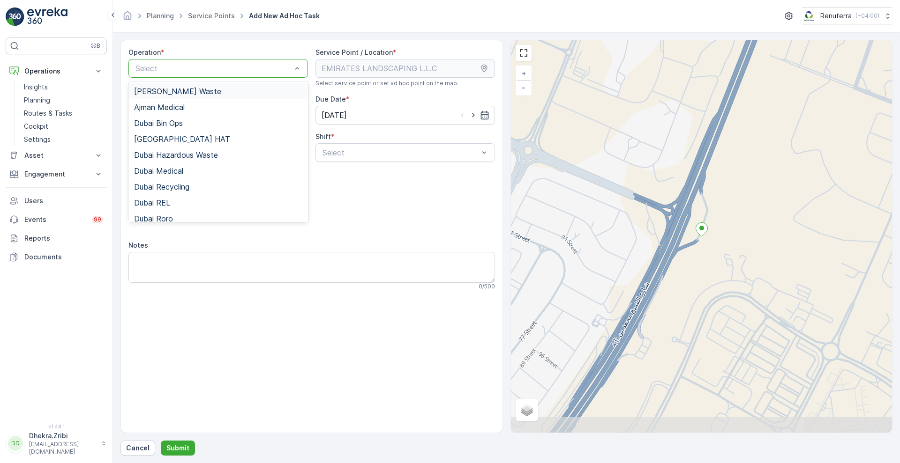
click at [240, 65] on div at bounding box center [213, 68] width 158 height 8
click at [169, 215] on span "Dubai Roro" at bounding box center [153, 219] width 39 height 8
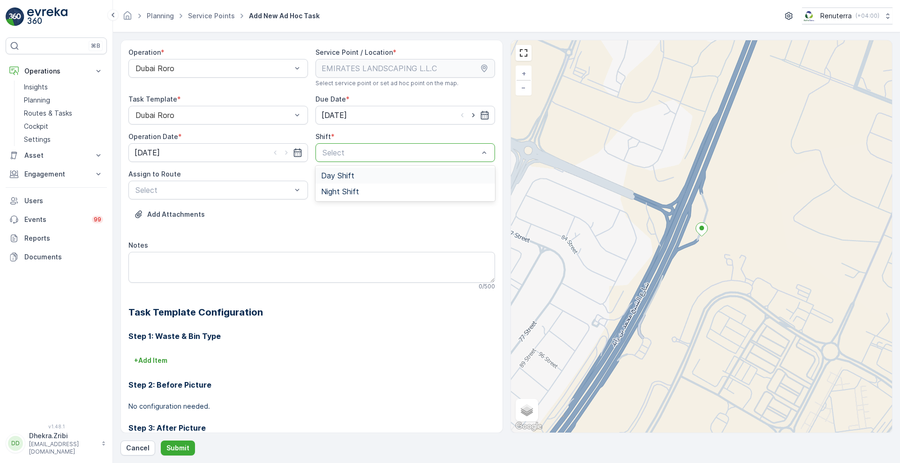
click at [336, 176] on span "Day Shift" at bounding box center [337, 175] width 33 height 8
click at [246, 192] on div at bounding box center [213, 190] width 158 height 8
click at [193, 212] on span "DRORO101 (Route Plan) - DXBCC95212" at bounding box center [204, 213] width 140 height 8
click at [176, 411] on p "Submit" at bounding box center [177, 448] width 23 height 9
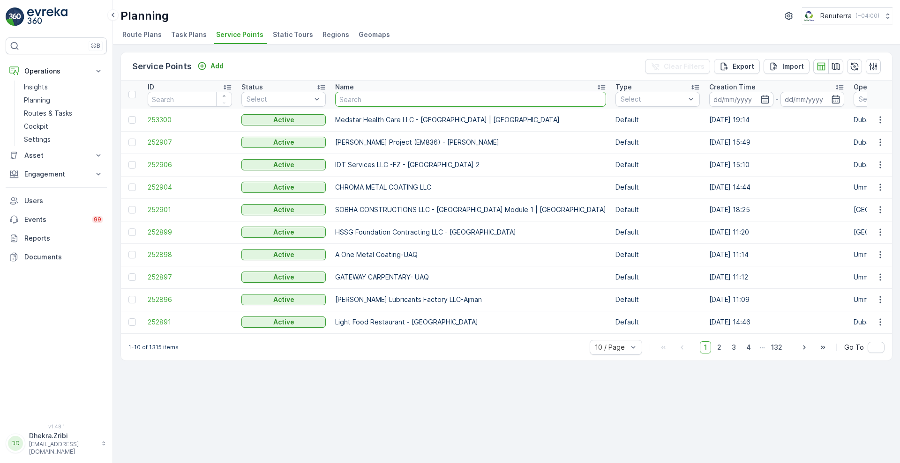
click at [351, 95] on input "text" at bounding box center [470, 99] width 271 height 15
type input "berk"
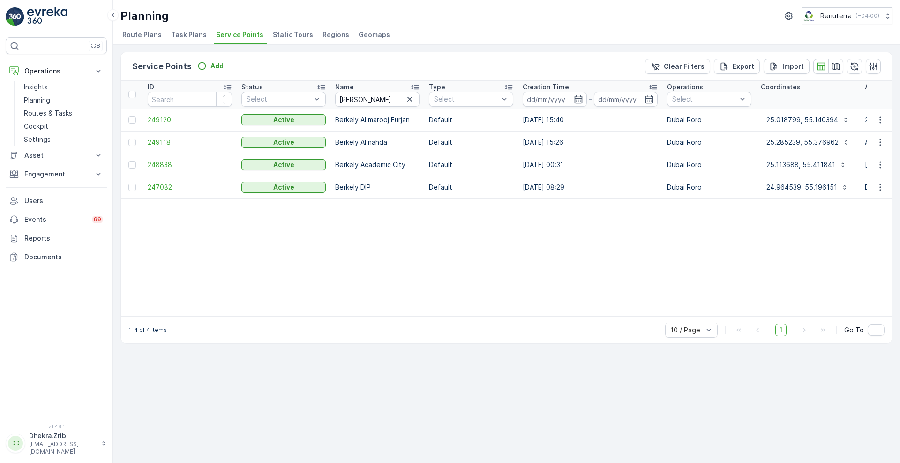
click at [166, 118] on span "249120" at bounding box center [190, 119] width 84 height 9
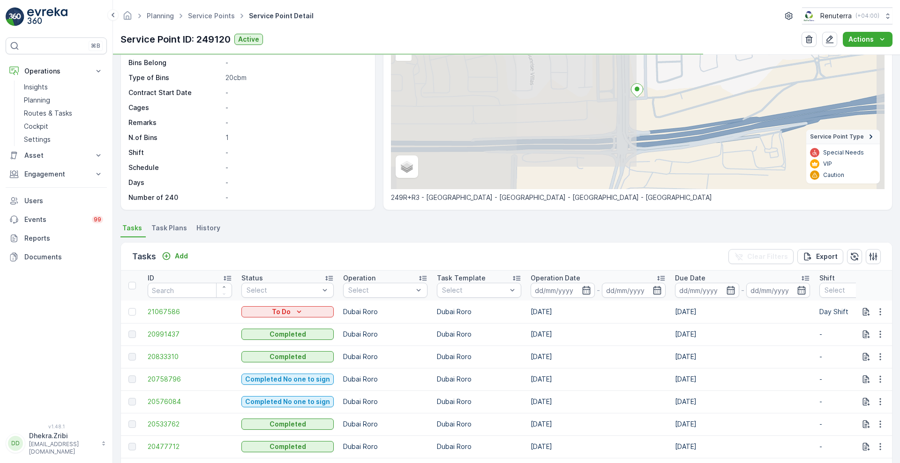
scroll to position [94, 0]
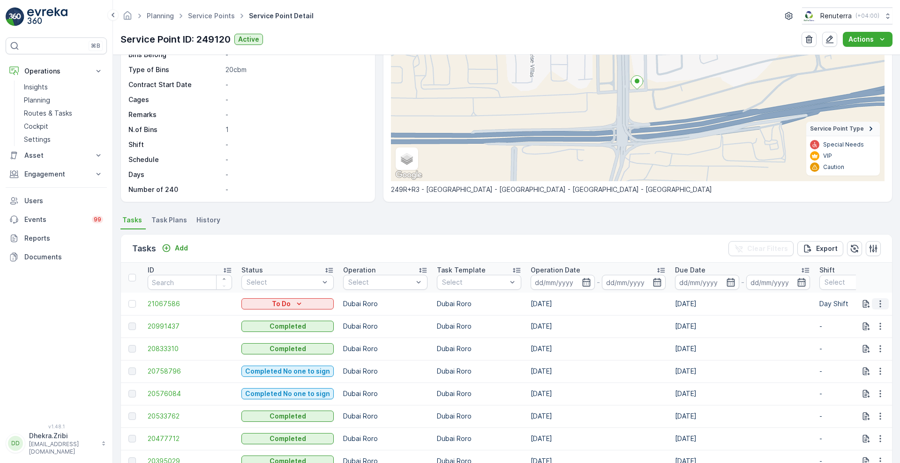
click at [799, 305] on icon "button" at bounding box center [879, 303] width 9 height 9
click at [799, 347] on span "Change Route" at bounding box center [855, 344] width 45 height 9
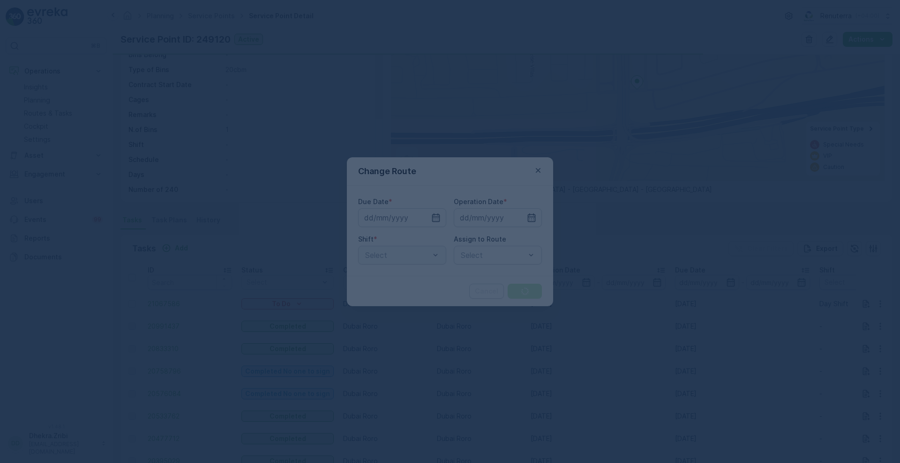
type input "19.08.2025"
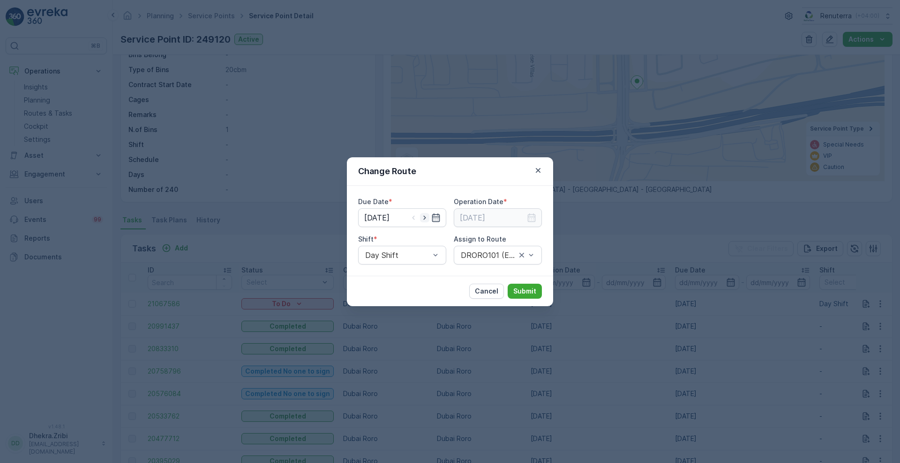
click at [423, 216] on icon "button" at bounding box center [424, 217] width 9 height 9
type input "[DATE]"
click at [522, 216] on input at bounding box center [498, 218] width 88 height 19
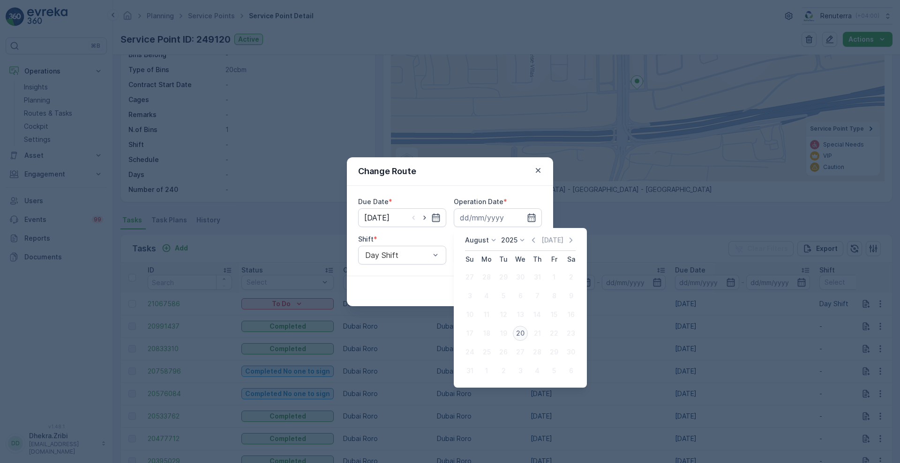
click at [521, 331] on div "20" at bounding box center [520, 333] width 15 height 15
type input "[DATE]"
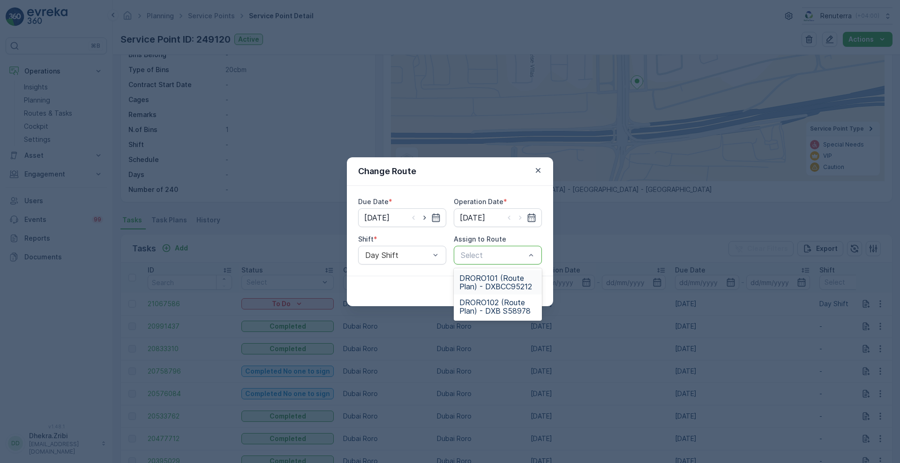
click at [496, 258] on div at bounding box center [493, 255] width 67 height 8
click at [496, 305] on span "DRORO102 (Route Plan) - DXB S58978" at bounding box center [497, 306] width 77 height 17
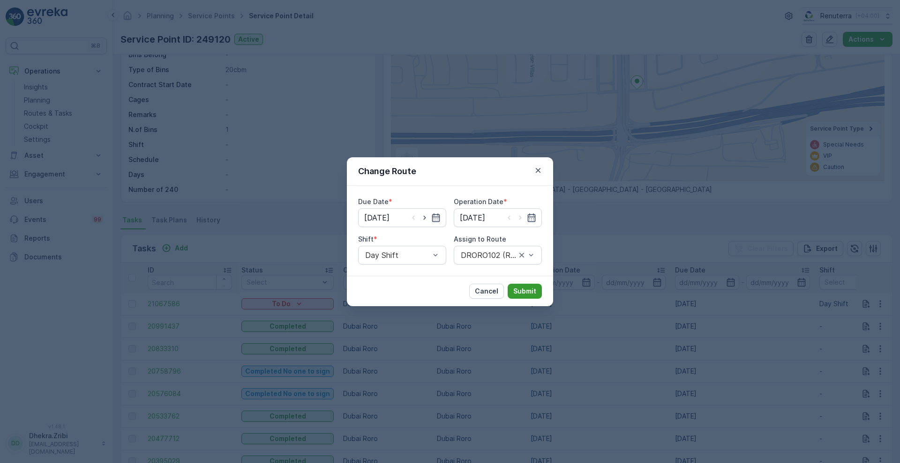
click at [524, 292] on p "Submit" at bounding box center [524, 291] width 23 height 9
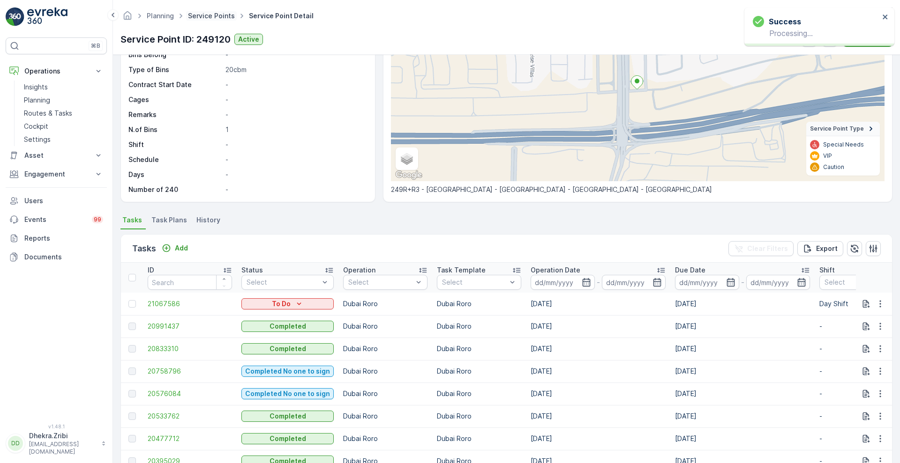
click at [213, 16] on link "Service Points" at bounding box center [211, 16] width 47 height 8
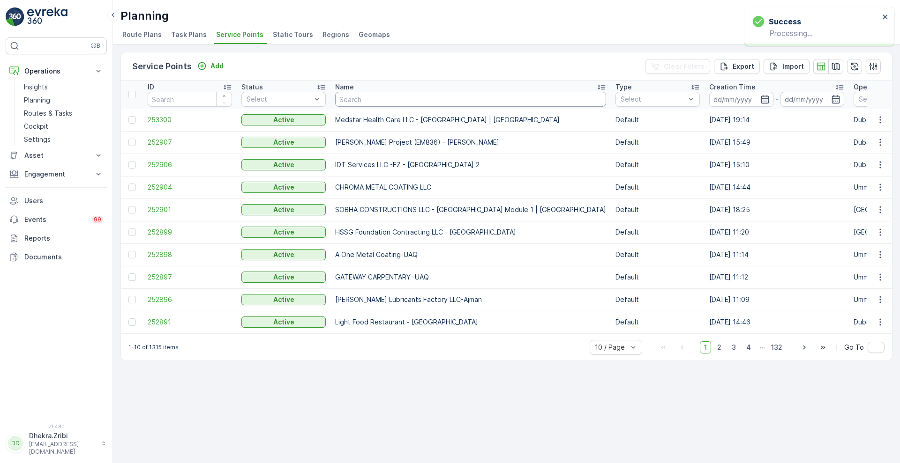
click at [373, 97] on input "text" at bounding box center [470, 99] width 271 height 15
type input "emirates"
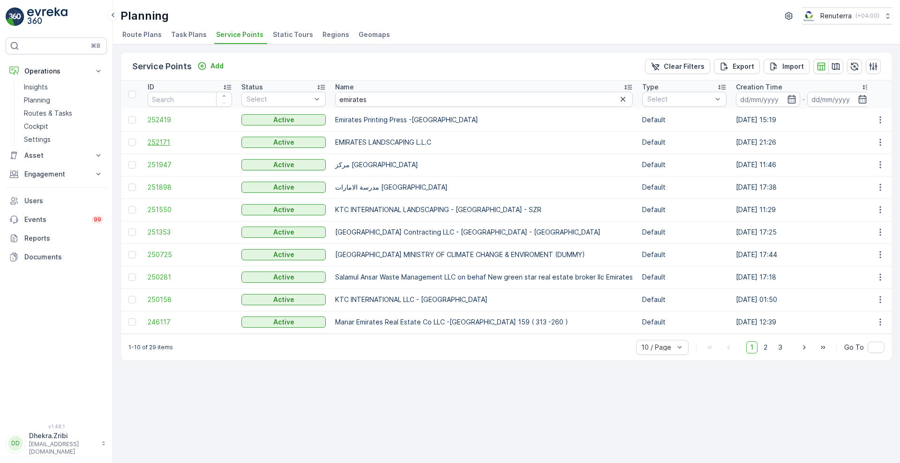
click at [162, 139] on span "252171" at bounding box center [190, 142] width 84 height 9
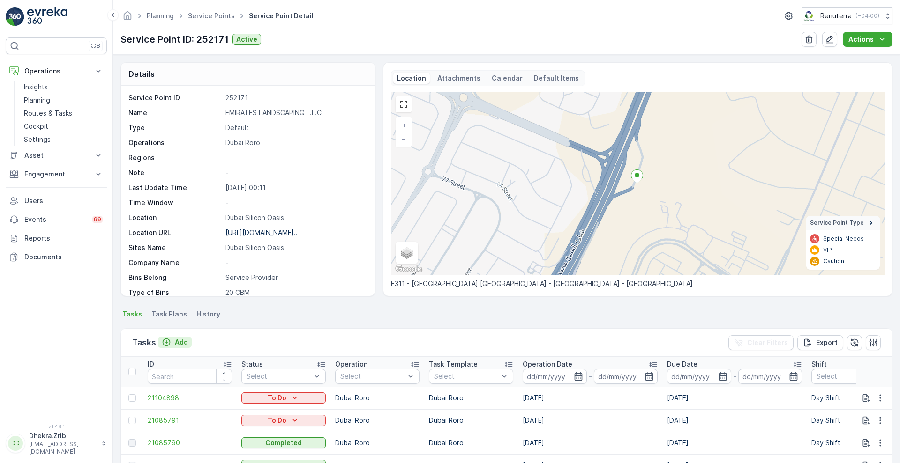
click at [177, 341] on p "Add" at bounding box center [181, 342] width 13 height 9
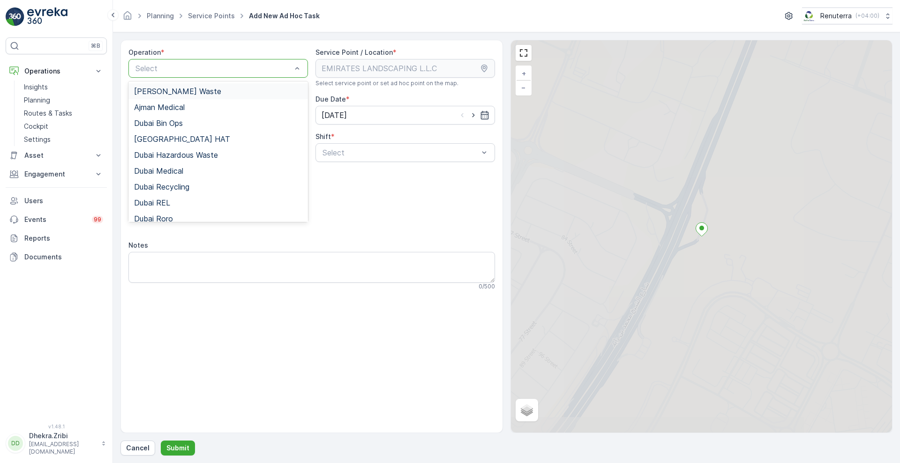
click at [247, 68] on div at bounding box center [213, 68] width 158 height 8
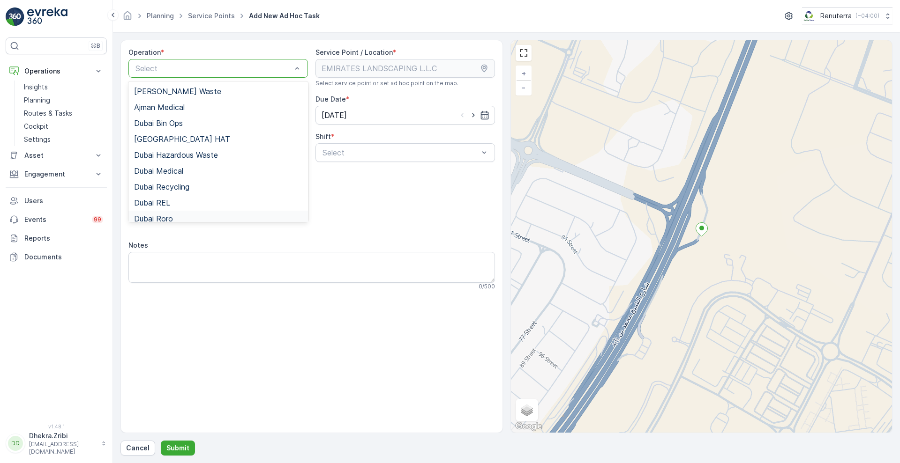
click at [175, 217] on div "Dubai Roro" at bounding box center [218, 219] width 168 height 8
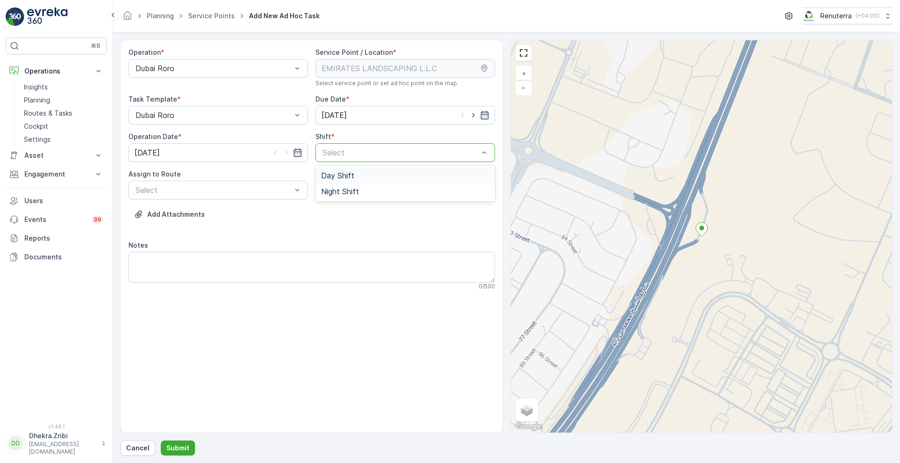
click at [350, 153] on div at bounding box center [400, 153] width 158 height 8
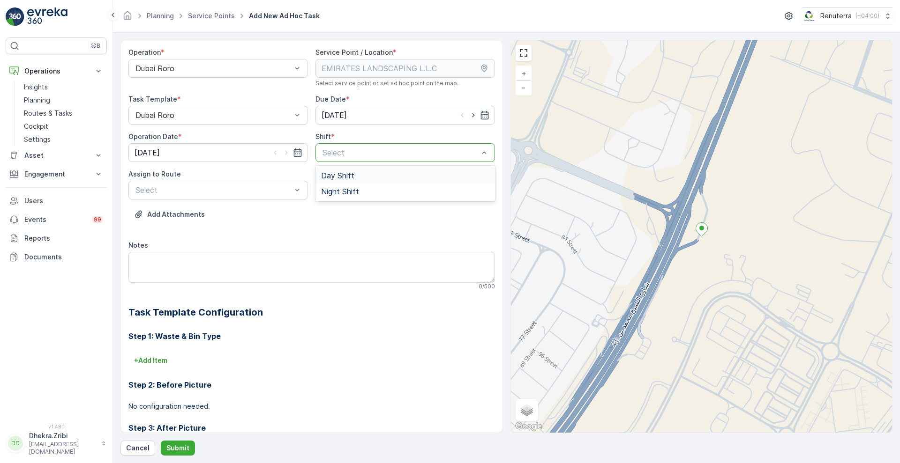
click at [333, 175] on span "Day Shift" at bounding box center [337, 175] width 33 height 8
click at [255, 188] on div at bounding box center [213, 190] width 158 height 8
click at [184, 227] on span "DRORO102 (Route Plan) - DXB S58978" at bounding box center [203, 229] width 139 height 8
click at [178, 411] on p "Submit" at bounding box center [177, 448] width 23 height 9
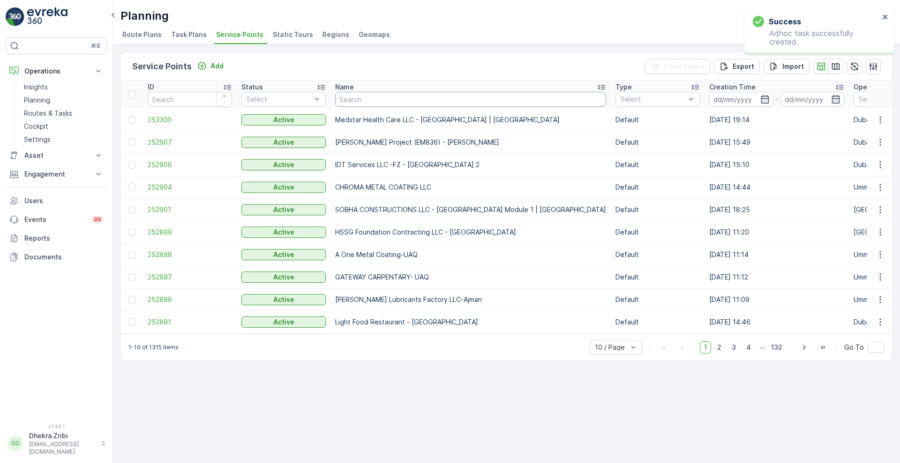
click at [391, 100] on input "text" at bounding box center [470, 99] width 271 height 15
type input "emirates"
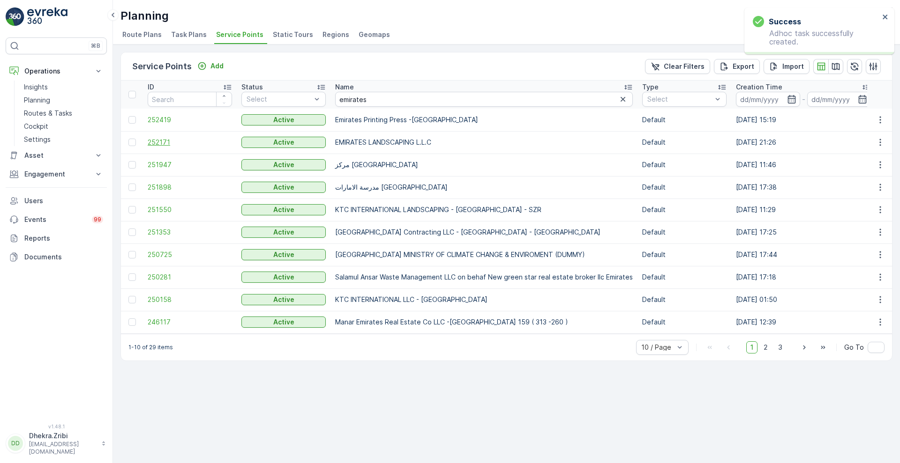
click at [157, 140] on span "252171" at bounding box center [190, 142] width 84 height 9
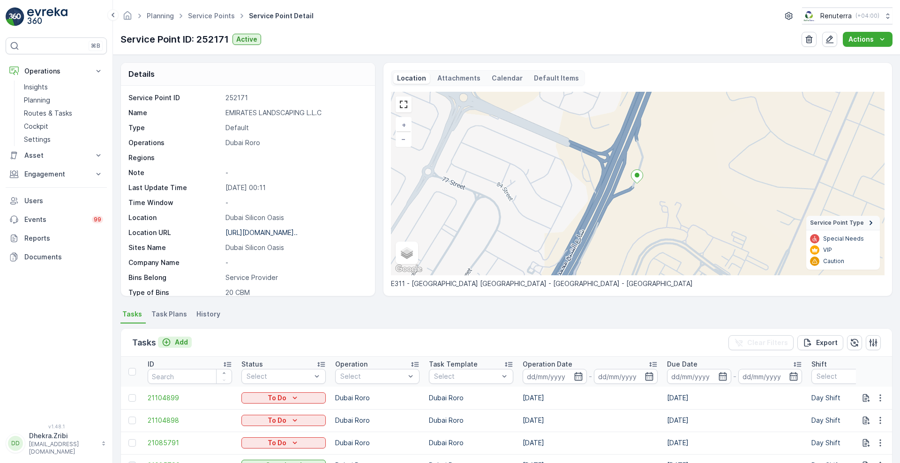
click at [181, 341] on p "Add" at bounding box center [181, 342] width 13 height 9
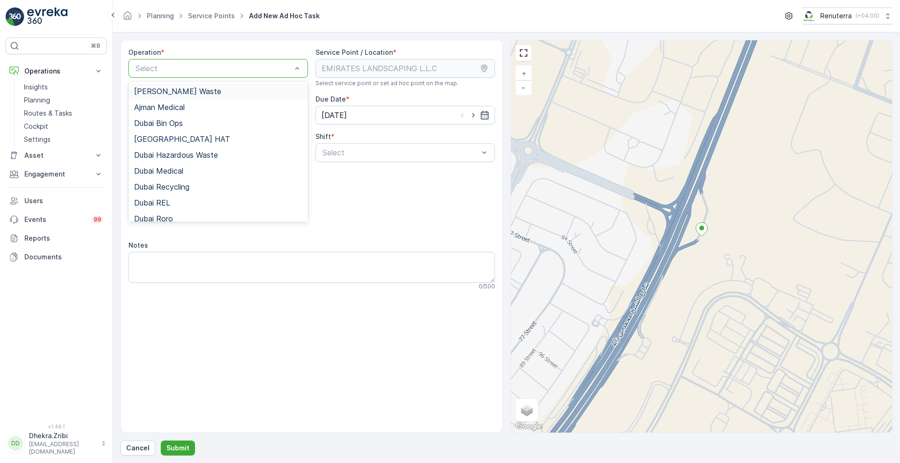
click at [231, 67] on div at bounding box center [213, 68] width 158 height 8
click at [176, 219] on div "Dubai Roro" at bounding box center [218, 219] width 168 height 8
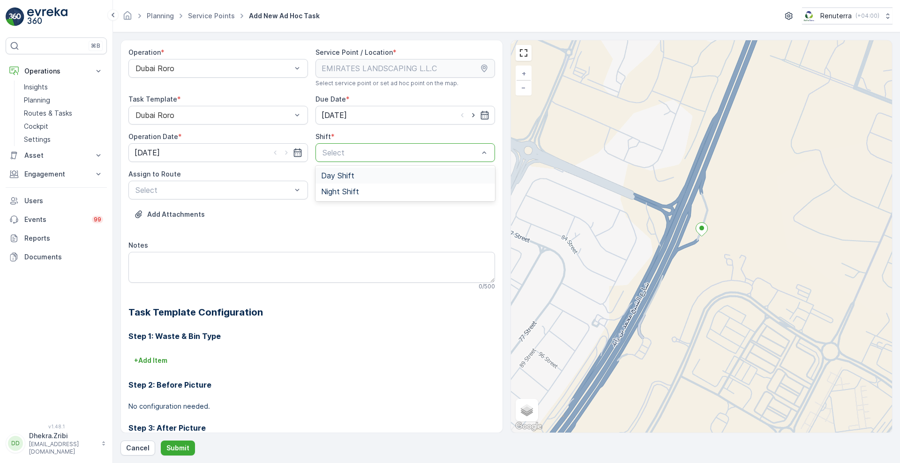
click at [339, 174] on span "Day Shift" at bounding box center [337, 175] width 33 height 8
click at [270, 182] on div "Select" at bounding box center [217, 190] width 179 height 19
click at [189, 228] on span "DRORO102 (Route Plan) - DXB S58978" at bounding box center [203, 229] width 139 height 8
click at [174, 411] on p "Submit" at bounding box center [177, 448] width 23 height 9
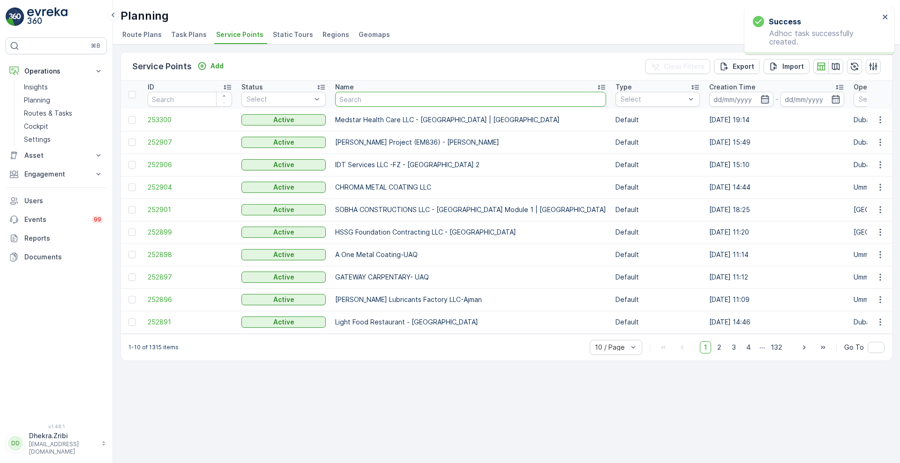
click at [380, 102] on input "text" at bounding box center [470, 99] width 271 height 15
type input "r"
type input "emirate"
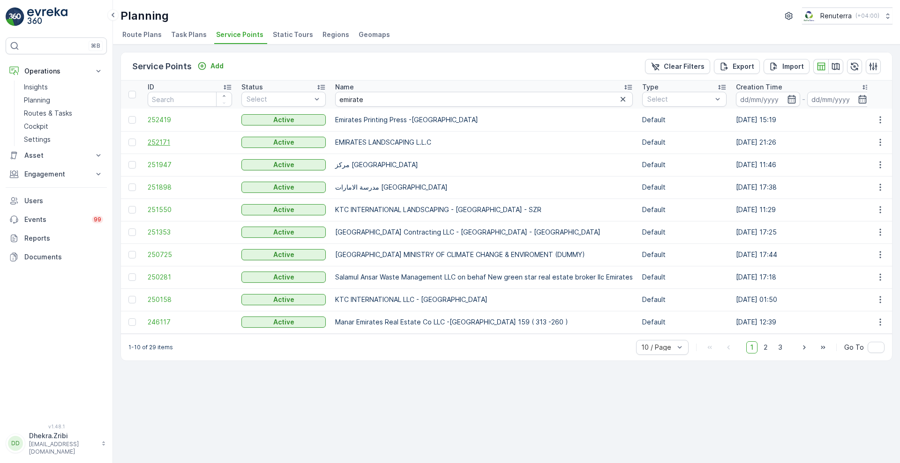
click at [152, 143] on span "252171" at bounding box center [190, 142] width 84 height 9
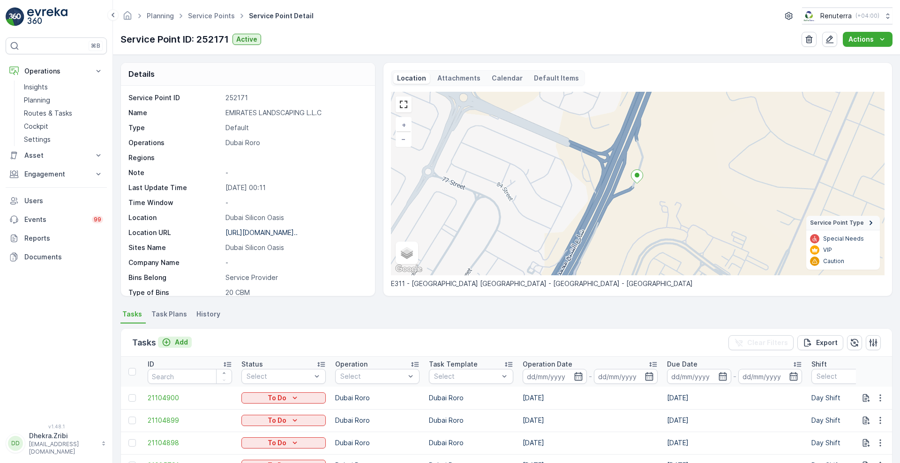
click at [177, 341] on p "Add" at bounding box center [181, 342] width 13 height 9
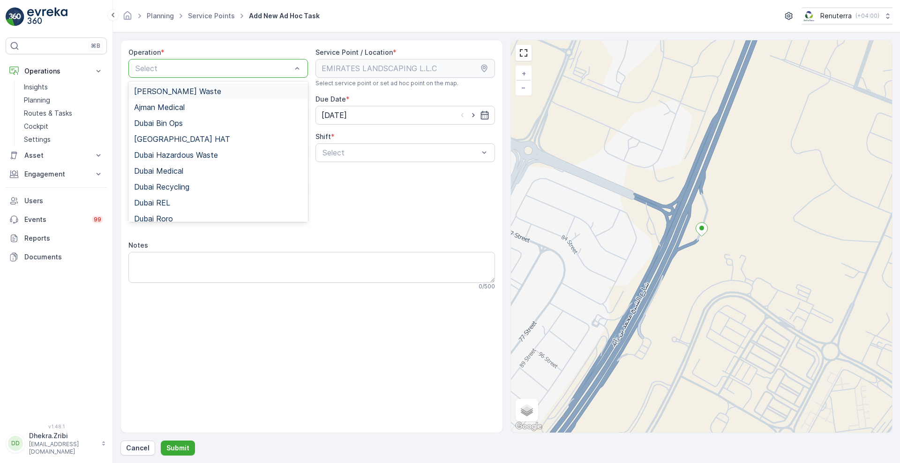
click at [216, 67] on div at bounding box center [213, 68] width 158 height 8
click at [171, 218] on span "Dubai Roro" at bounding box center [153, 219] width 39 height 8
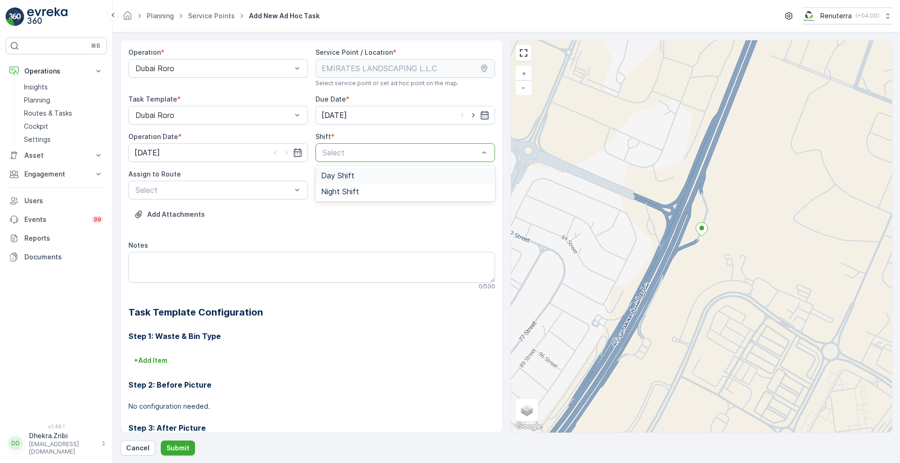
click at [395, 156] on div at bounding box center [400, 153] width 158 height 8
click at [333, 176] on span "Day Shift" at bounding box center [337, 175] width 33 height 8
click at [262, 182] on div "Select" at bounding box center [217, 190] width 179 height 19
click at [172, 225] on span "DRORO102 (Route Plan) - DXB S58978" at bounding box center [203, 229] width 139 height 8
click at [180, 411] on p "Submit" at bounding box center [177, 448] width 23 height 9
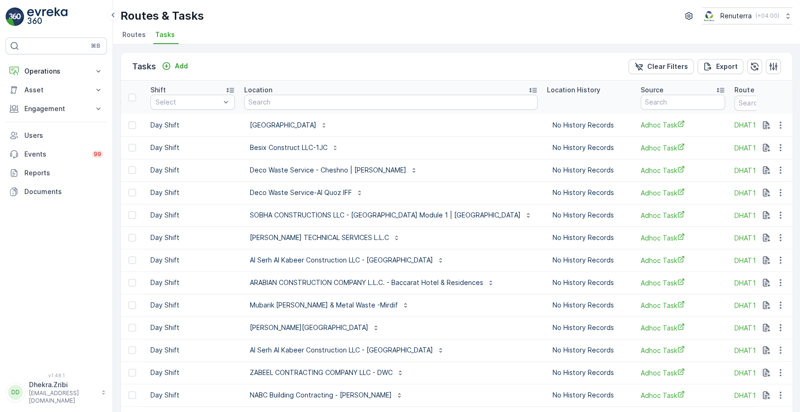
scroll to position [0, 437]
click at [733, 100] on input "text" at bounding box center [775, 103] width 84 height 15
type input "101"
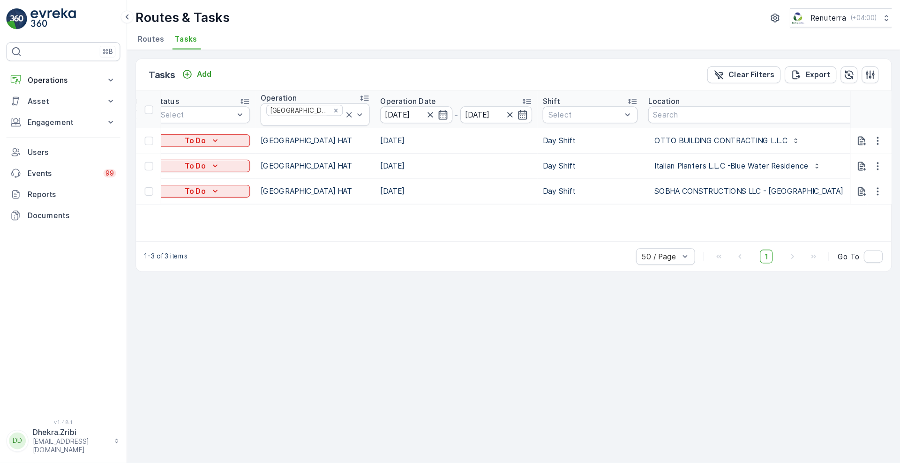
scroll to position [0, 104]
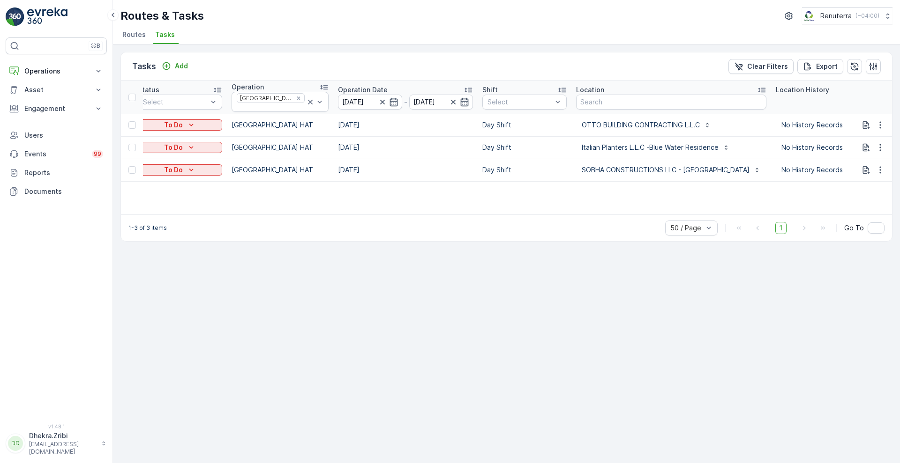
drag, startPoint x: 767, startPoint y: 1, endPoint x: 581, endPoint y: 322, distance: 371.2
click at [581, 322] on div "Tasks Add Clear Filters Export ID Status Select Operation Dubai HAT Operation D…" at bounding box center [506, 254] width 787 height 419
click at [799, 64] on icon "button" at bounding box center [872, 66] width 9 height 9
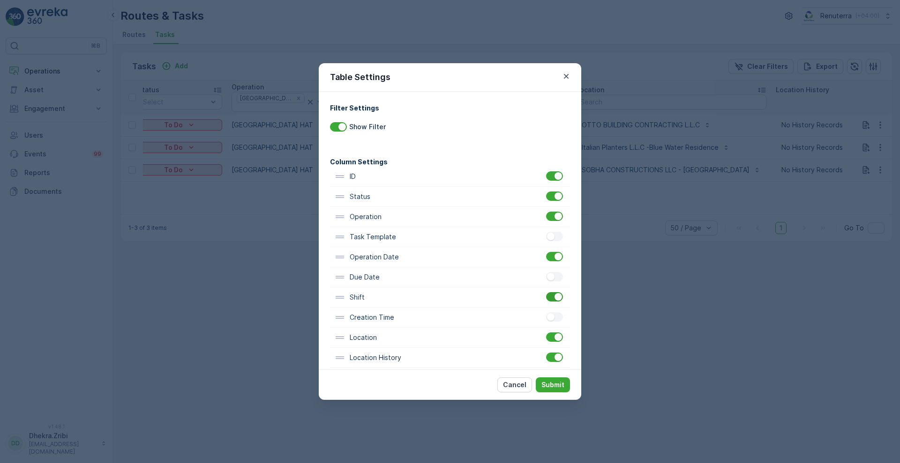
click at [554, 294] on div at bounding box center [557, 296] width 7 height 7
click at [546, 292] on input "checkbox" at bounding box center [546, 292] width 0 height 0
click at [556, 389] on p "Submit" at bounding box center [552, 384] width 23 height 9
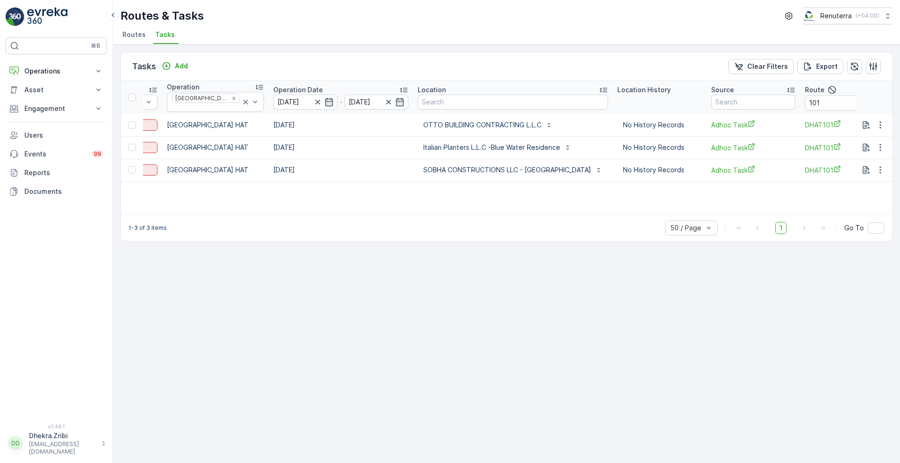
scroll to position [0, 169]
click at [799, 102] on input "101" at bounding box center [846, 103] width 84 height 15
type input "102"
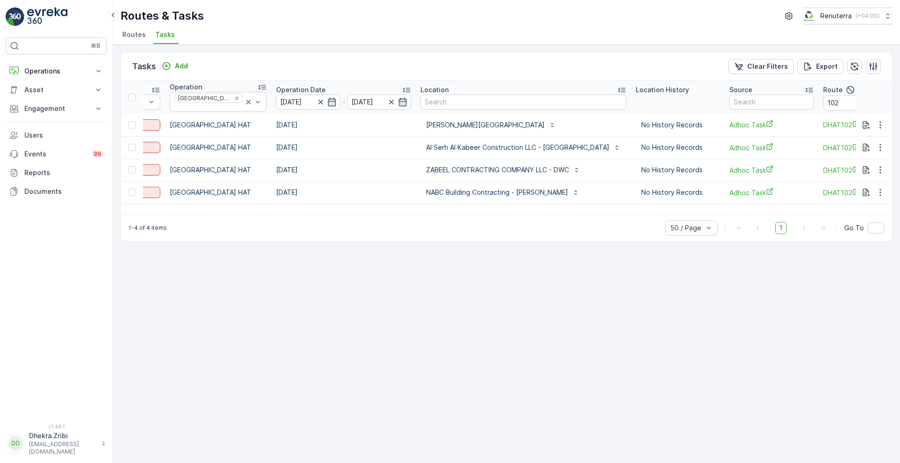
scroll to position [0, 173]
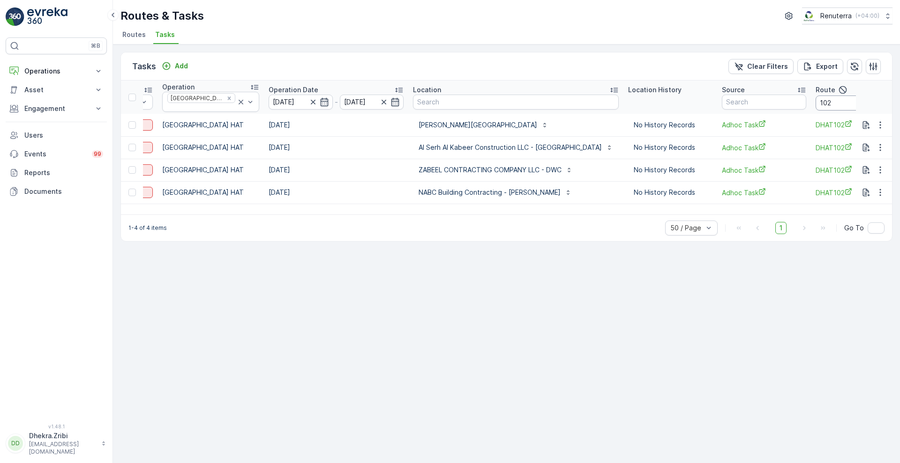
click at [799, 96] on input "102" at bounding box center [857, 103] width 84 height 15
type input "103"
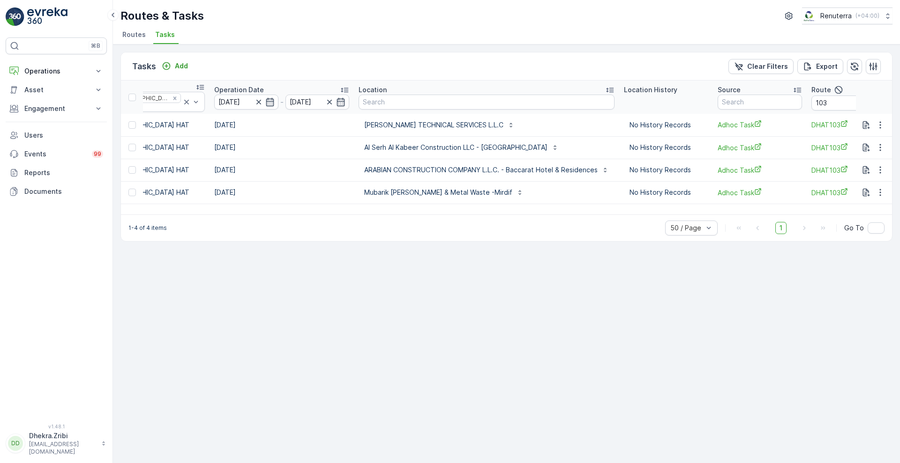
scroll to position [0, 228]
click at [799, 99] on input "103" at bounding box center [853, 103] width 84 height 15
type input "104"
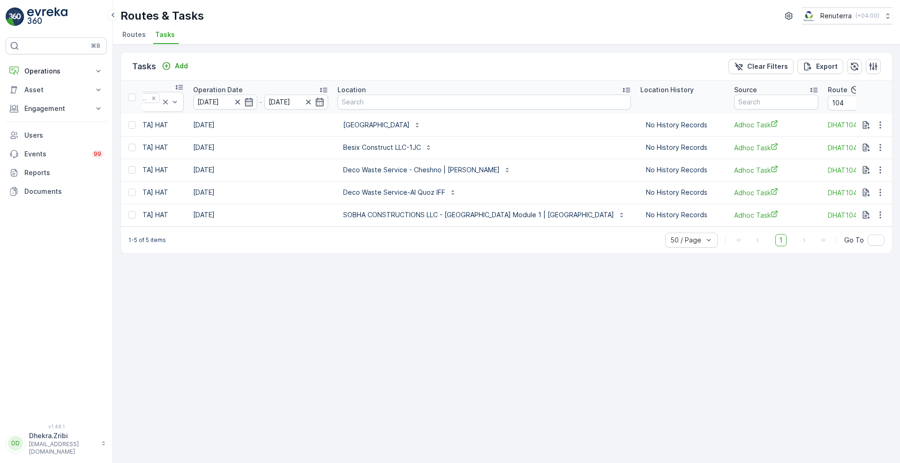
scroll to position [0, 249]
click at [799, 101] on input "104" at bounding box center [869, 103] width 84 height 15
type input "1"
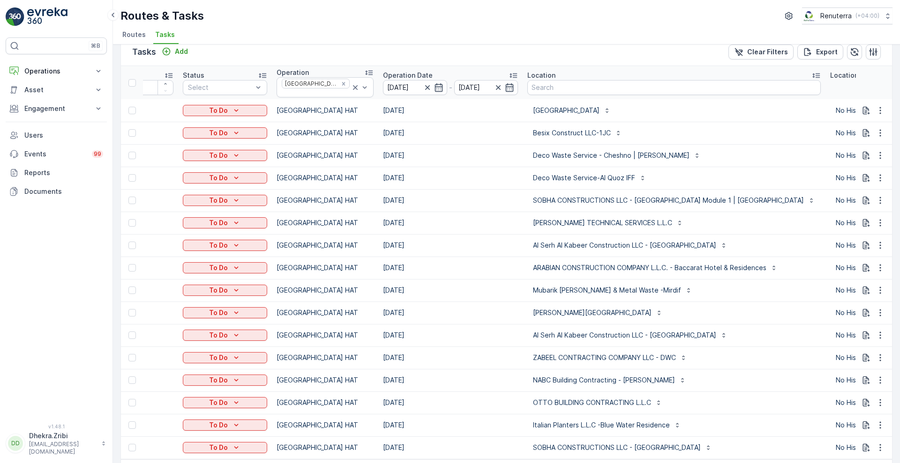
scroll to position [12, 0]
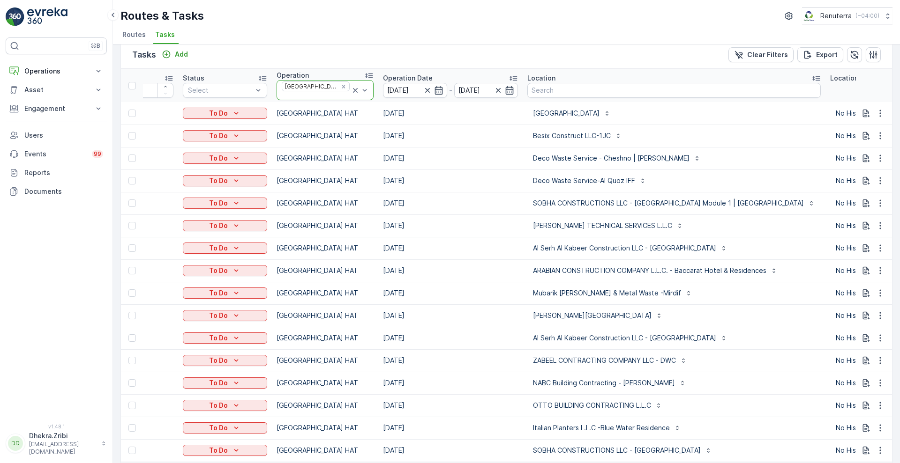
click at [350, 86] on icon at bounding box center [354, 90] width 9 height 9
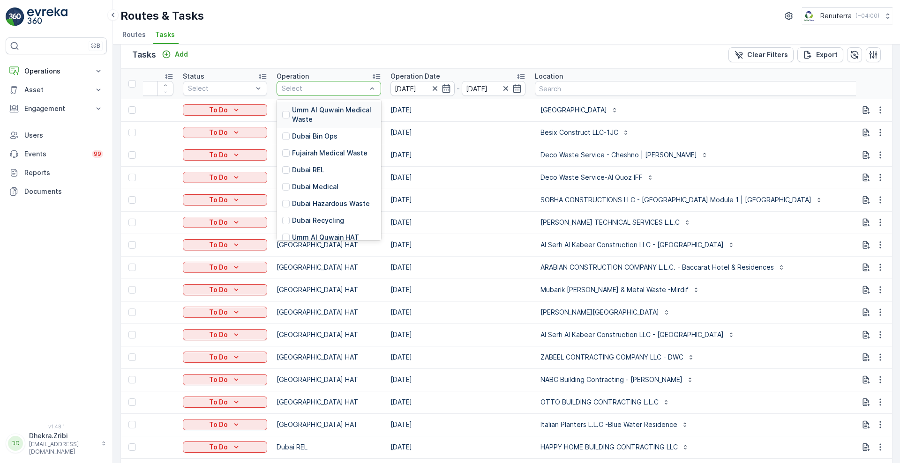
click at [344, 85] on div at bounding box center [324, 88] width 87 height 7
click at [310, 205] on p "Dubai Roro" at bounding box center [310, 209] width 36 height 9
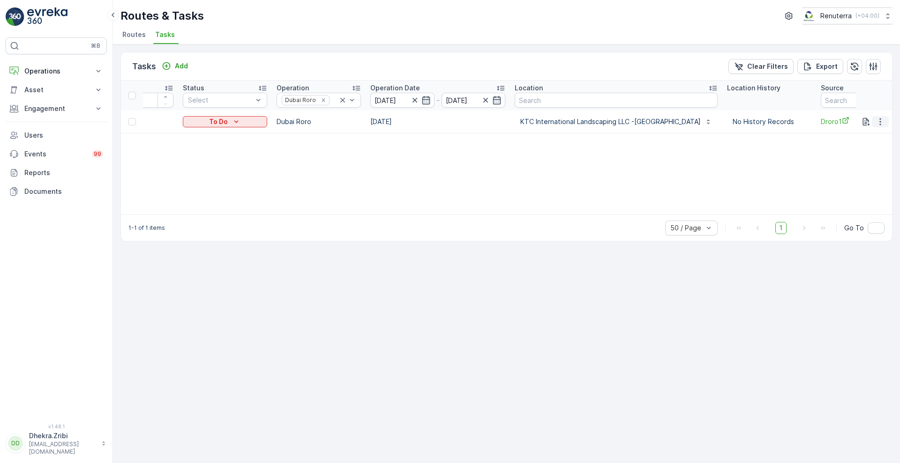
click at [799, 121] on icon "button" at bounding box center [879, 121] width 9 height 9
click at [799, 171] on span "Remove from Route" at bounding box center [864, 175] width 63 height 9
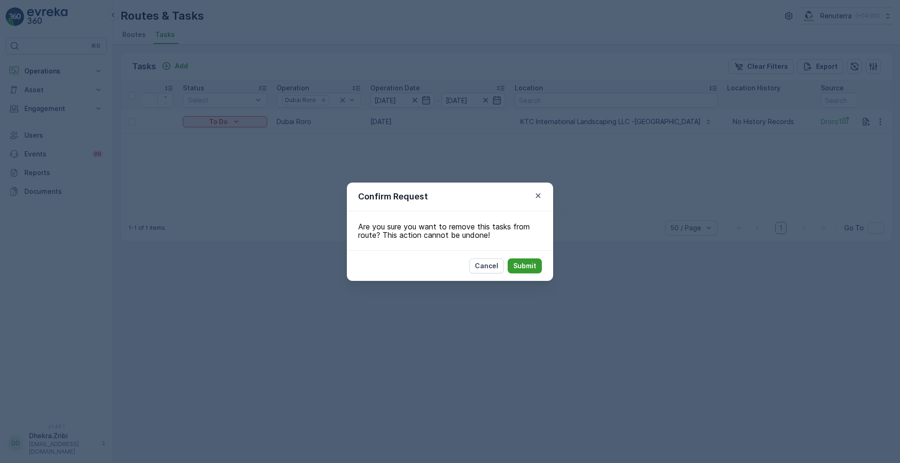
click at [528, 263] on p "Submit" at bounding box center [524, 265] width 23 height 9
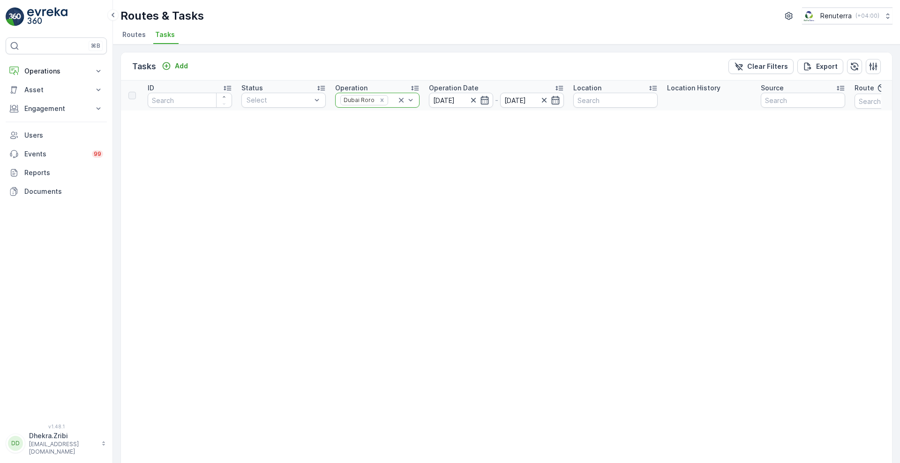
click at [400, 97] on icon at bounding box center [400, 100] width 9 height 9
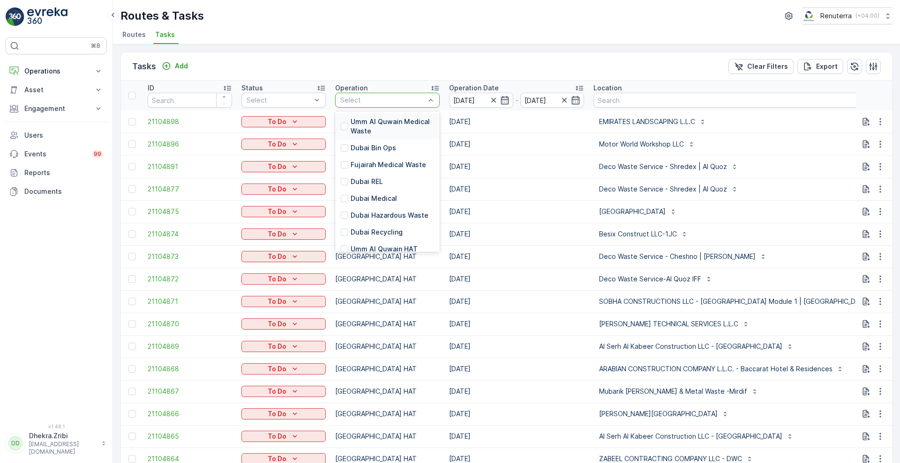
click at [400, 97] on div at bounding box center [382, 100] width 87 height 7
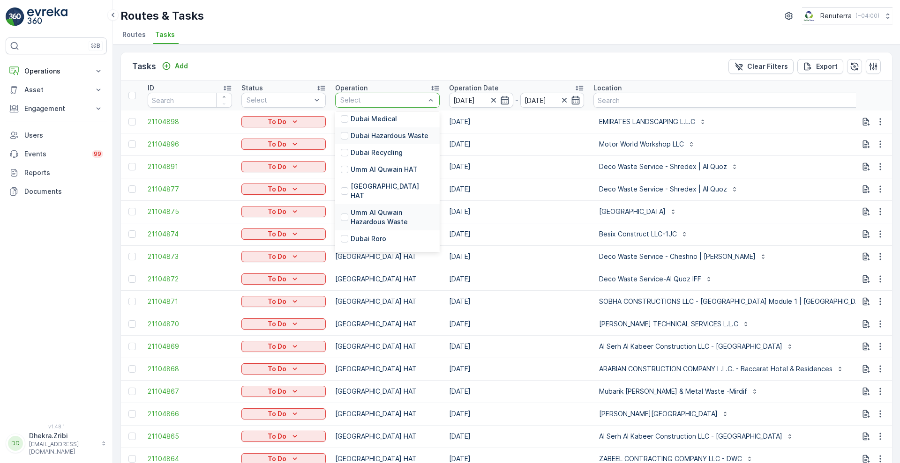
scroll to position [80, 0]
click at [367, 234] on p "Dubai Roro" at bounding box center [368, 238] width 36 height 9
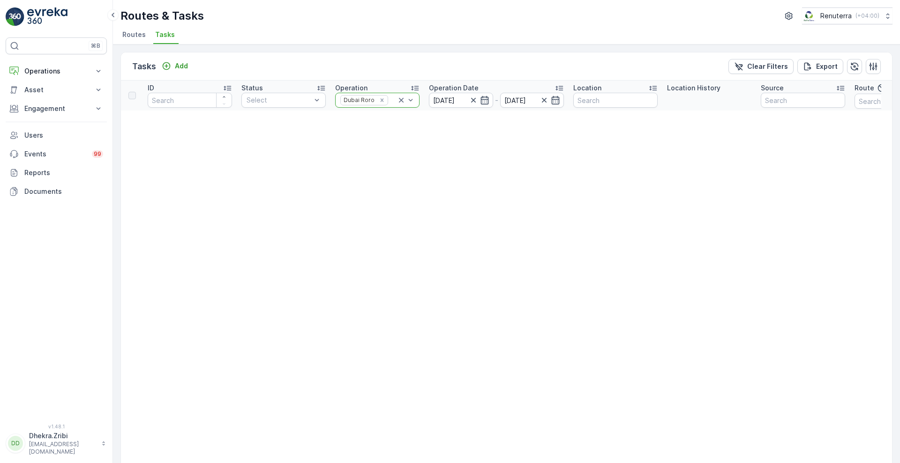
click at [401, 98] on icon at bounding box center [400, 100] width 9 height 9
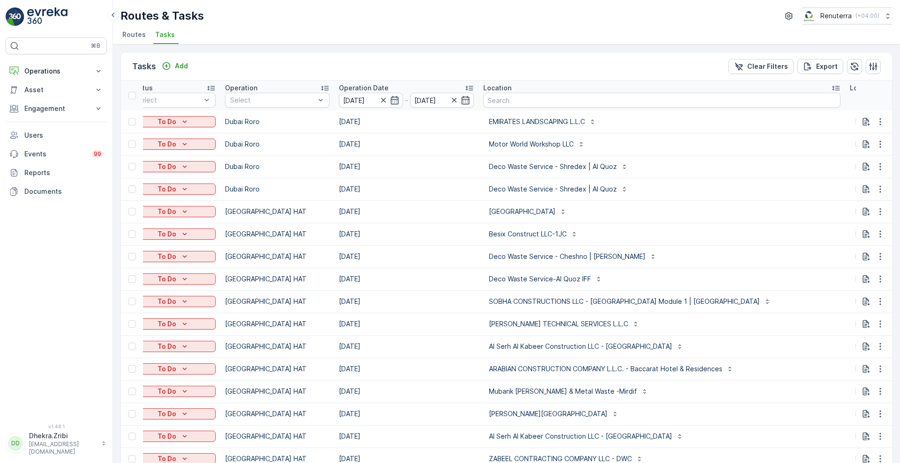
scroll to position [0, 111]
click at [300, 90] on div "Operation" at bounding box center [276, 87] width 104 height 9
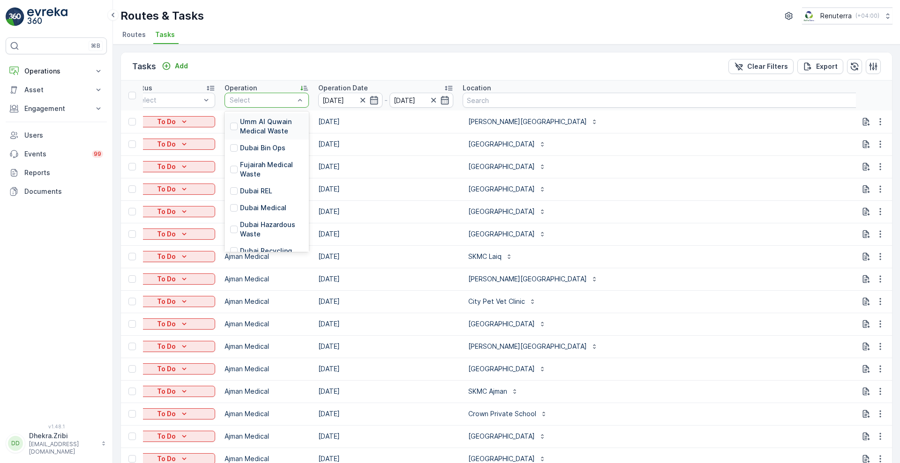
click at [283, 102] on div at bounding box center [262, 100] width 67 height 7
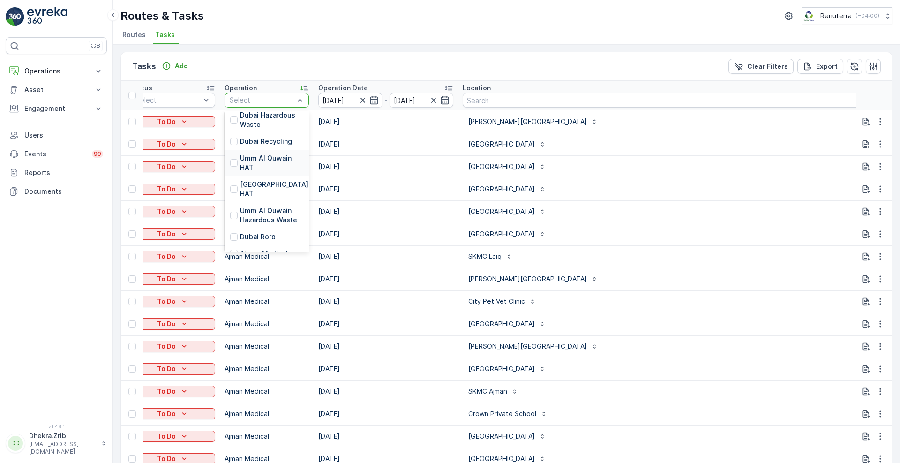
scroll to position [110, 0]
click at [268, 232] on p "Dubai Roro" at bounding box center [258, 236] width 36 height 9
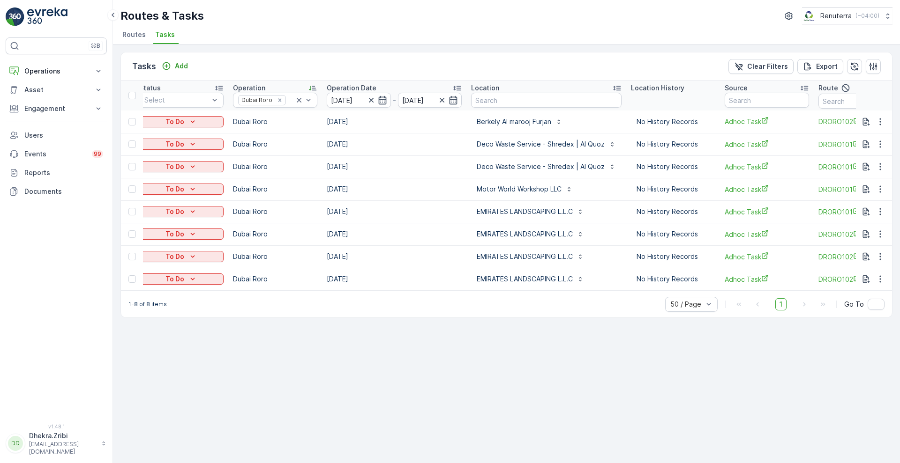
scroll to position [0, 106]
click at [819, 104] on input "text" at bounding box center [856, 101] width 84 height 15
type input "102"
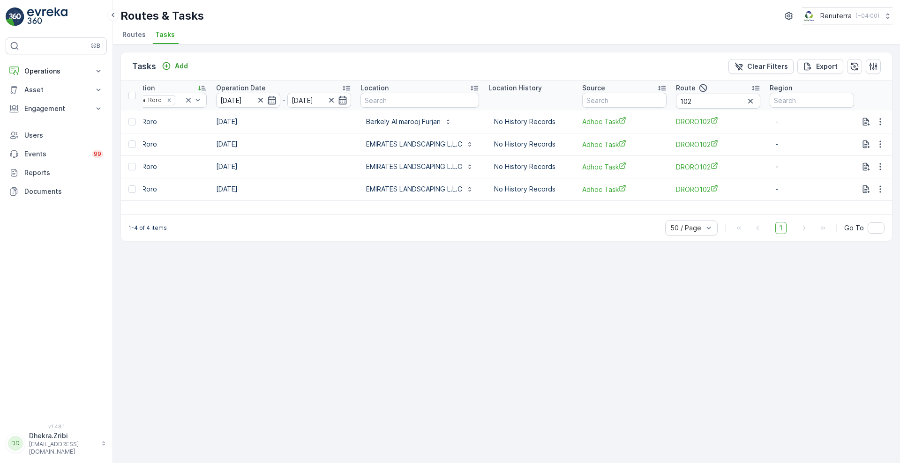
scroll to position [0, 213]
click at [705, 97] on input "102" at bounding box center [717, 101] width 84 height 15
type input "1"
